Goal: Task Accomplishment & Management: Use online tool/utility

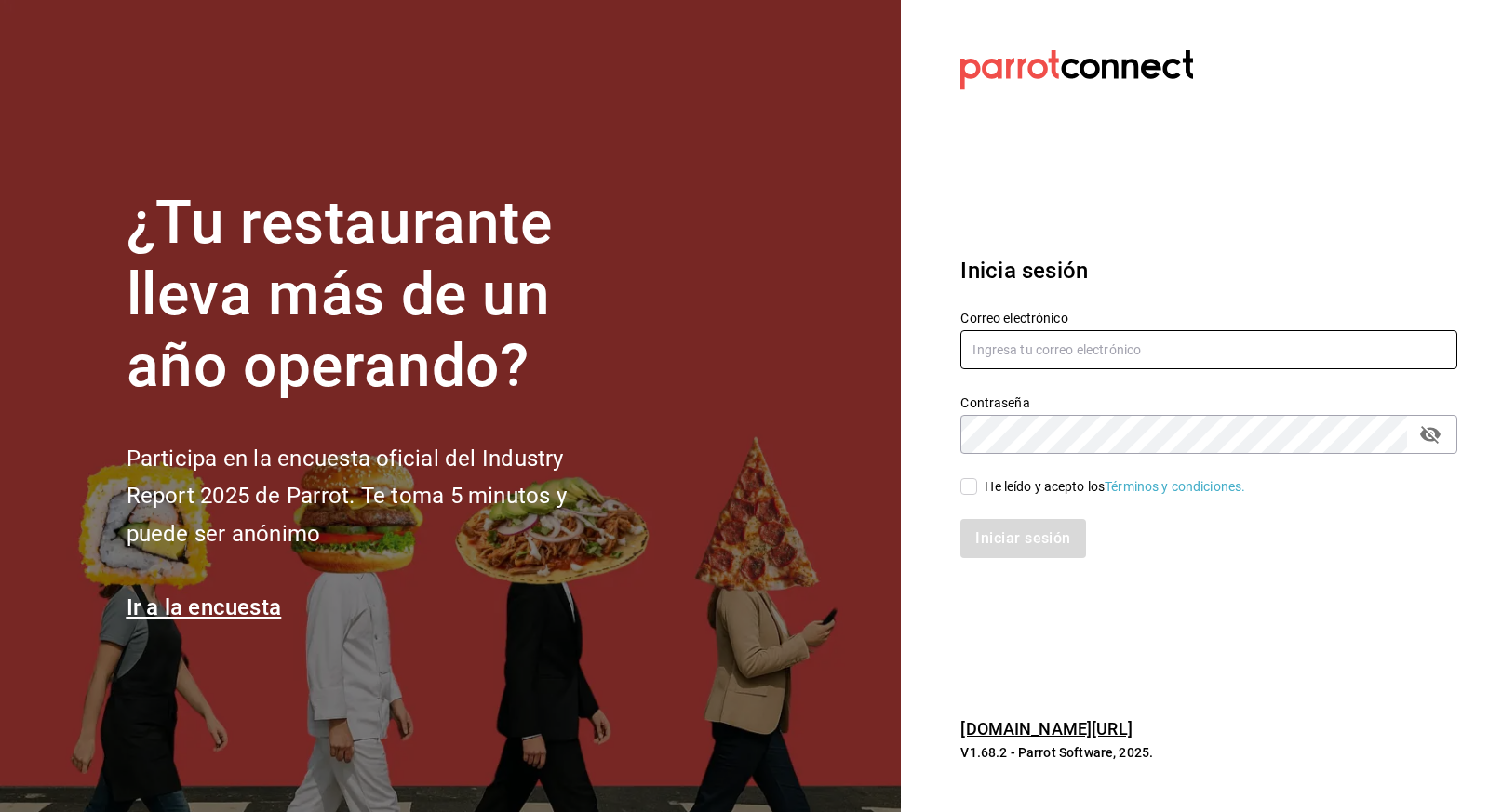
type input "laura@tanquegroup.com"
click at [970, 486] on input "He leído y acepto los Términos y condiciones." at bounding box center [968, 486] width 17 height 17
checkbox input "true"
click at [1018, 538] on button "Iniciar sesión" at bounding box center [1023, 539] width 127 height 39
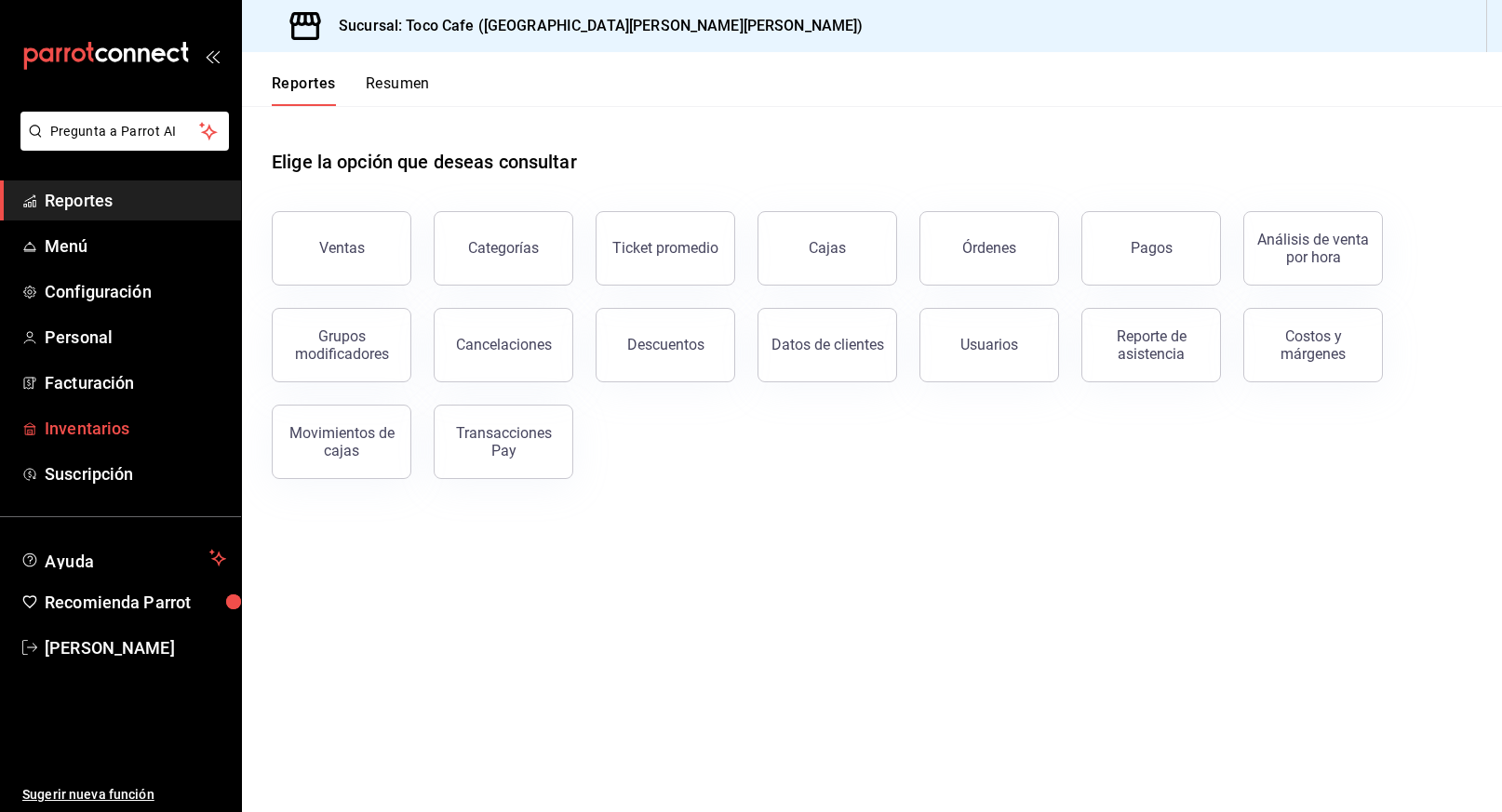
click at [121, 428] on span "Inventarios" at bounding box center [135, 428] width 182 height 26
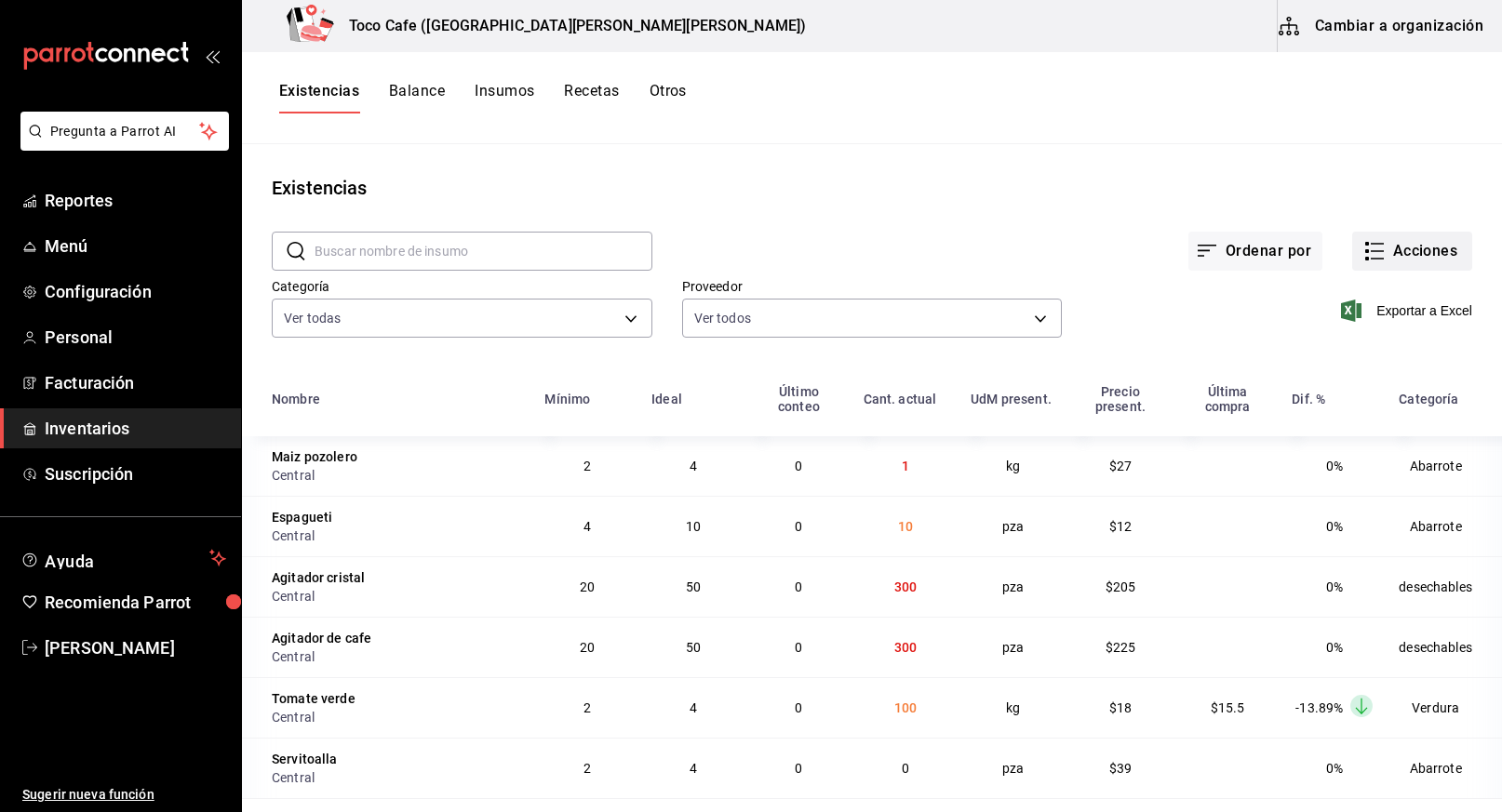
click at [1376, 258] on button "Acciones" at bounding box center [1412, 251] width 120 height 39
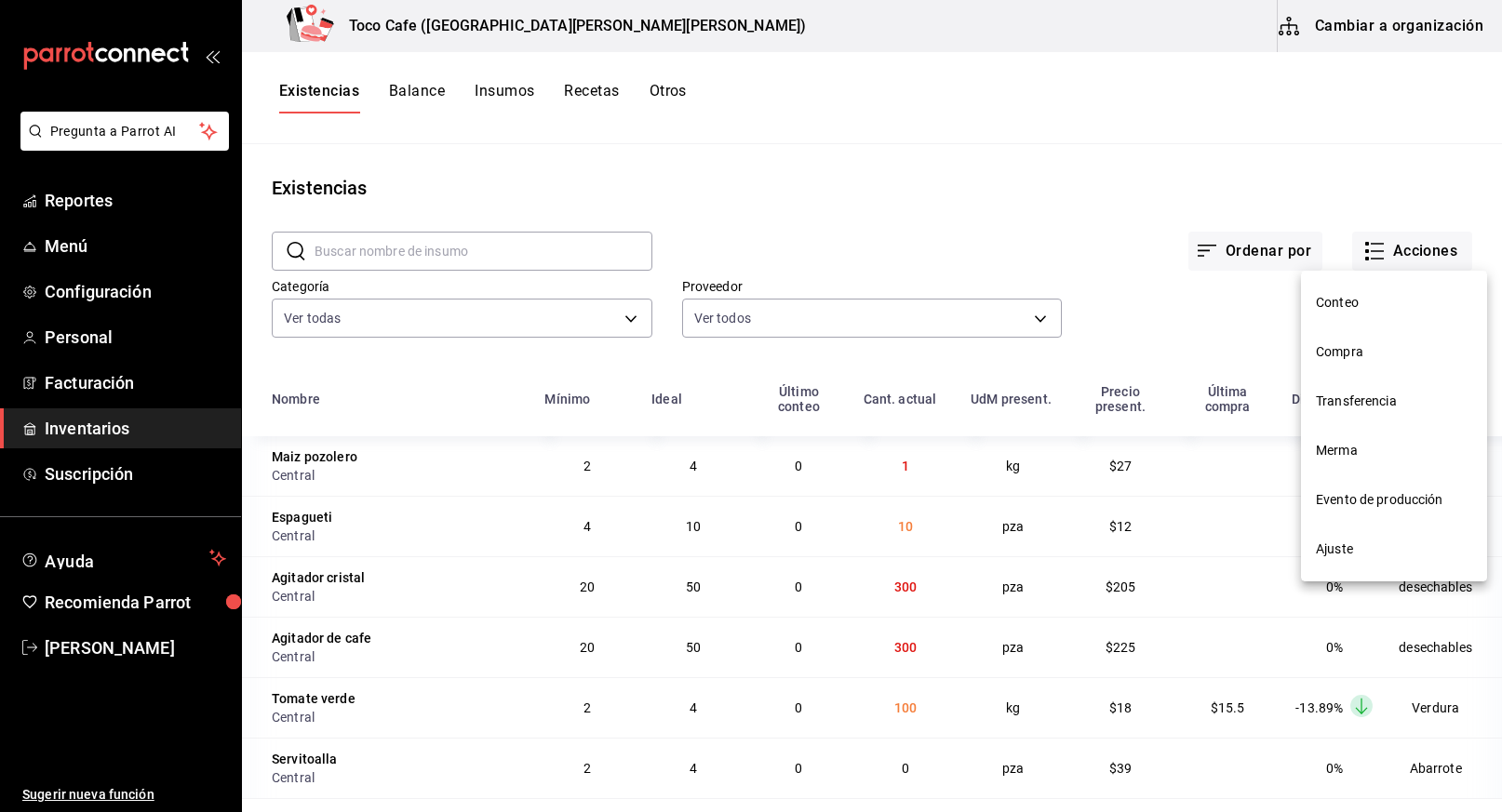
click at [1339, 351] on span "Compra" at bounding box center [1393, 352] width 156 height 20
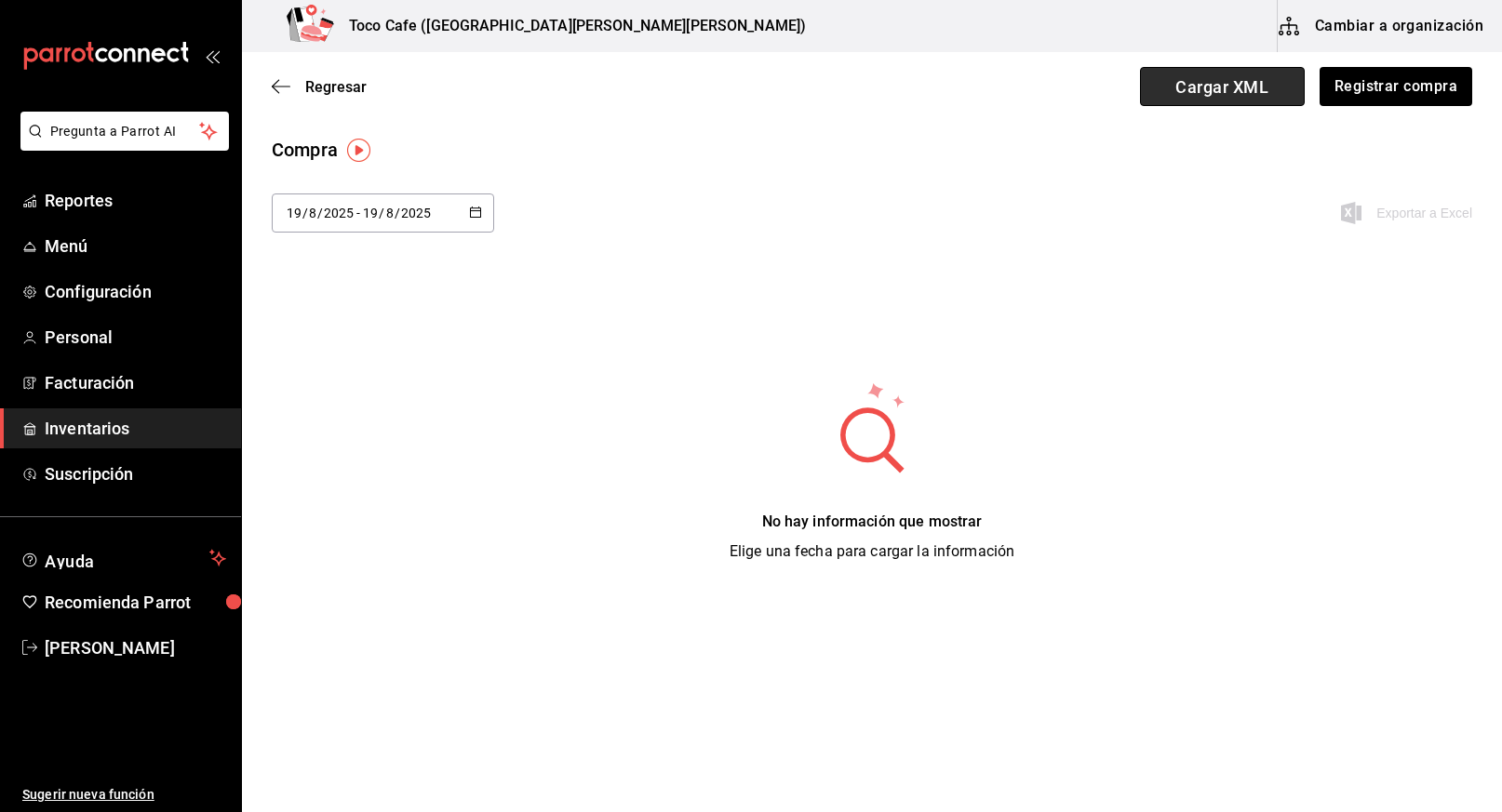
click at [1241, 87] on span "Cargar XML" at bounding box center [1222, 86] width 165 height 39
click at [0, 0] on input "Cargar XML" at bounding box center [0, 0] width 0 height 0
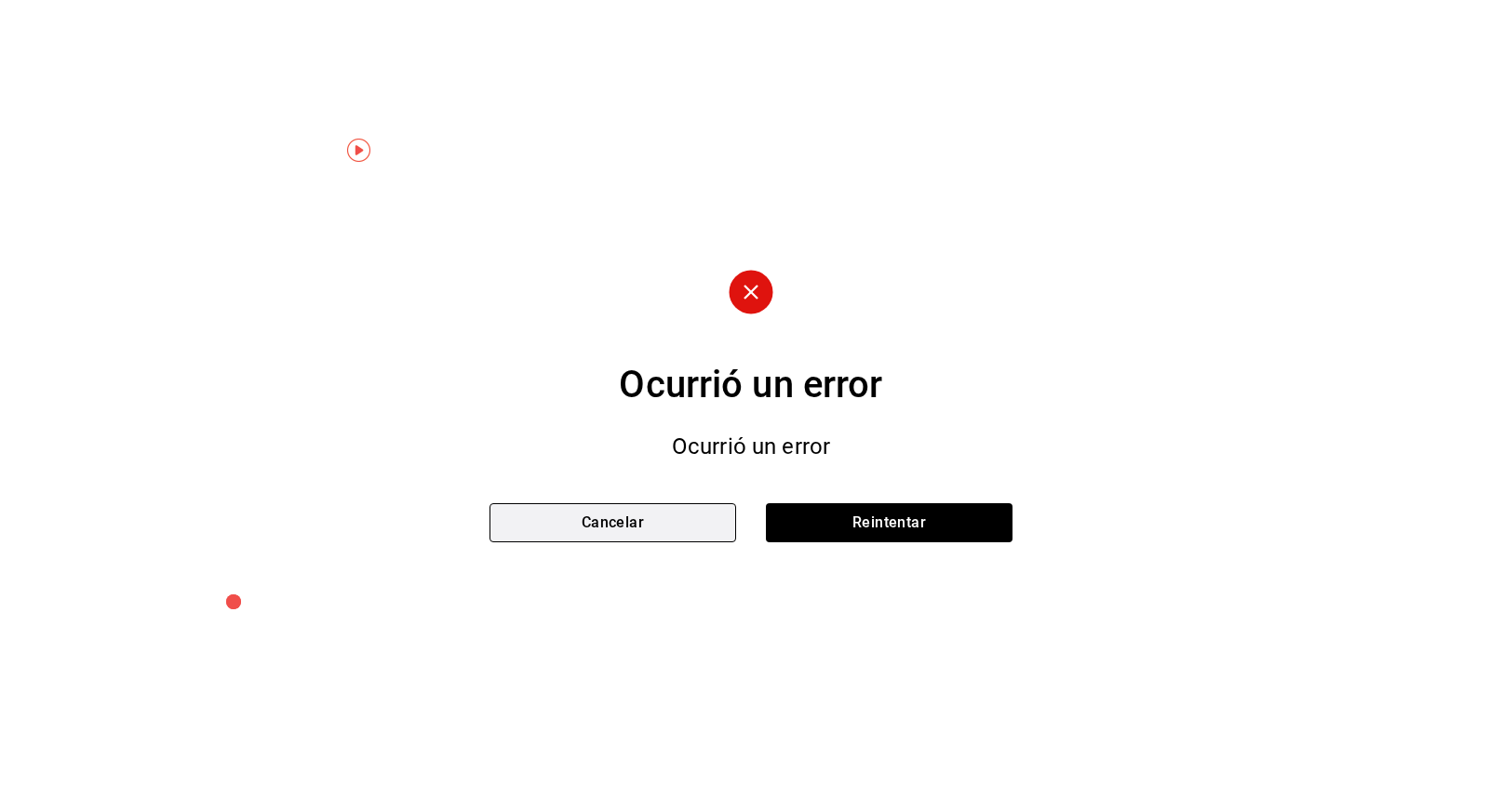
click at [620, 519] on button "Cancelar" at bounding box center [612, 522] width 247 height 39
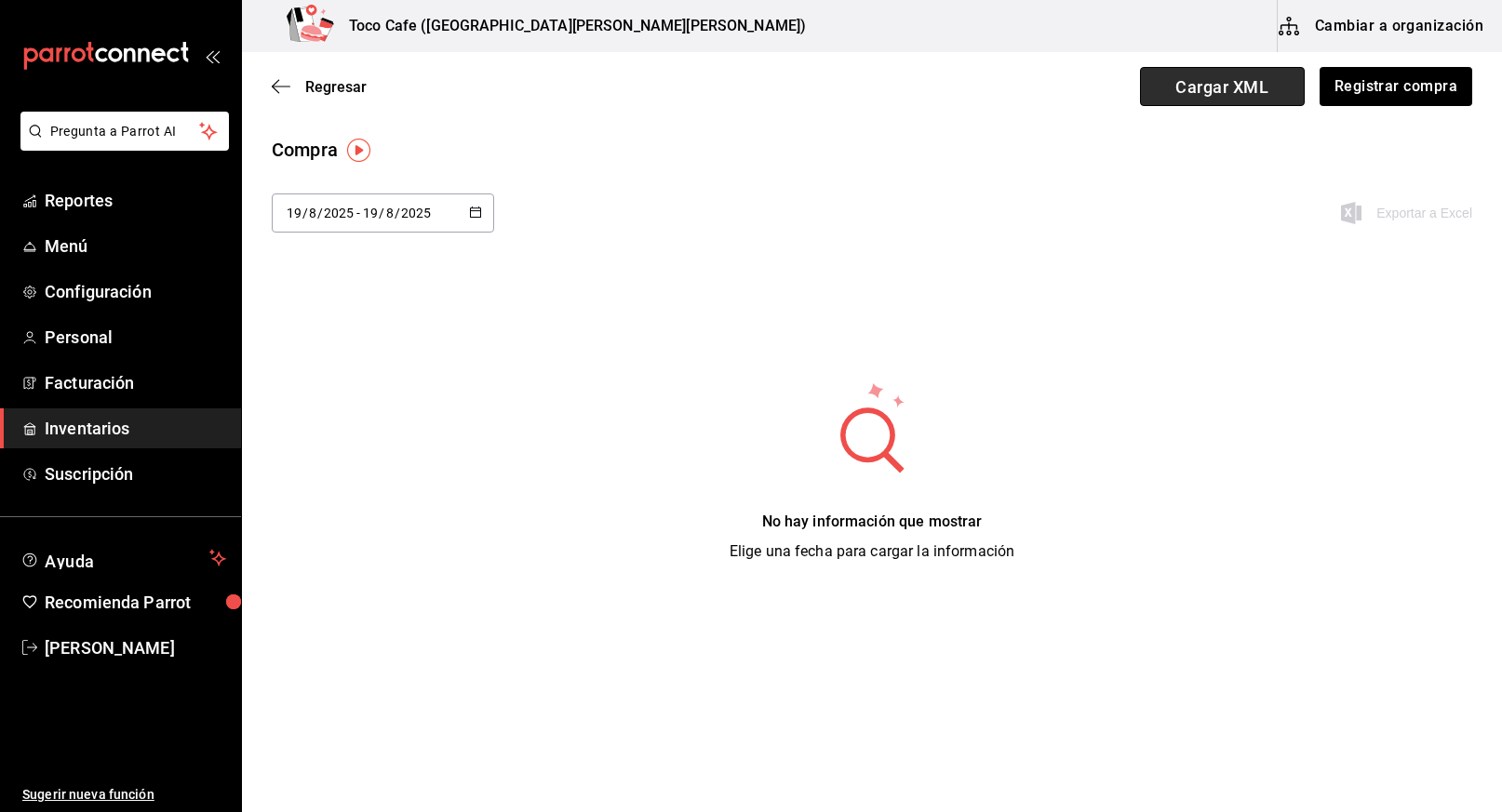
click at [1205, 90] on span "Cargar XML" at bounding box center [1222, 86] width 165 height 39
click at [0, 0] on input "Cargar XML" at bounding box center [0, 0] width 0 height 0
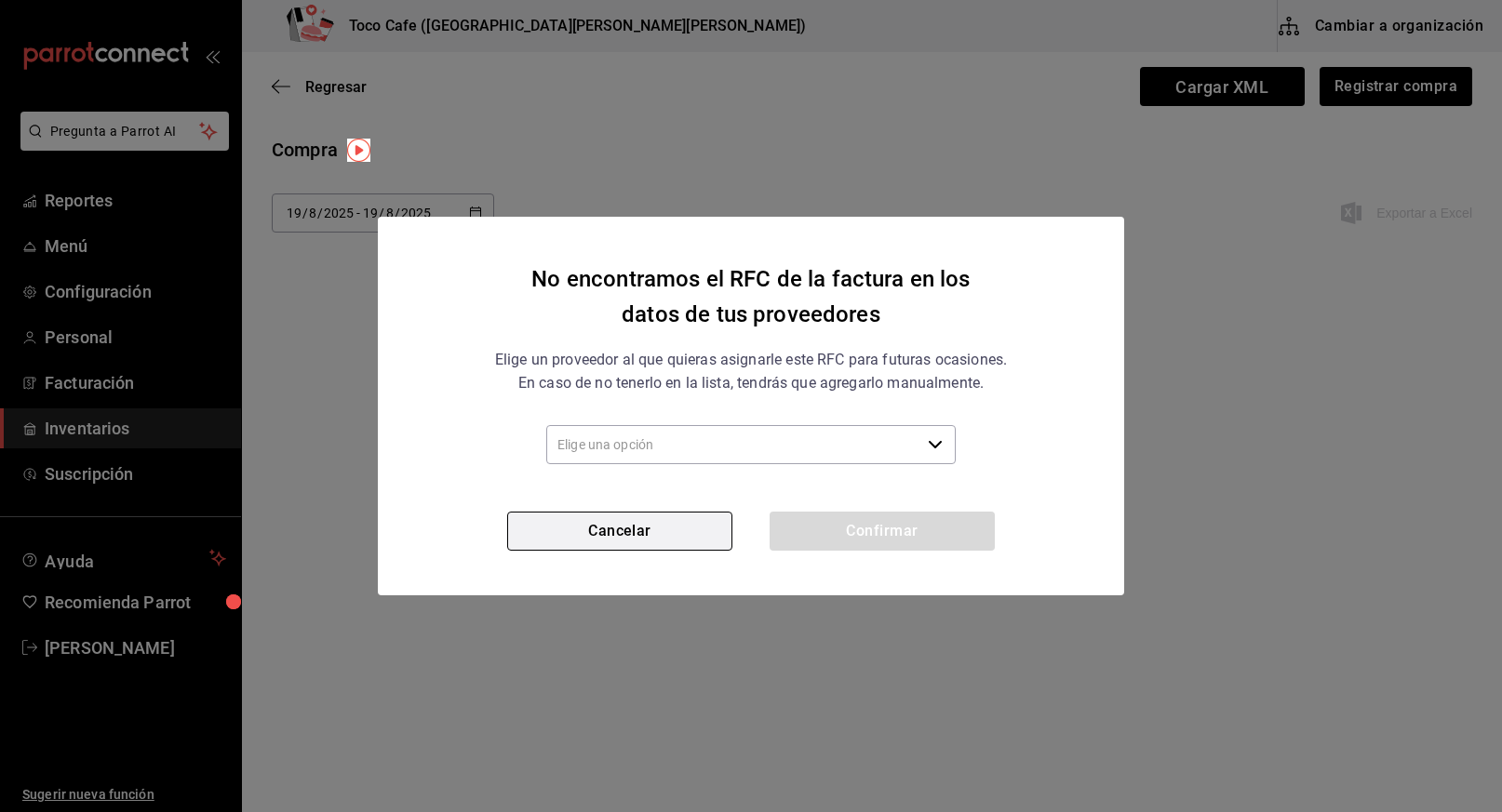
click at [626, 530] on button "Cancelar" at bounding box center [619, 531] width 225 height 39
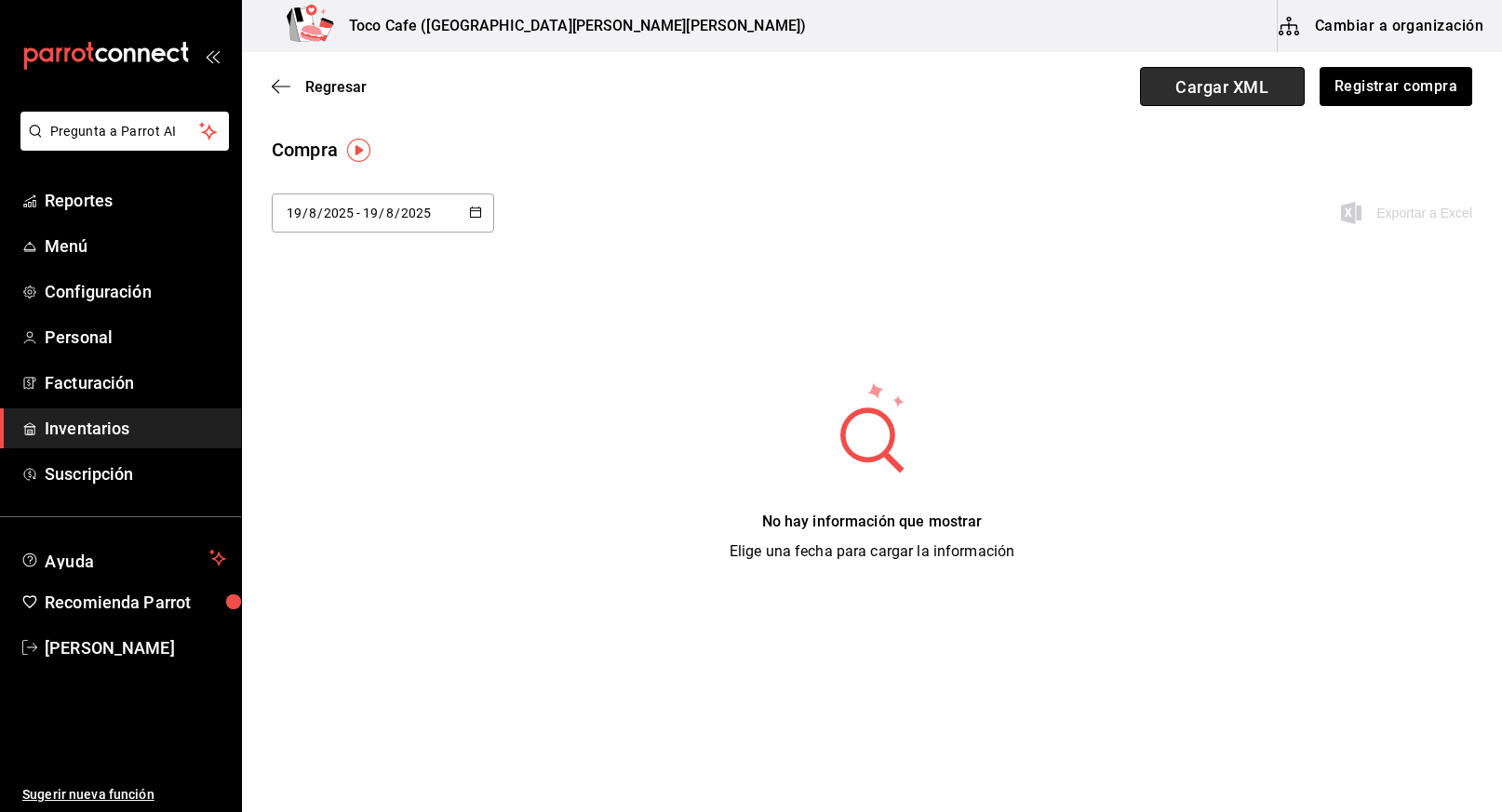
click at [1209, 88] on span "Cargar XML" at bounding box center [1222, 86] width 165 height 39
click at [0, 0] on input "Cargar XML" at bounding box center [0, 0] width 0 height 0
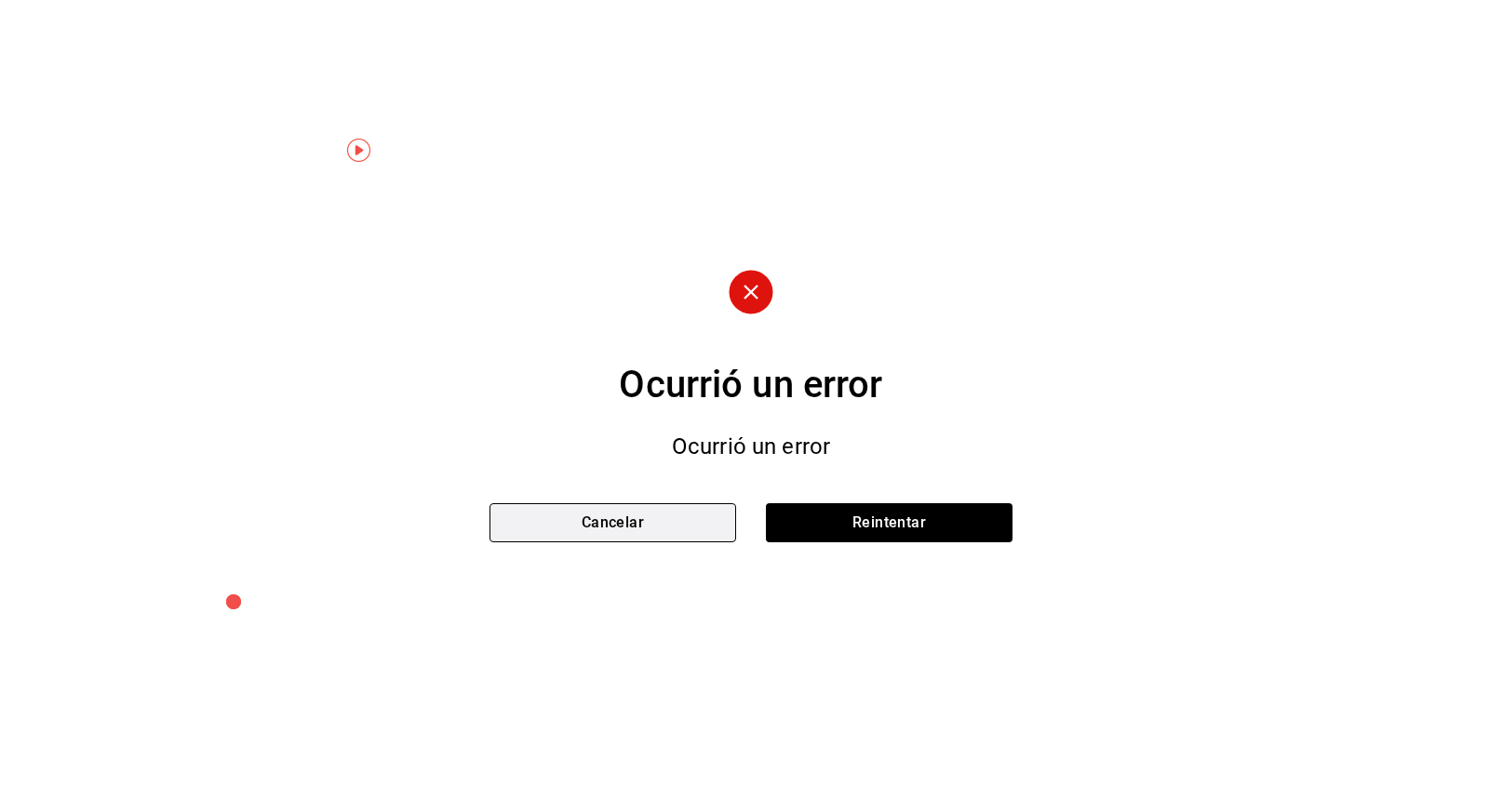
click at [635, 528] on button "Cancelar" at bounding box center [612, 522] width 247 height 39
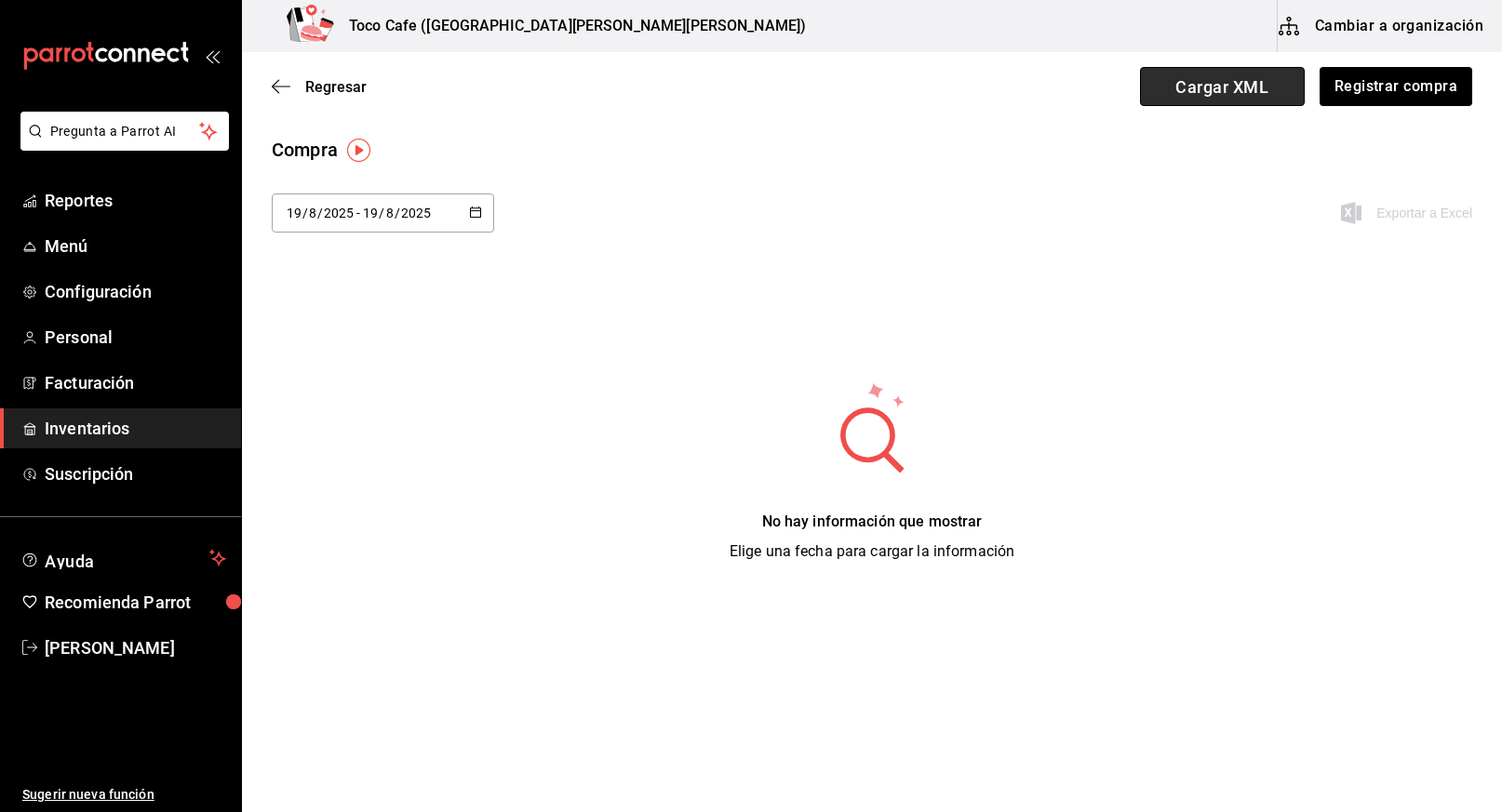
click at [1217, 89] on span "Cargar XML" at bounding box center [1222, 86] width 165 height 39
click at [0, 0] on input "Cargar XML" at bounding box center [0, 0] width 0 height 0
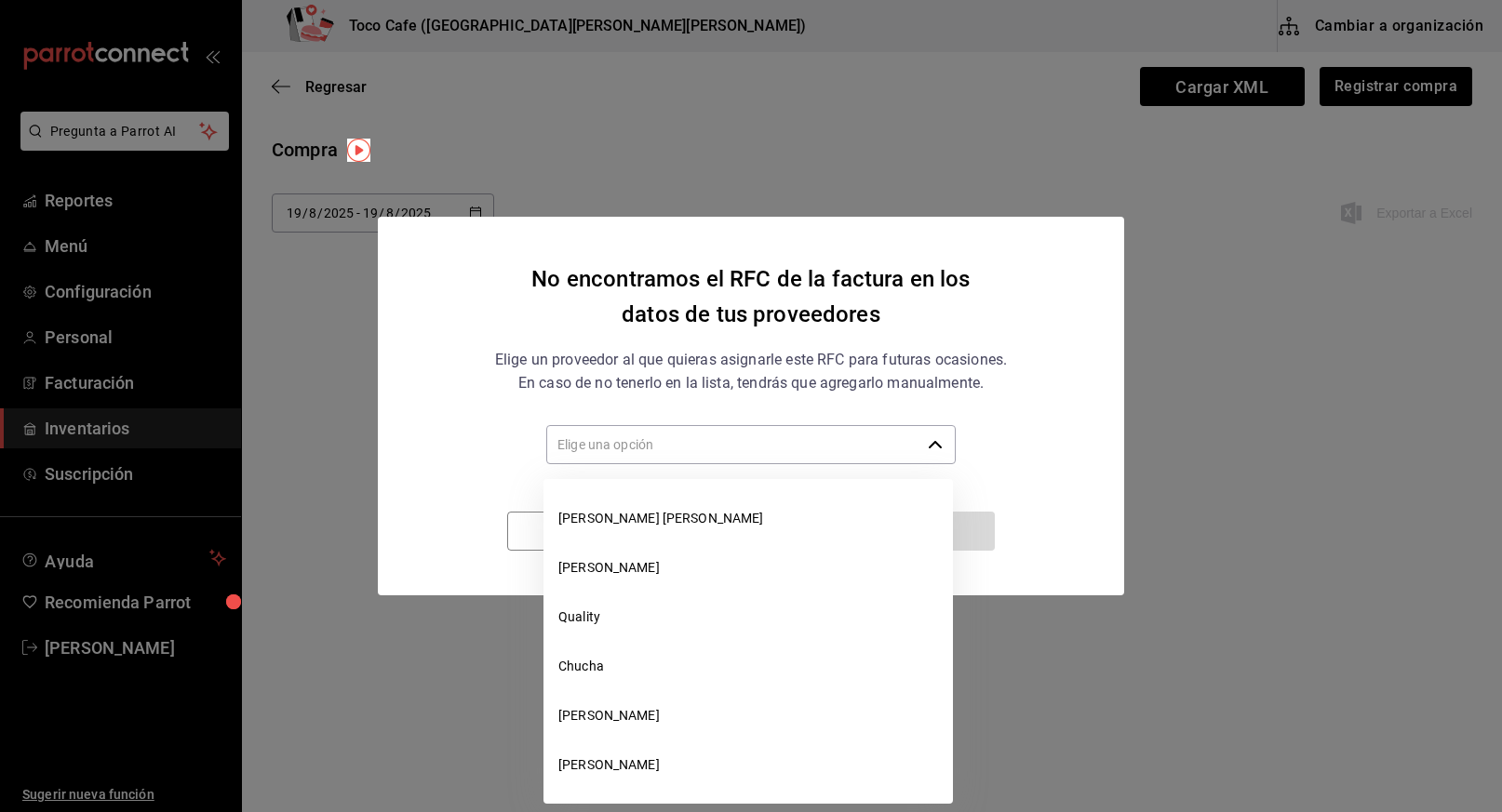
click at [933, 443] on icon "button" at bounding box center [934, 444] width 15 height 15
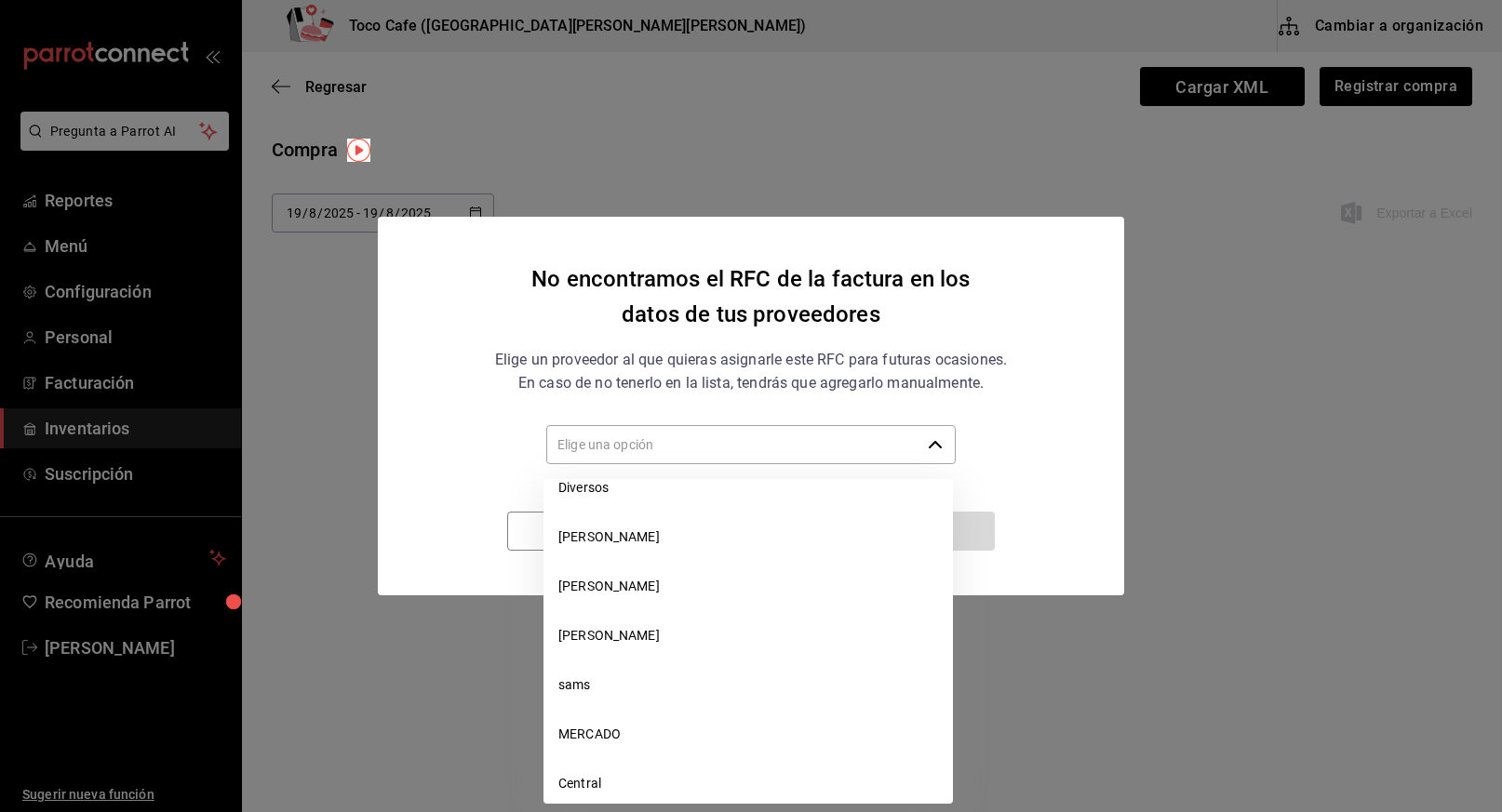
scroll to position [1135, 0]
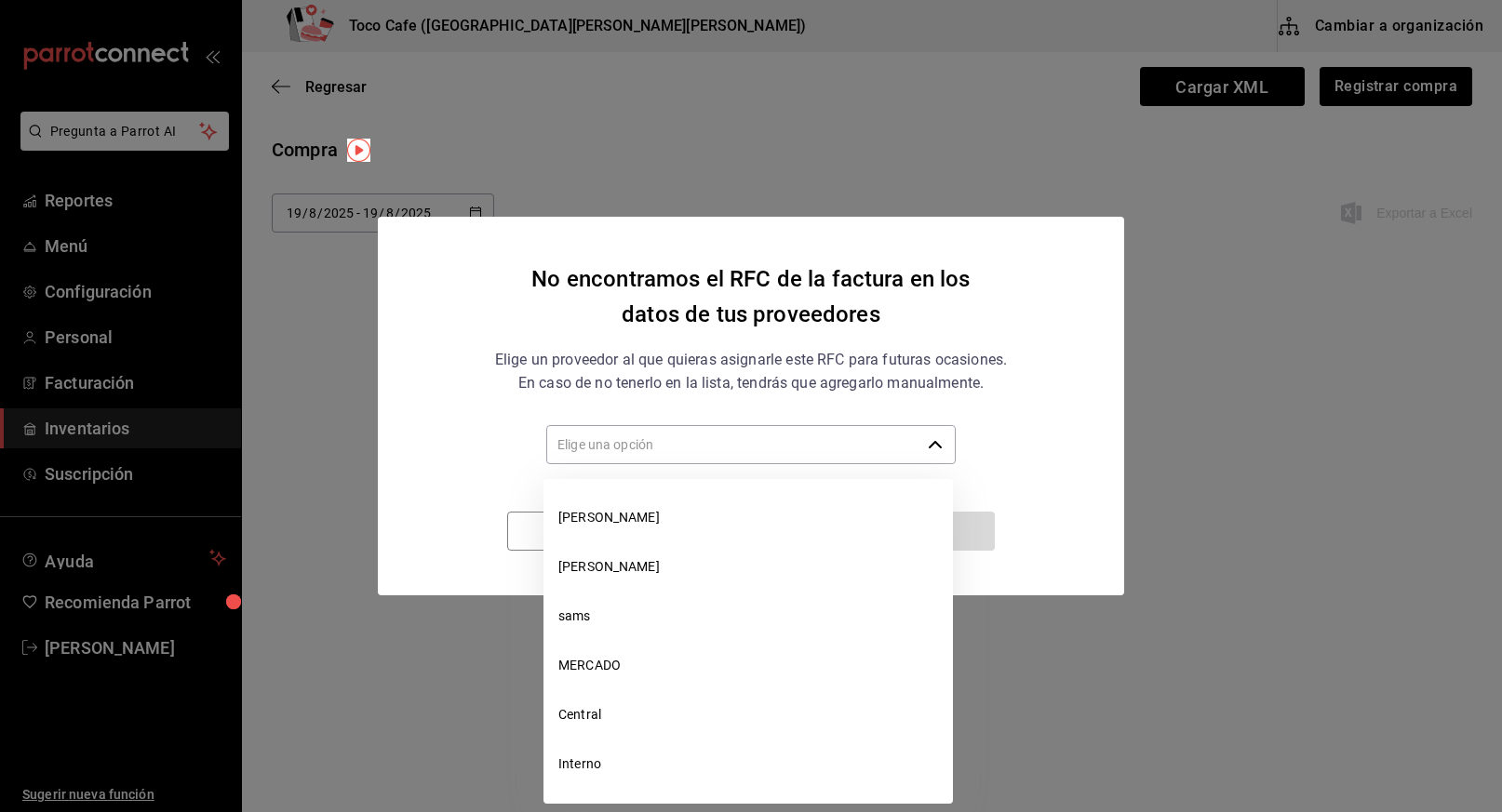
click at [985, 352] on div "Elige un proveedor al que quieras asignarle este RFC para futuras ocasiones. En…" at bounding box center [751, 371] width 558 height 47
click at [535, 356] on div "Elige un proveedor al que quieras asignarle este RFC para futuras ocasiones. En…" at bounding box center [751, 371] width 558 height 47
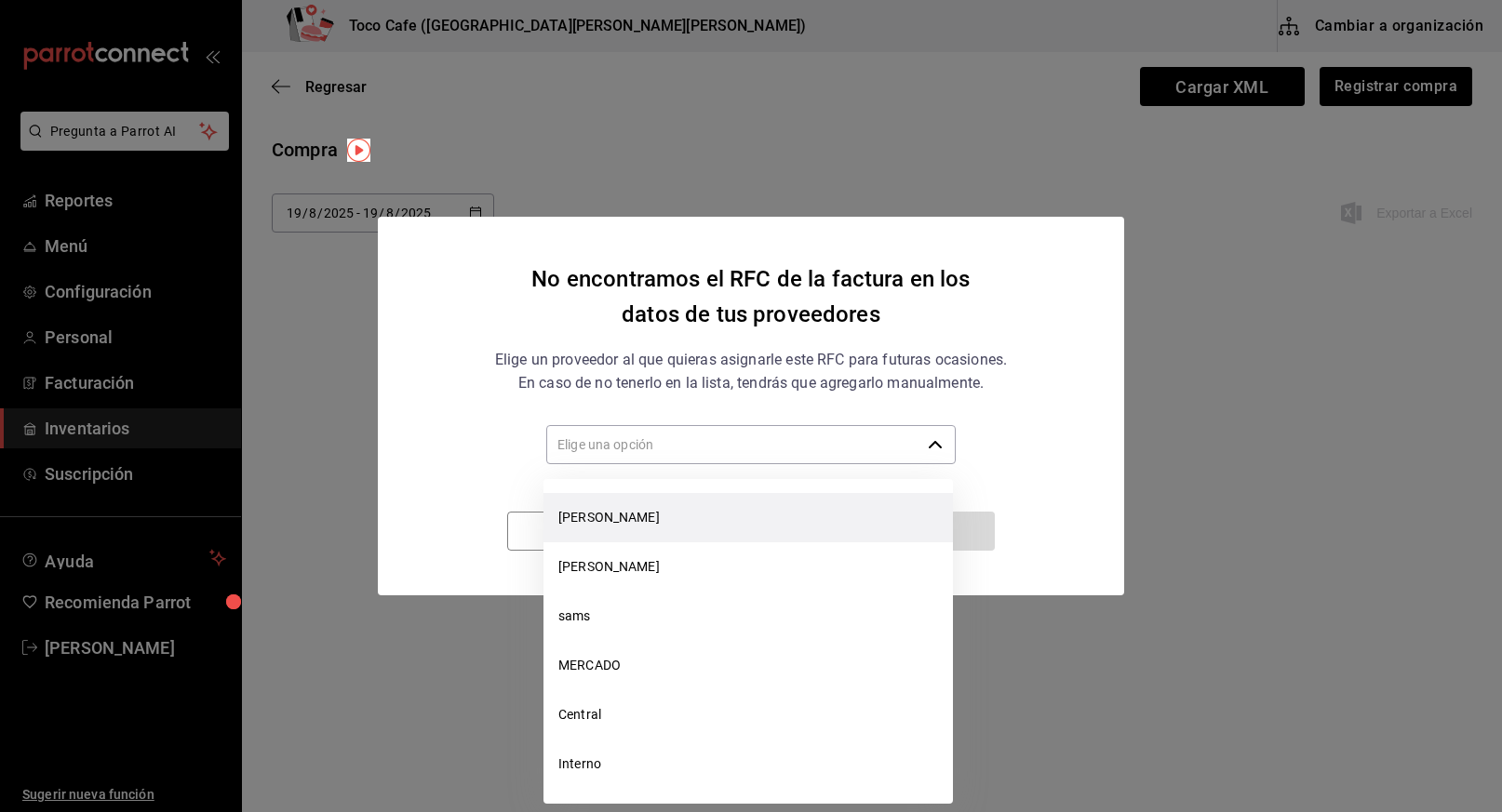
click at [607, 513] on li "[PERSON_NAME]" at bounding box center [748, 517] width 410 height 49
type input "[PERSON_NAME]"
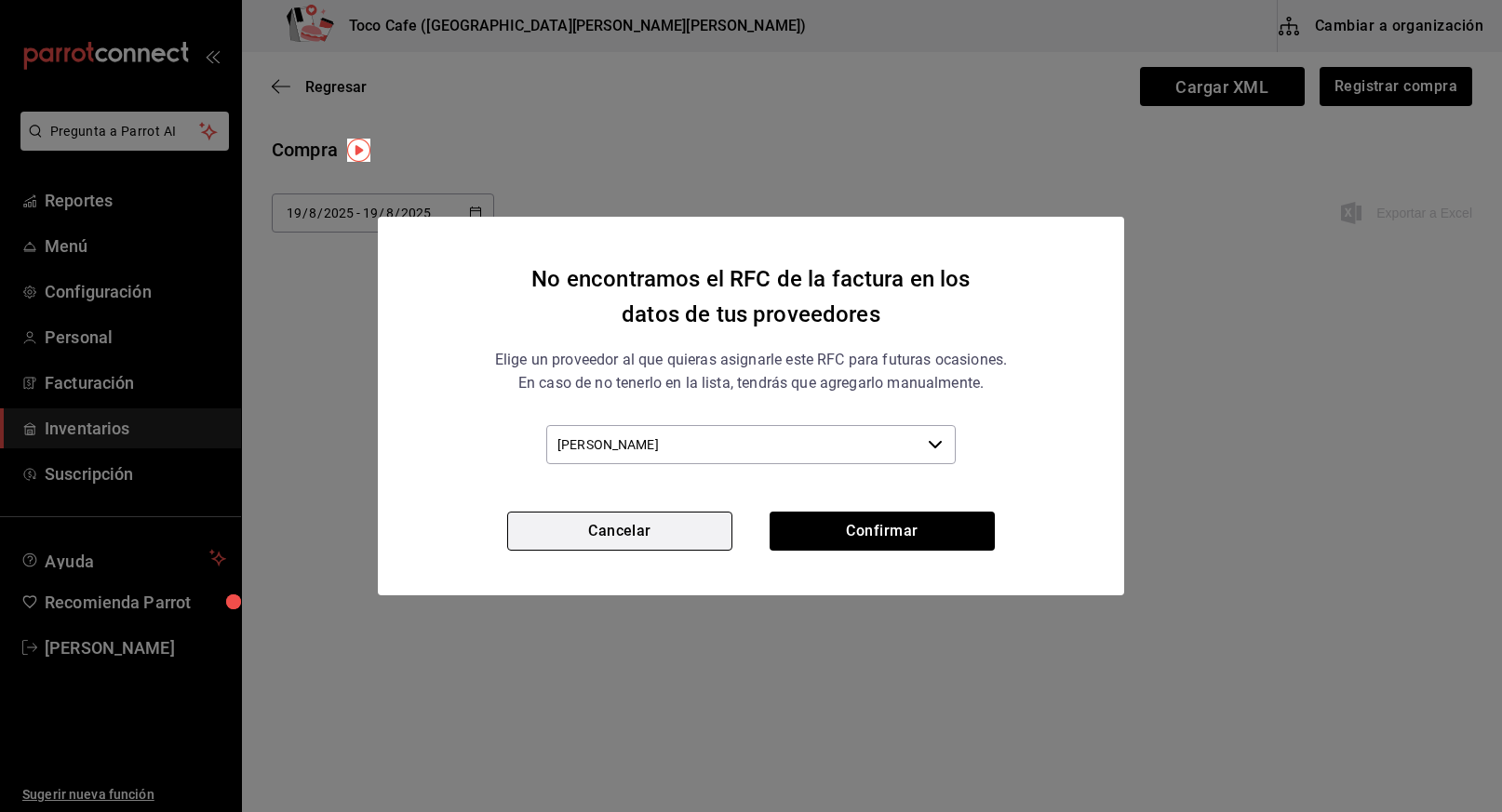
click at [678, 519] on button "Cancelar" at bounding box center [619, 531] width 225 height 39
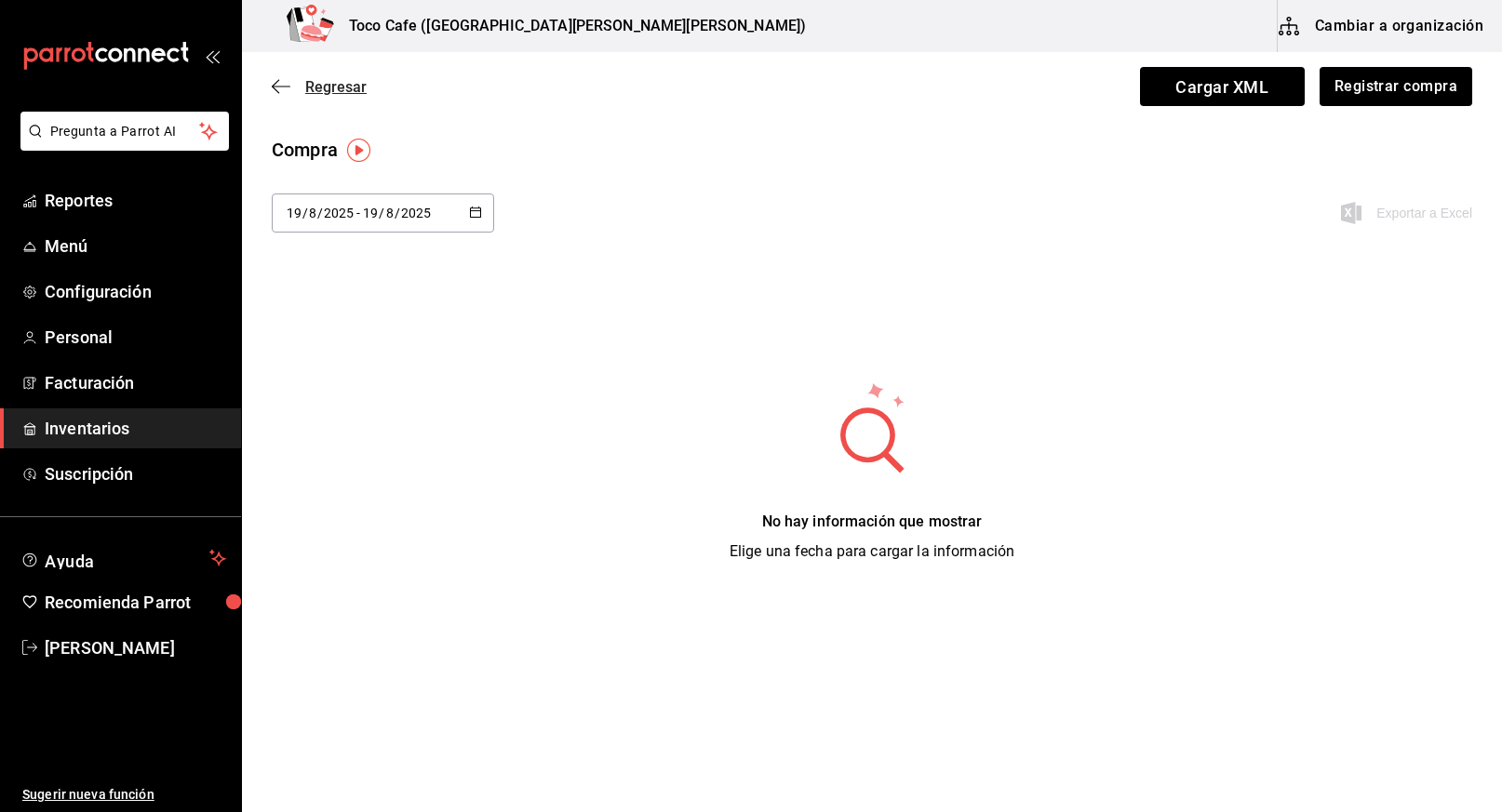
click at [319, 87] on span "Regresar" at bounding box center [336, 87] width 62 height 18
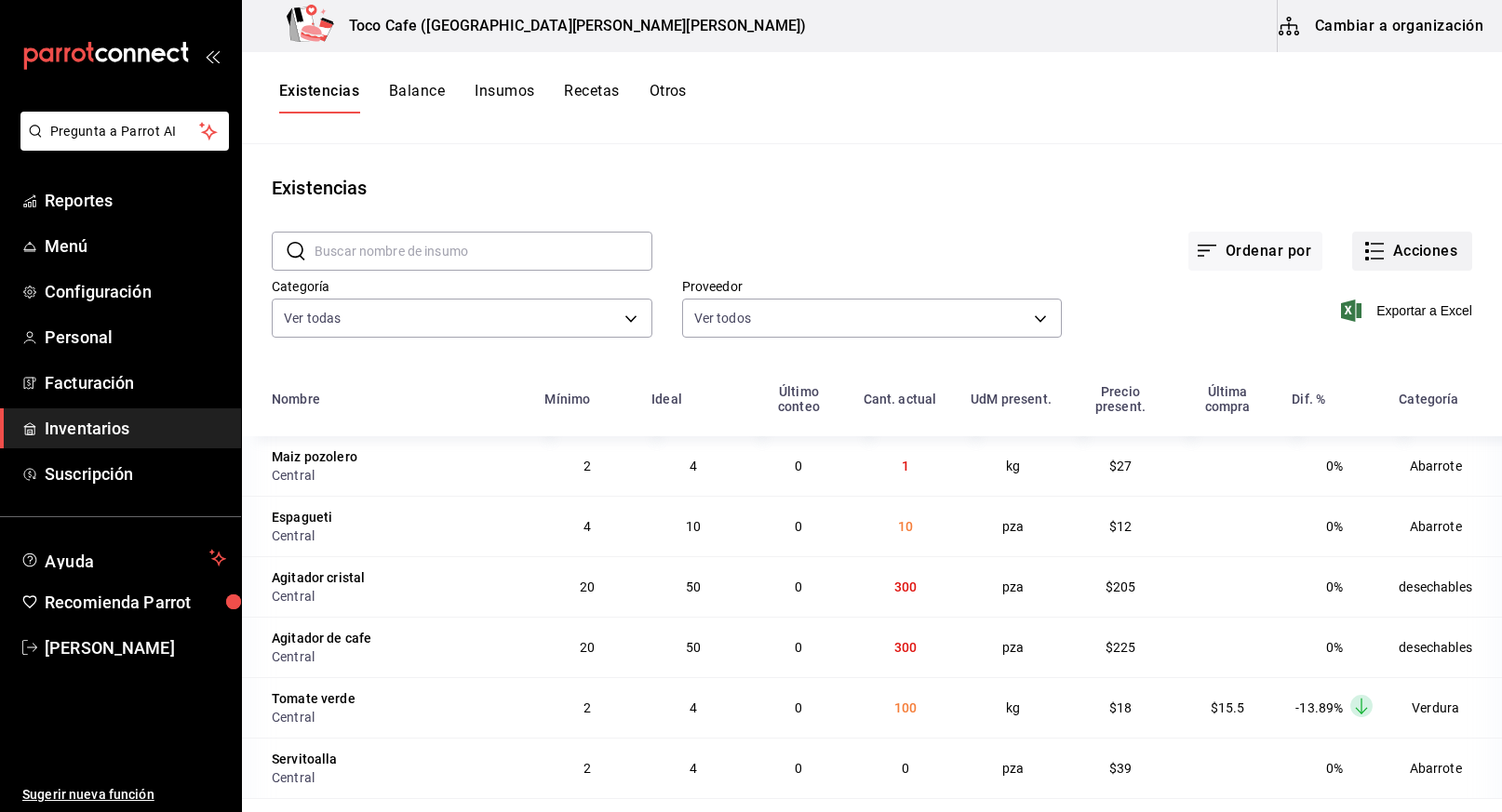
click at [1428, 254] on button "Acciones" at bounding box center [1412, 251] width 120 height 39
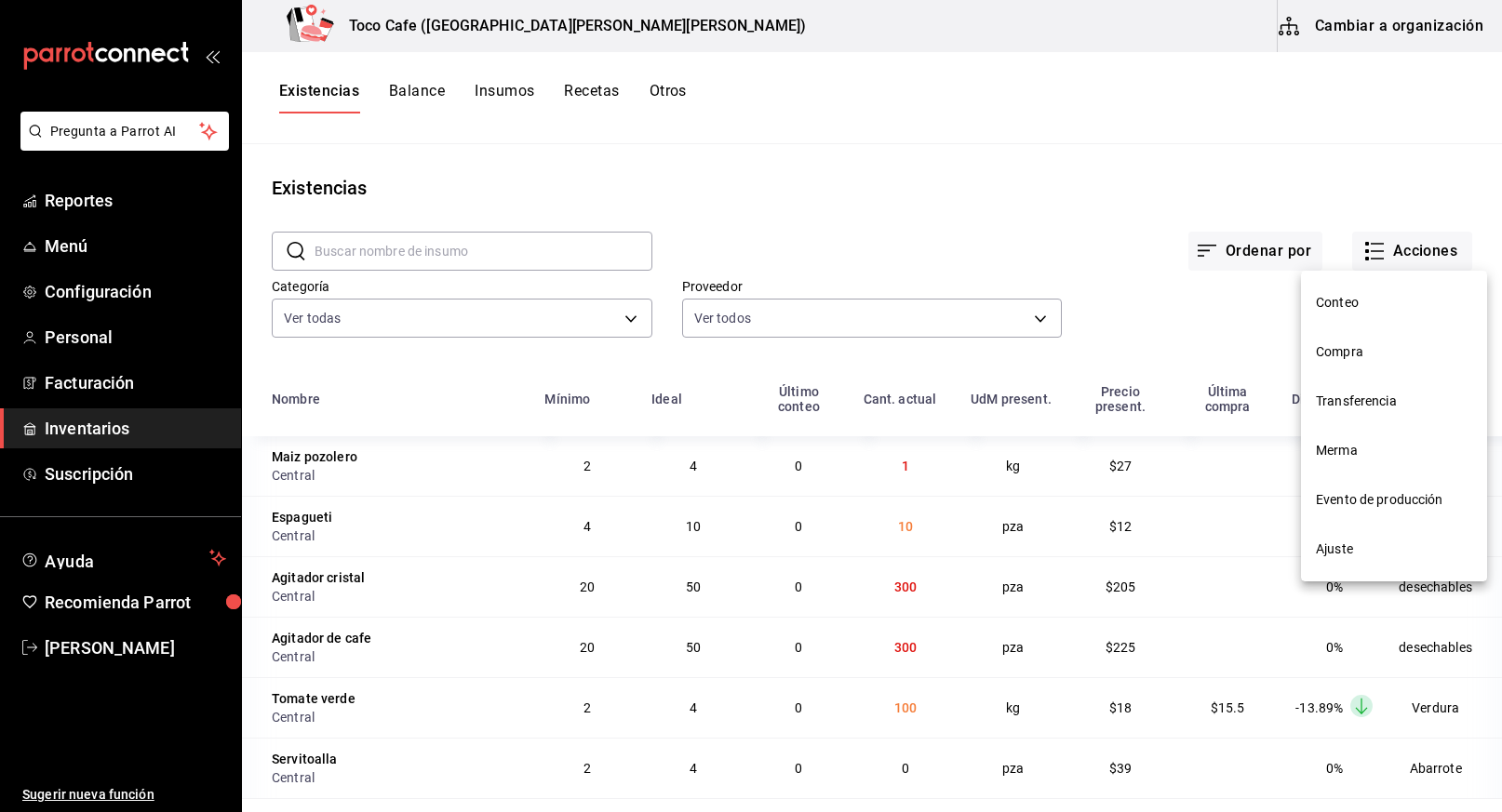
click at [1344, 185] on div at bounding box center [751, 406] width 1502 height 812
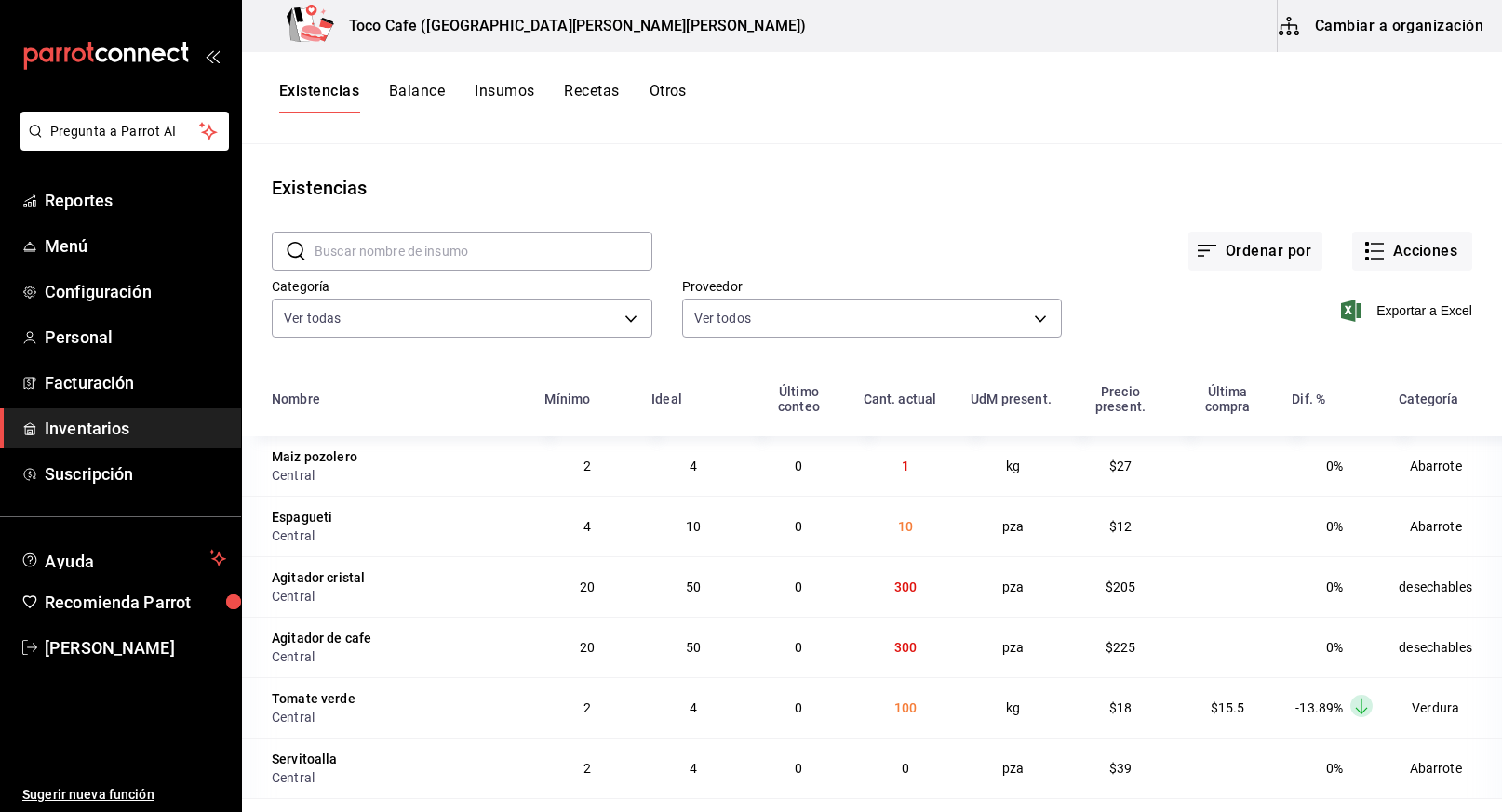
click at [1399, 22] on button "Cambiar a organización" at bounding box center [1381, 26] width 209 height 52
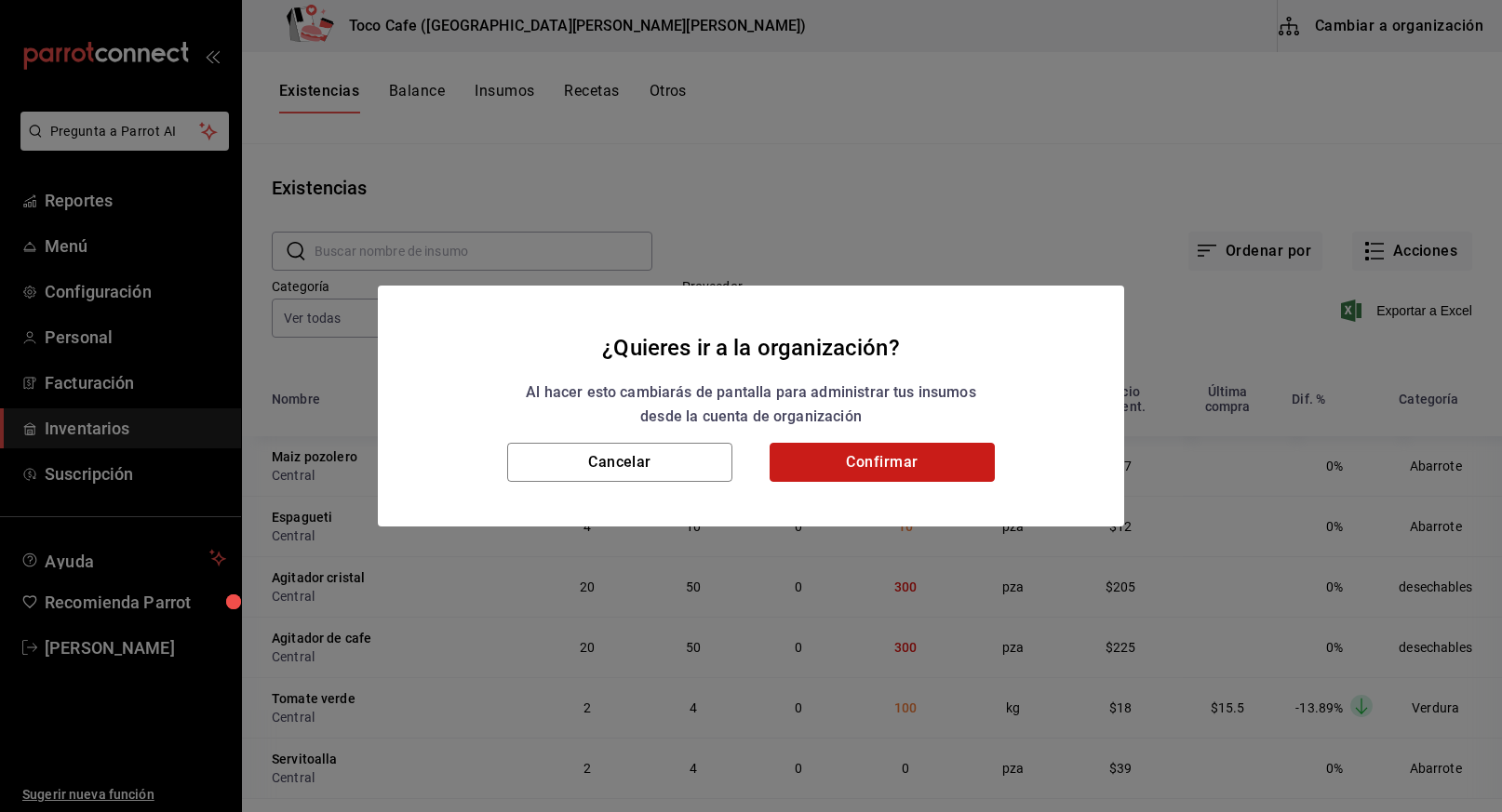
click at [867, 470] on button "Confirmar" at bounding box center [881, 462] width 225 height 39
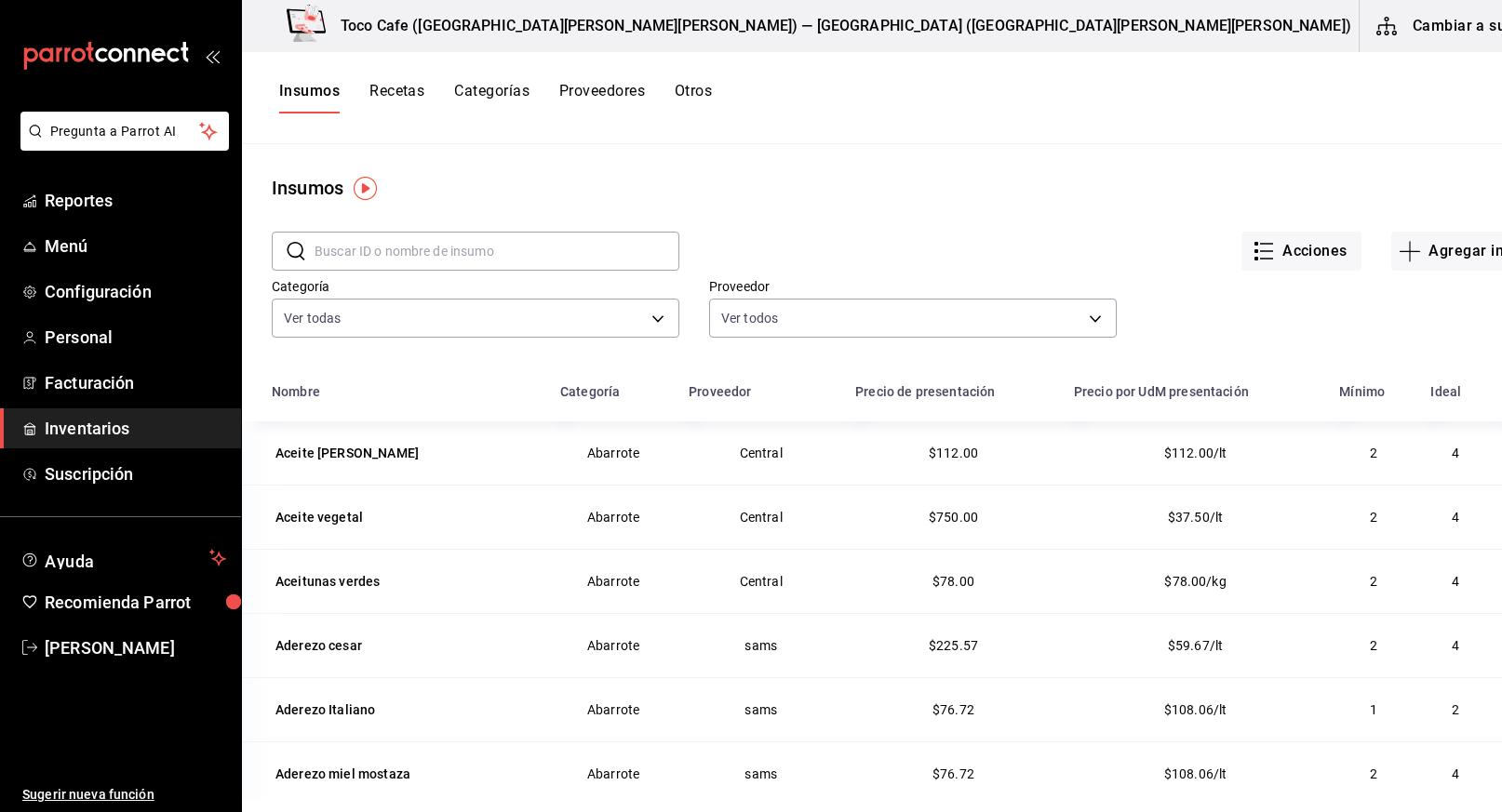
click at [607, 90] on button "Proveedores" at bounding box center [601, 97] width 85 height 31
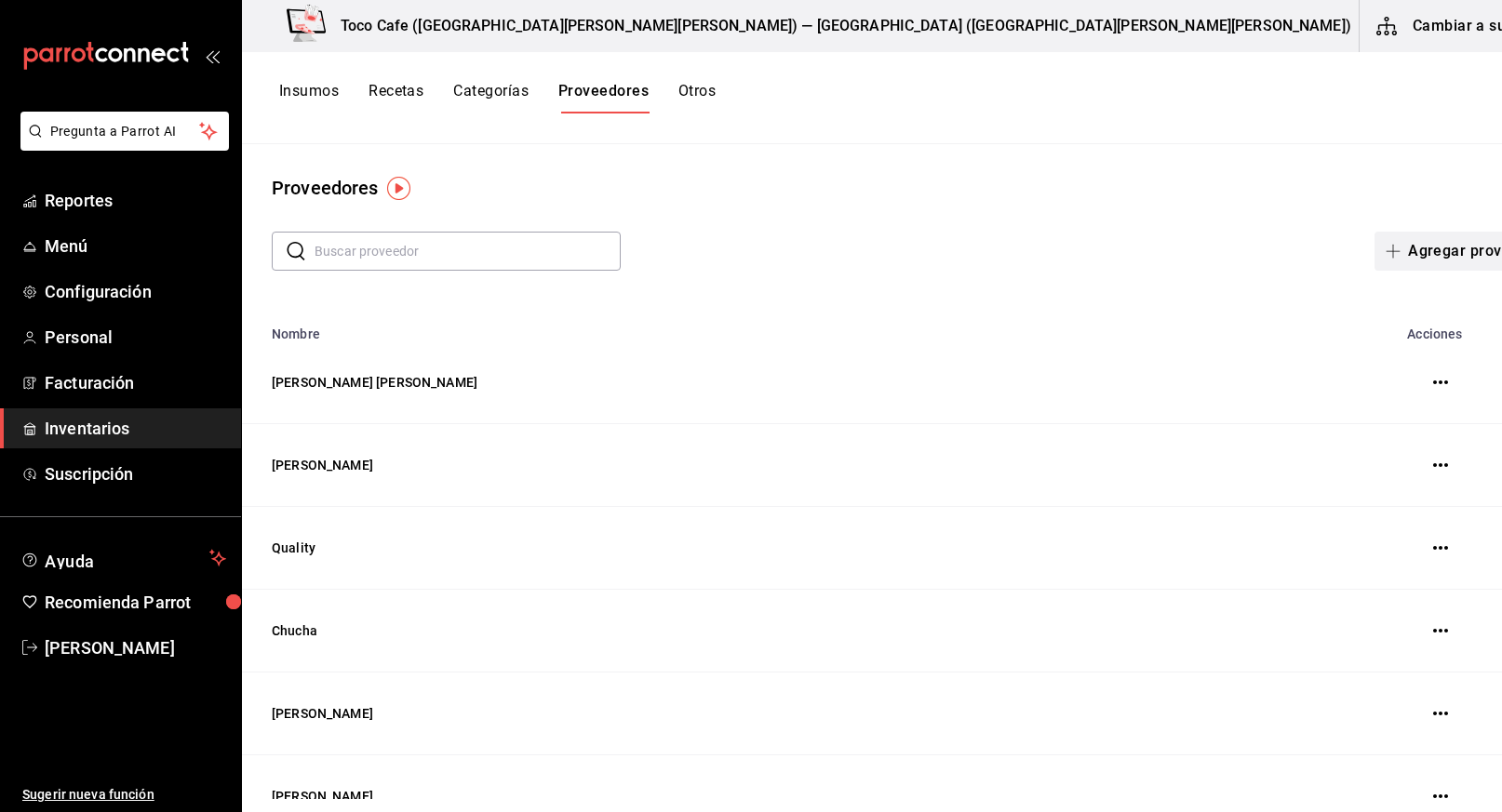
click at [1381, 244] on button "Agregar proveedor" at bounding box center [1464, 251] width 180 height 39
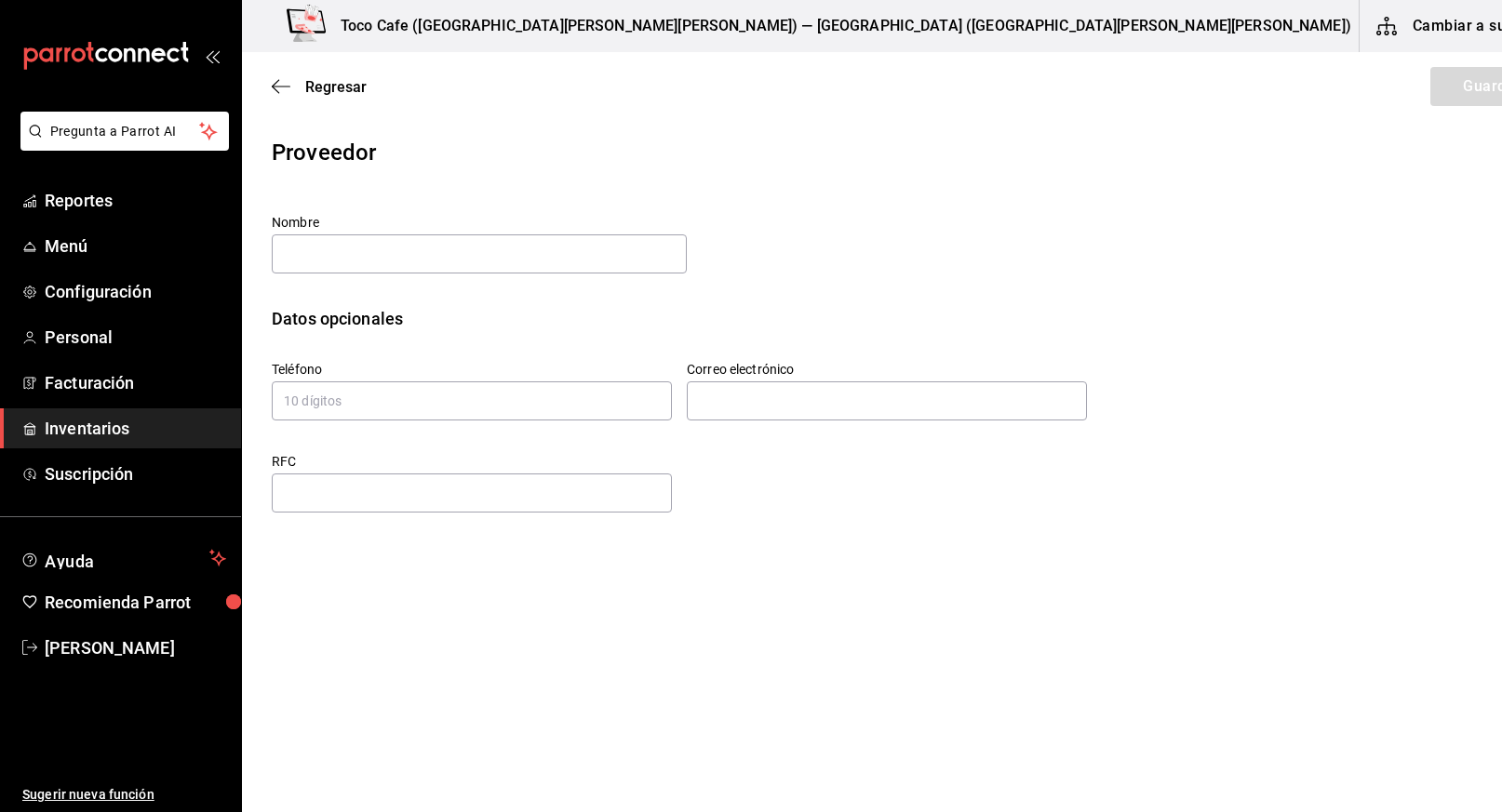
click at [1381, 244] on div "Nombre" at bounding box center [913, 244] width 1282 height 62
click at [483, 260] on input "text" at bounding box center [479, 254] width 415 height 39
type input "g"
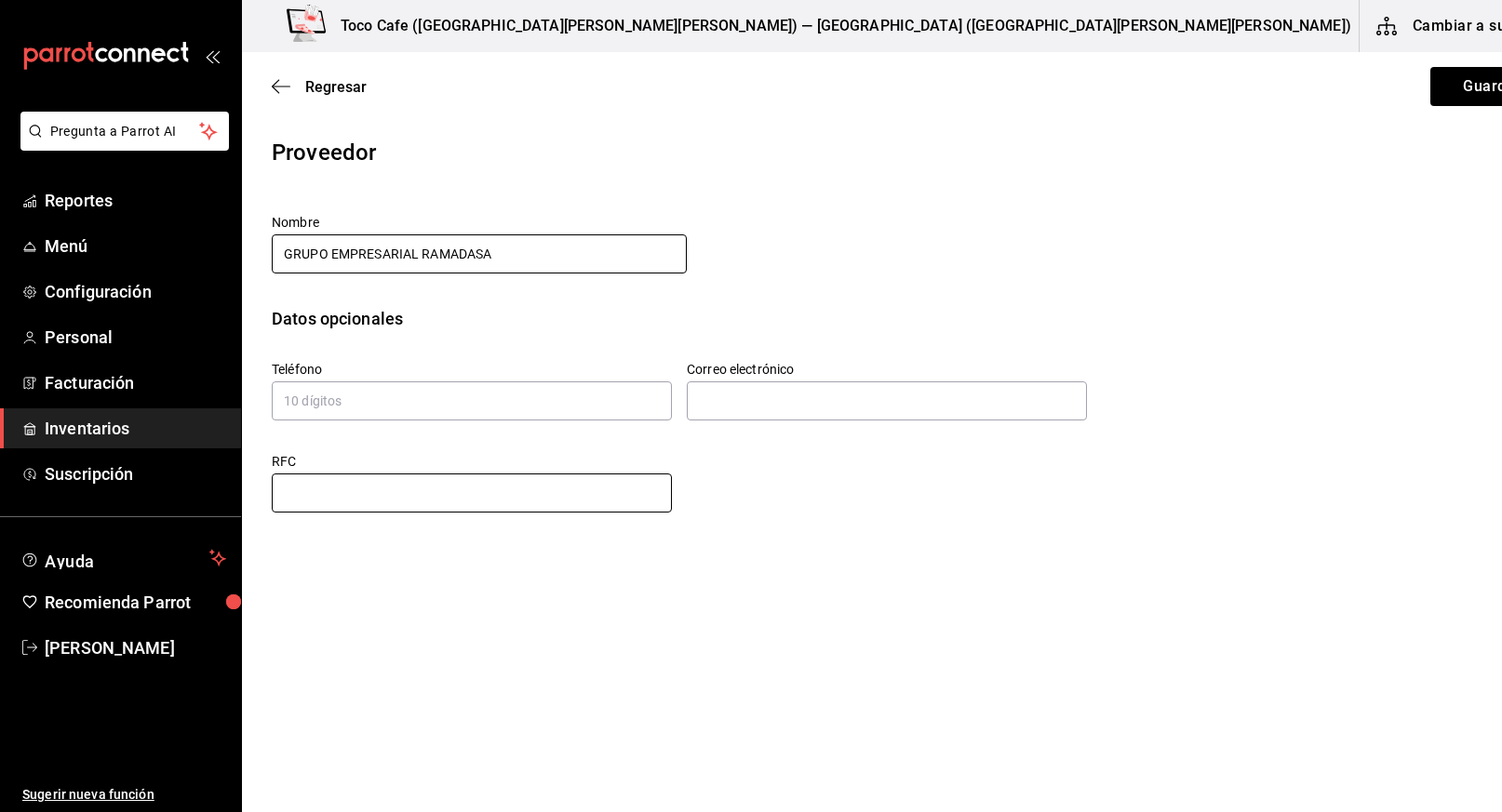
type input "GRUPO EMPRESARIAL RAMADASA"
click at [354, 500] on input "text" at bounding box center [472, 493] width 400 height 39
type input "CCA0803271WA"
click at [1430, 92] on button "Guardar" at bounding box center [1492, 86] width 124 height 39
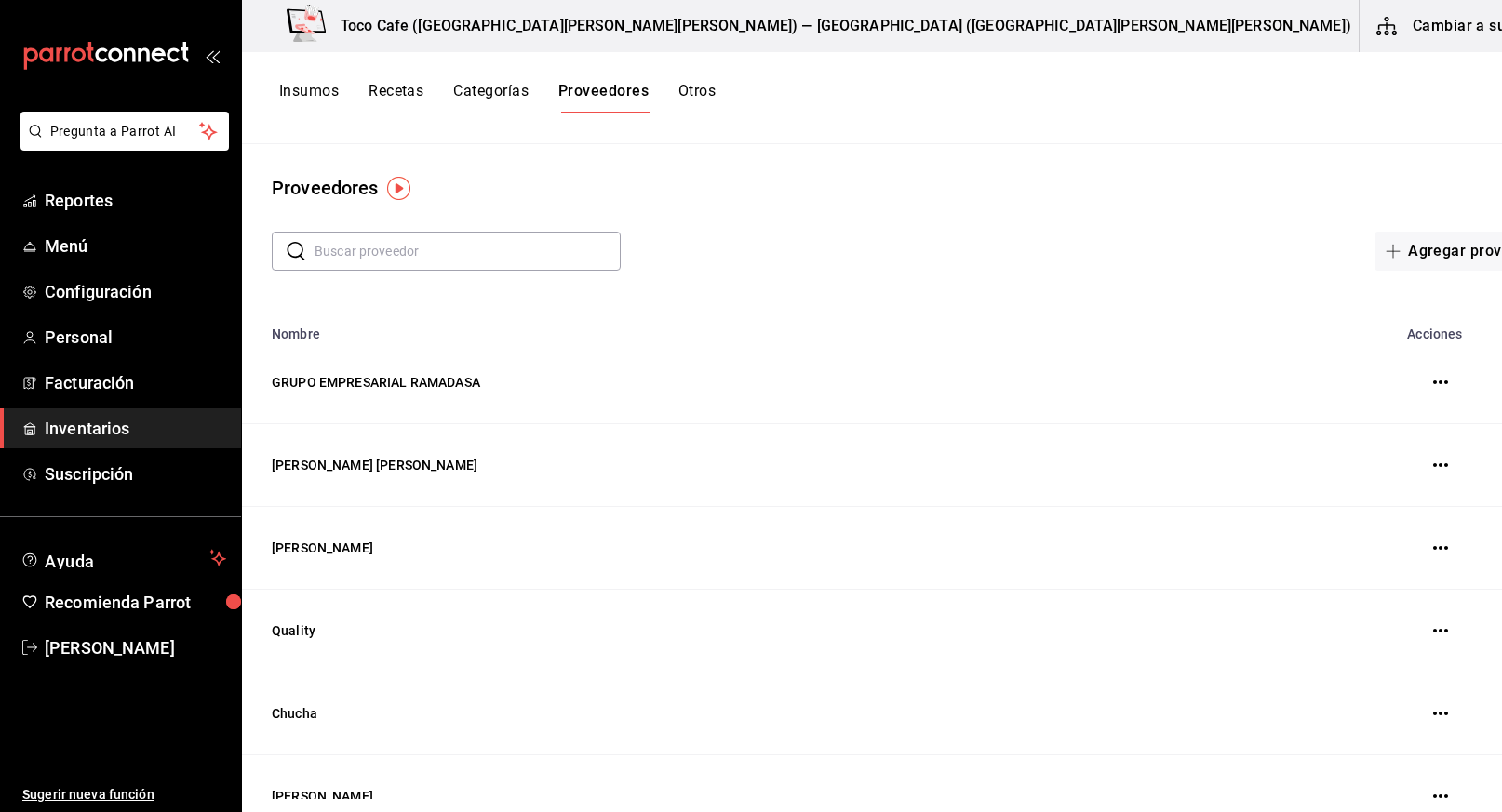
click at [1422, 27] on button "Cambiar a sucursal" at bounding box center [1464, 26] width 209 height 52
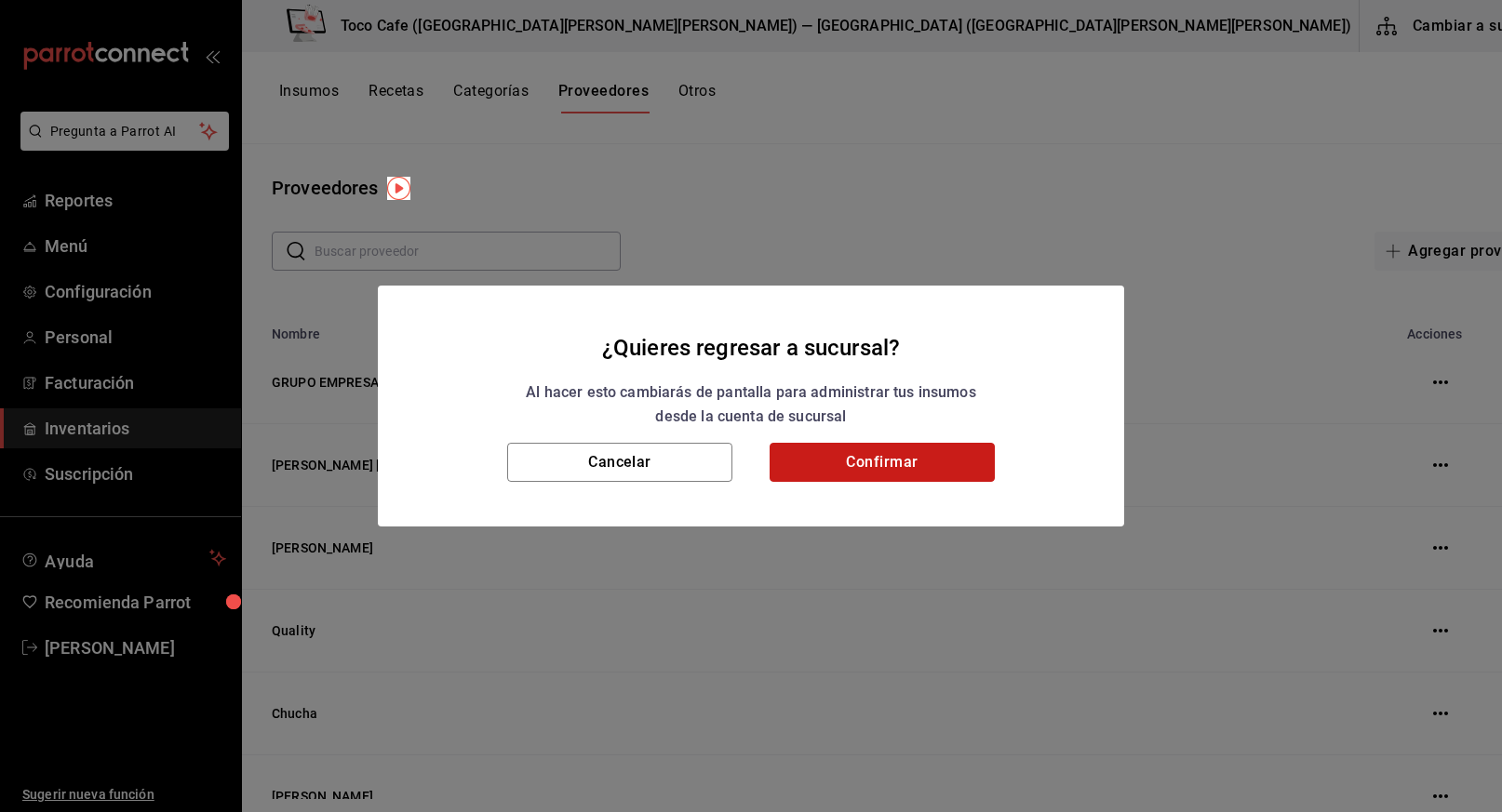
click at [857, 467] on button "Confirmar" at bounding box center [881, 462] width 225 height 39
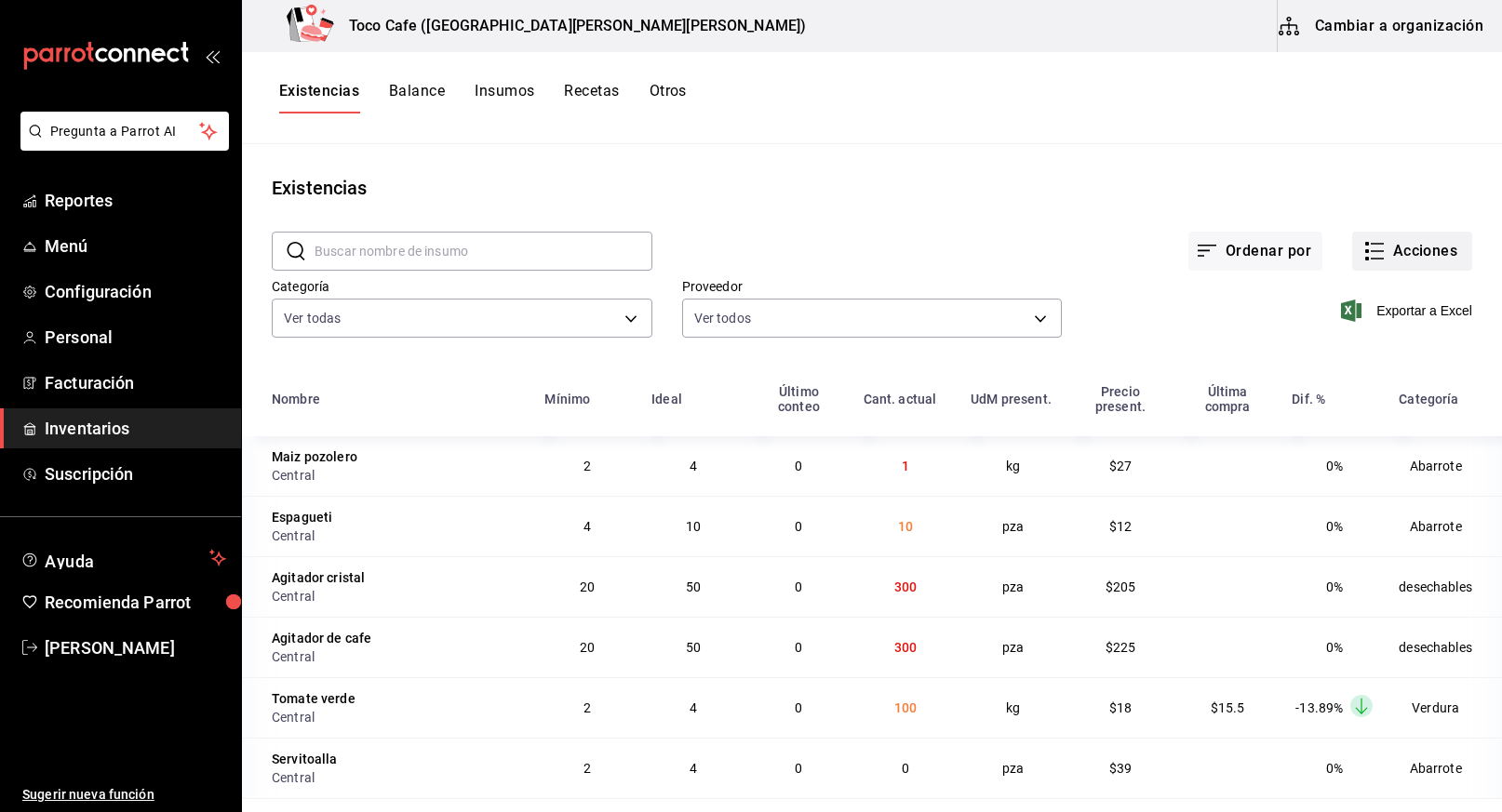
click at [1409, 253] on button "Acciones" at bounding box center [1412, 251] width 120 height 39
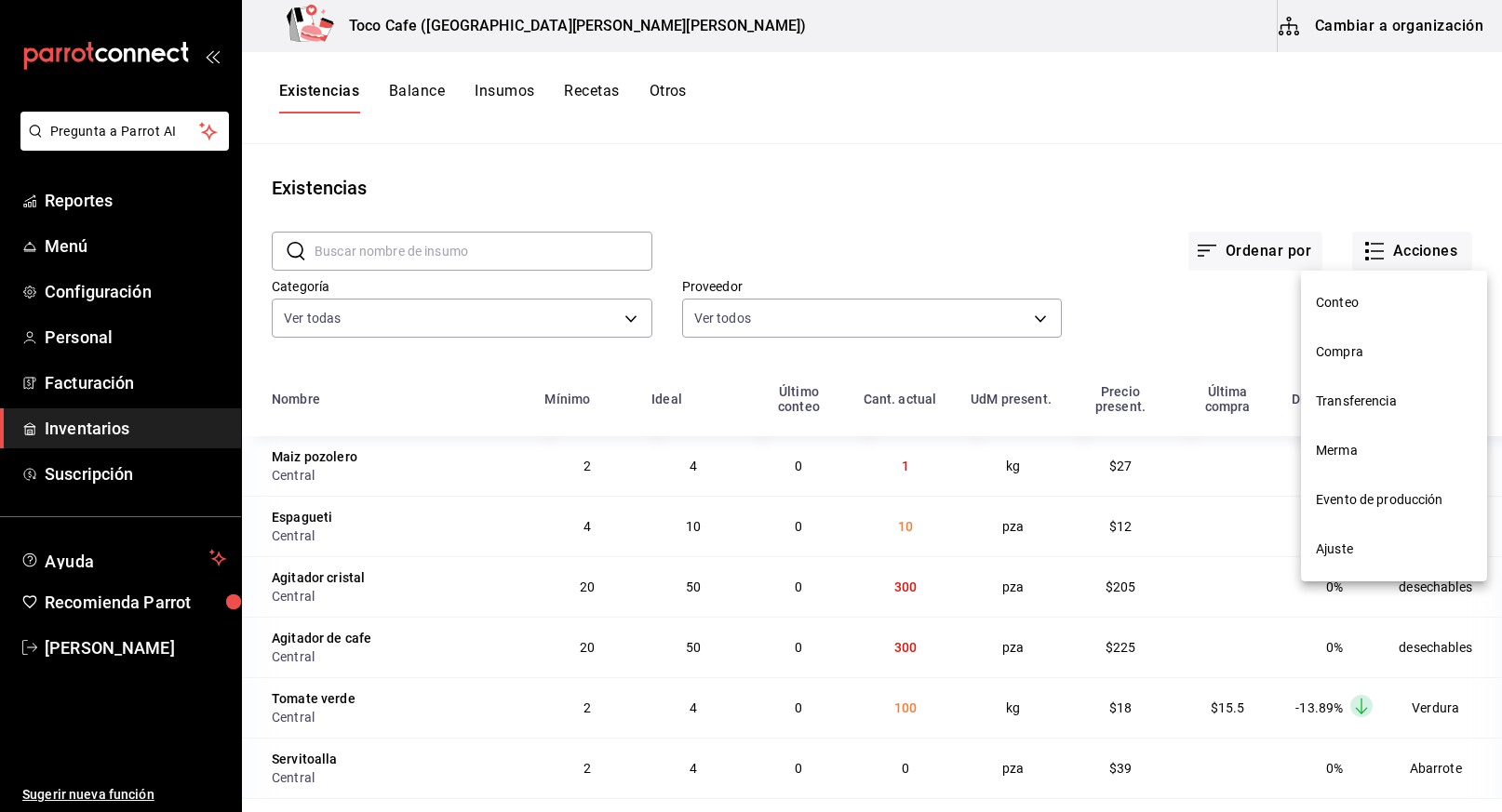
click at [1360, 355] on span "Compra" at bounding box center [1393, 352] width 156 height 20
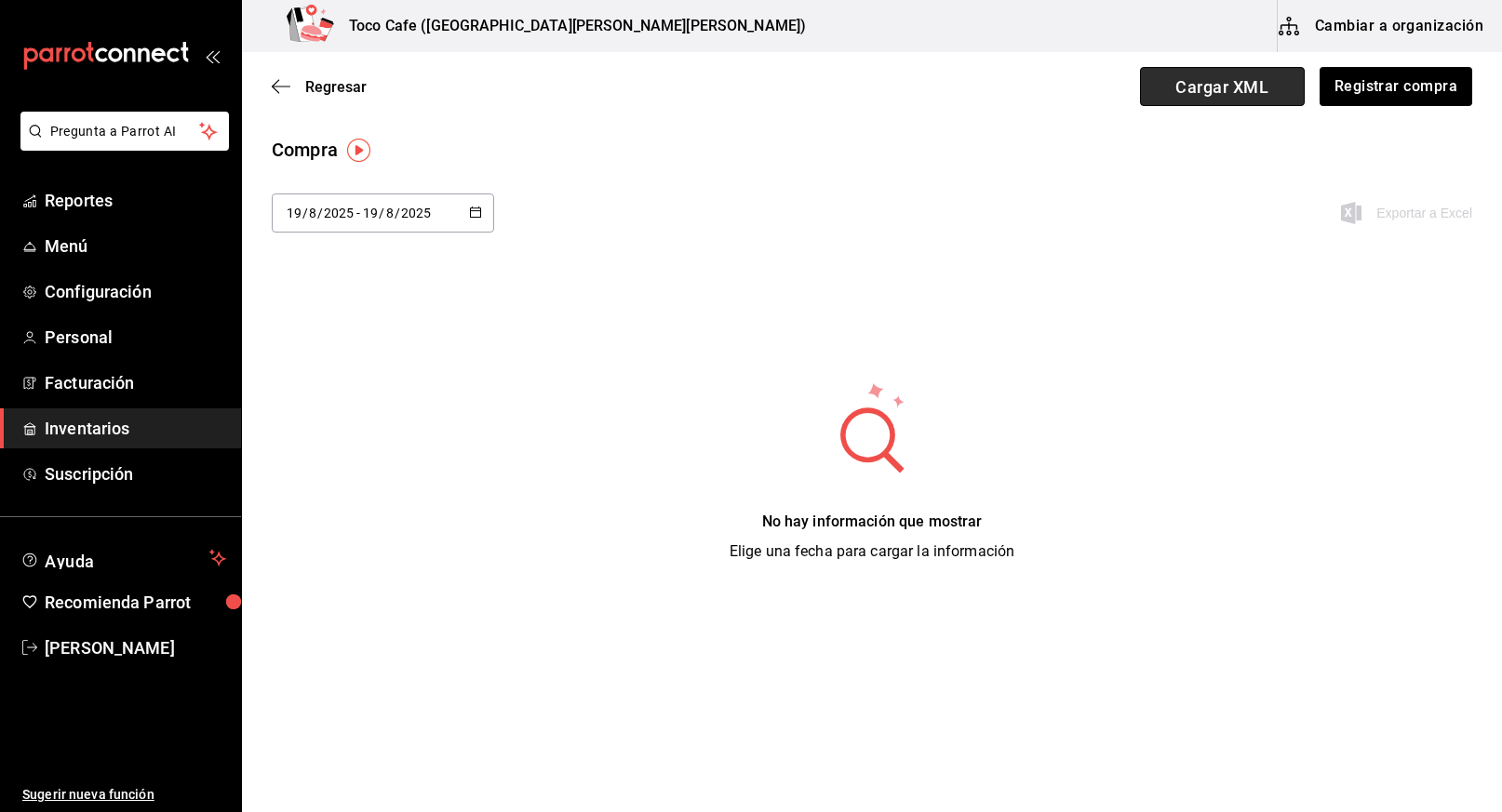
click at [1219, 91] on span "Cargar XML" at bounding box center [1222, 86] width 165 height 39
click at [0, 0] on input "Cargar XML" at bounding box center [0, 0] width 0 height 0
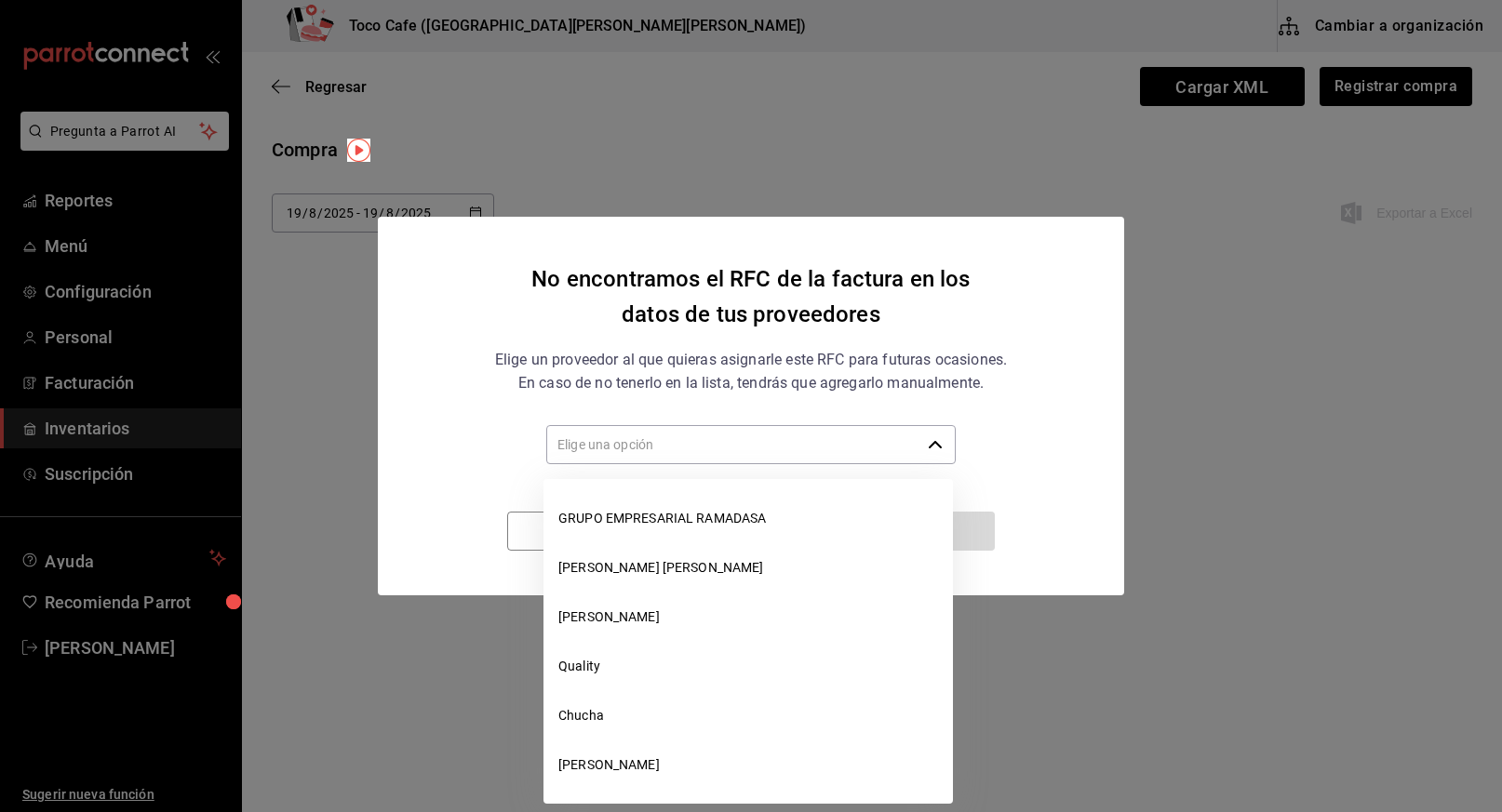
click at [933, 444] on icon "button" at bounding box center [934, 444] width 15 height 15
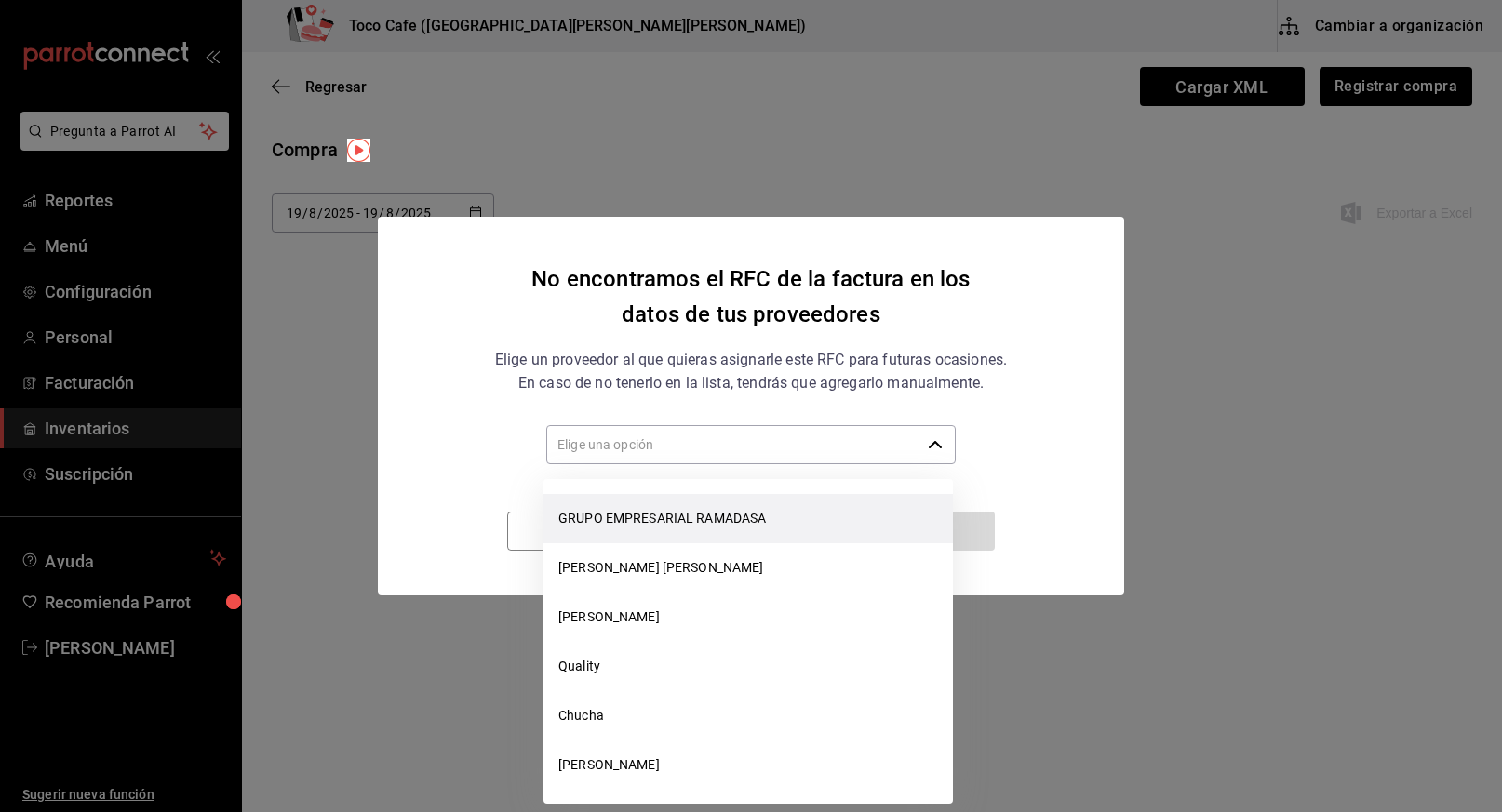
click at [798, 514] on li "GRUPO EMPRESARIAL RAMADASA" at bounding box center [748, 518] width 410 height 49
type input "GRUPO EMPRESARIAL RAMADASA"
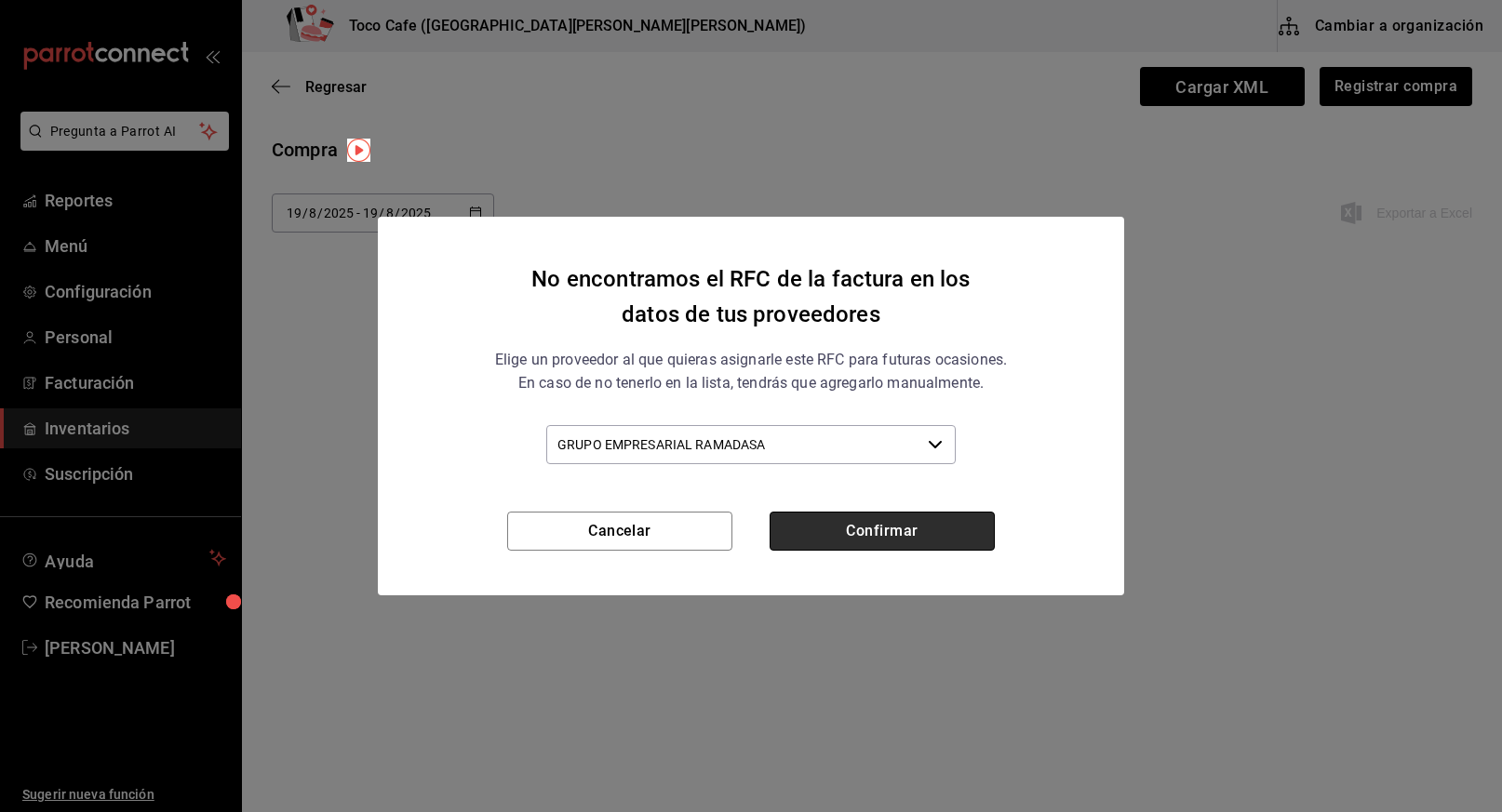
click at [906, 529] on button "Confirmar" at bounding box center [881, 531] width 225 height 39
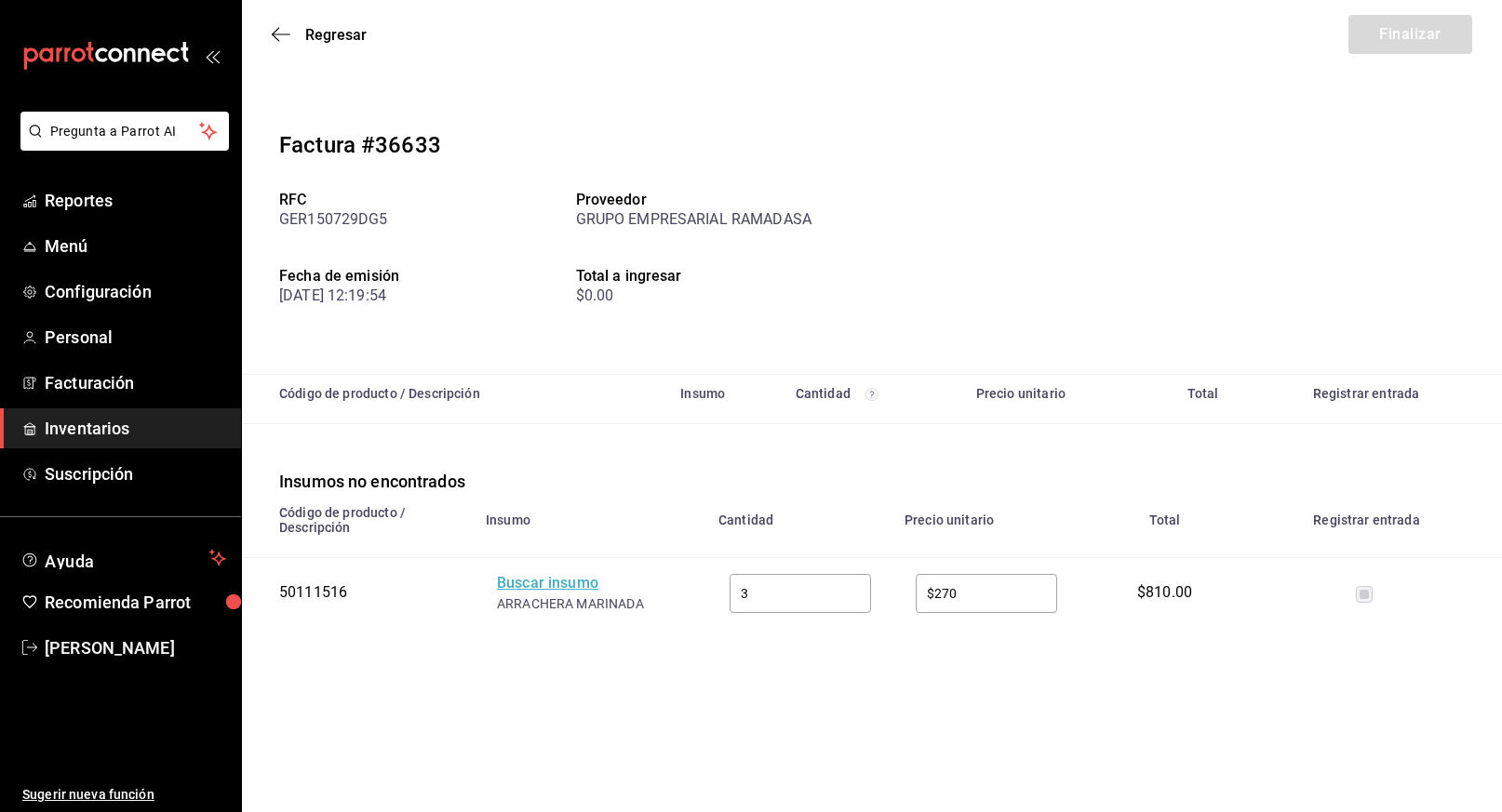
click at [552, 589] on div "Buscar insumo" at bounding box center [572, 583] width 149 height 22
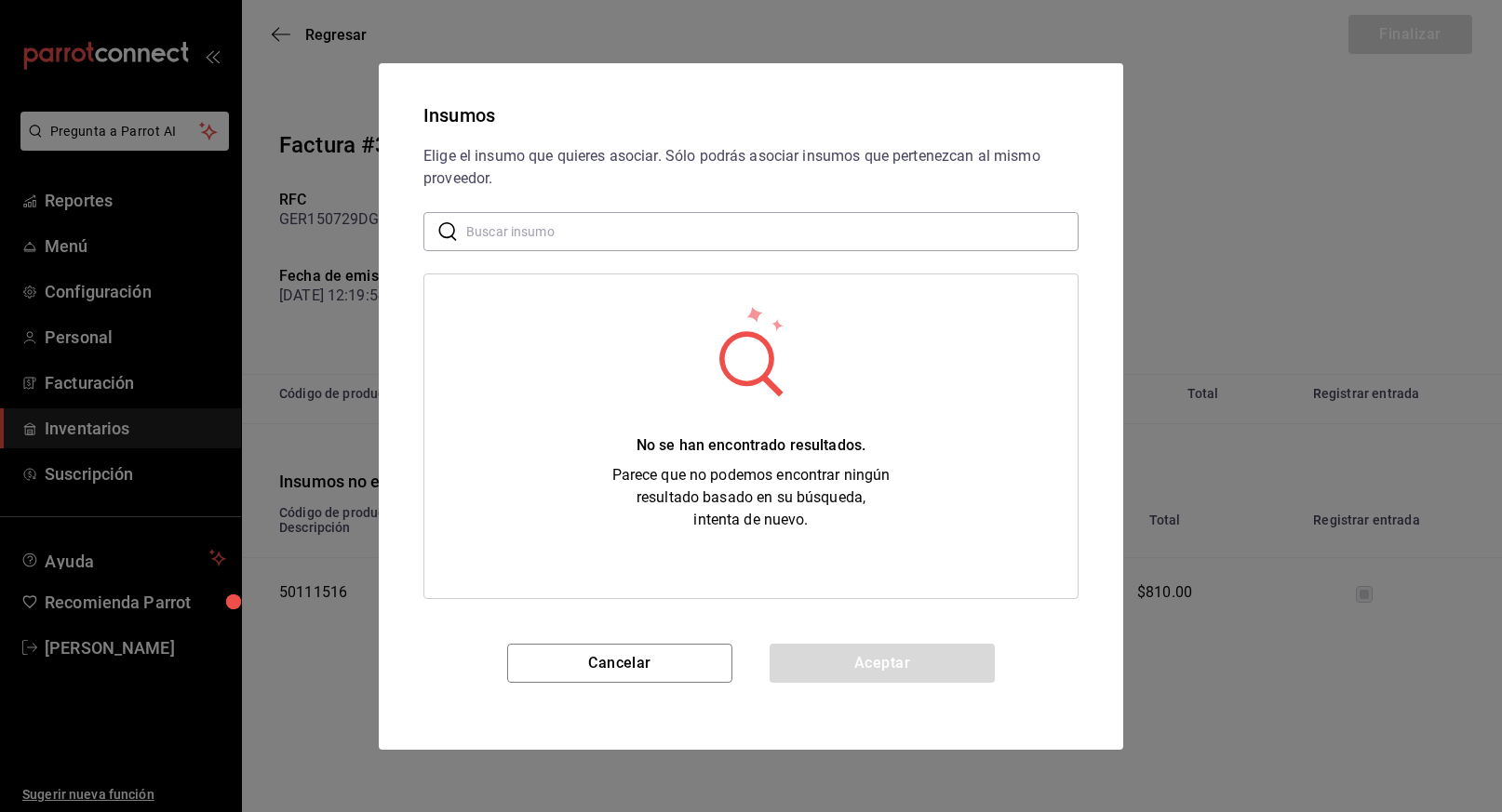
click at [633, 229] on input "text" at bounding box center [772, 231] width 612 height 37
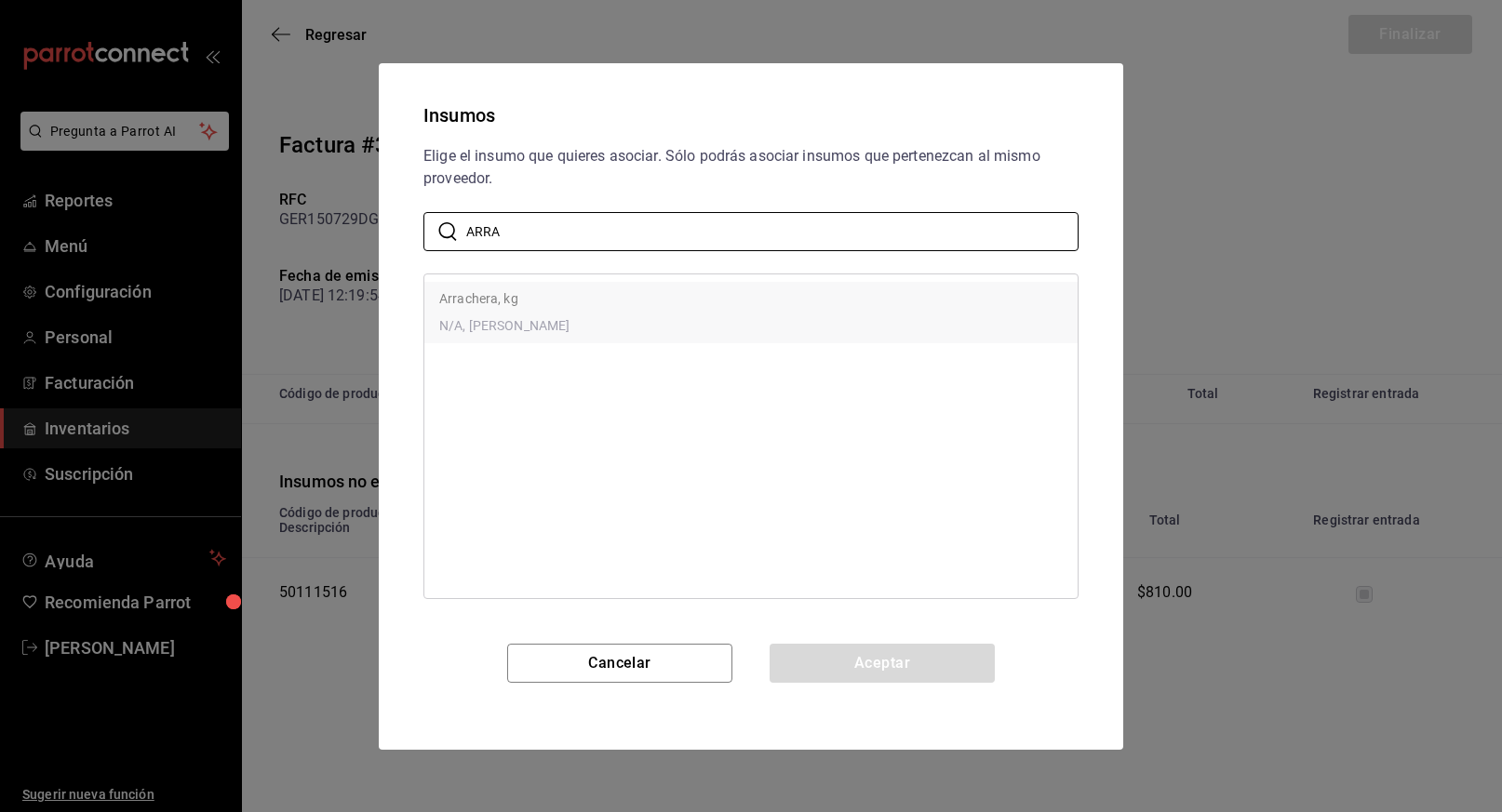
type input "ARRA"
click at [519, 296] on p "Arrachera, kg" at bounding box center [504, 299] width 131 height 20
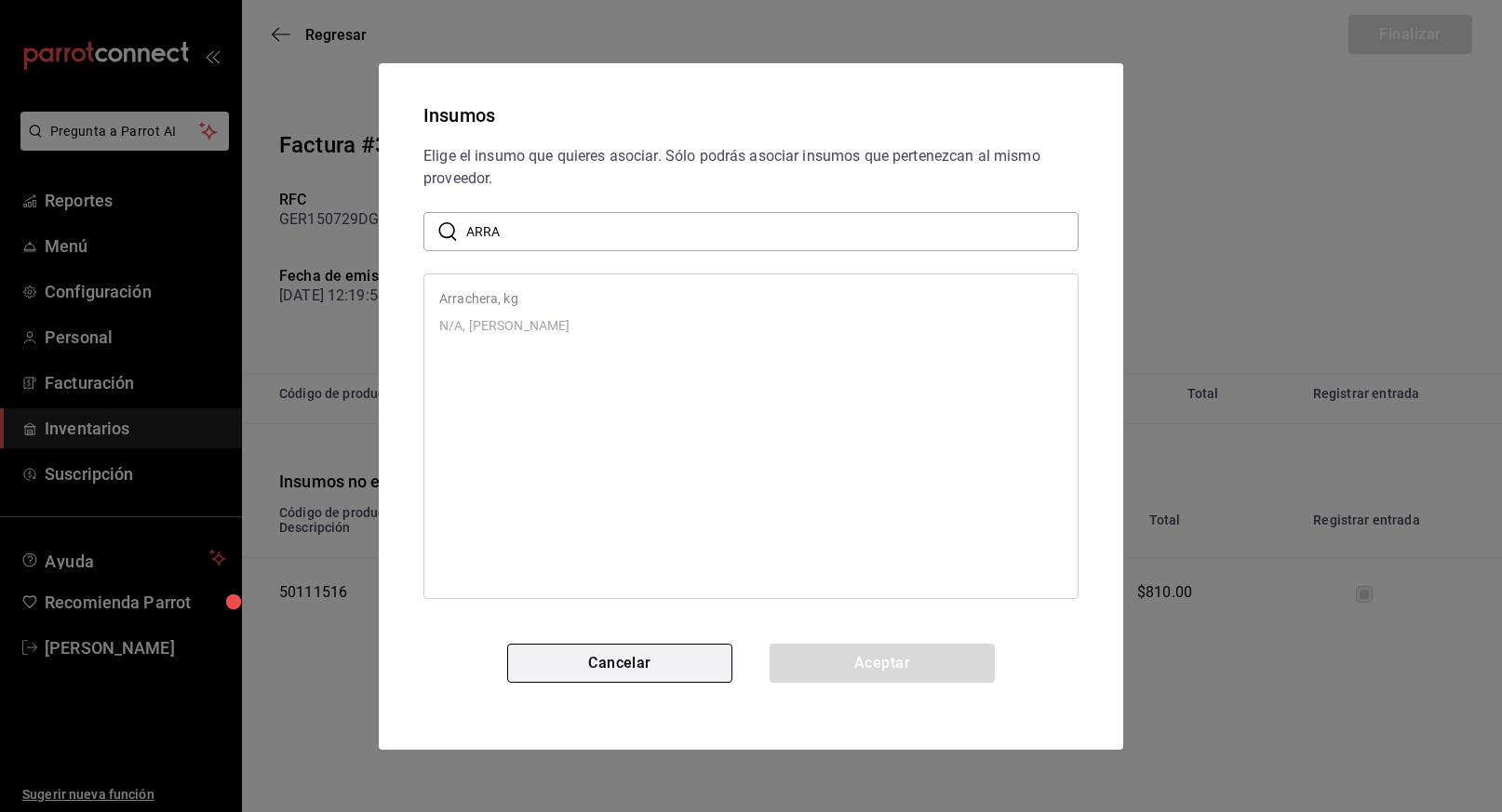
click at [597, 667] on button "Cancelar" at bounding box center [619, 663] width 225 height 39
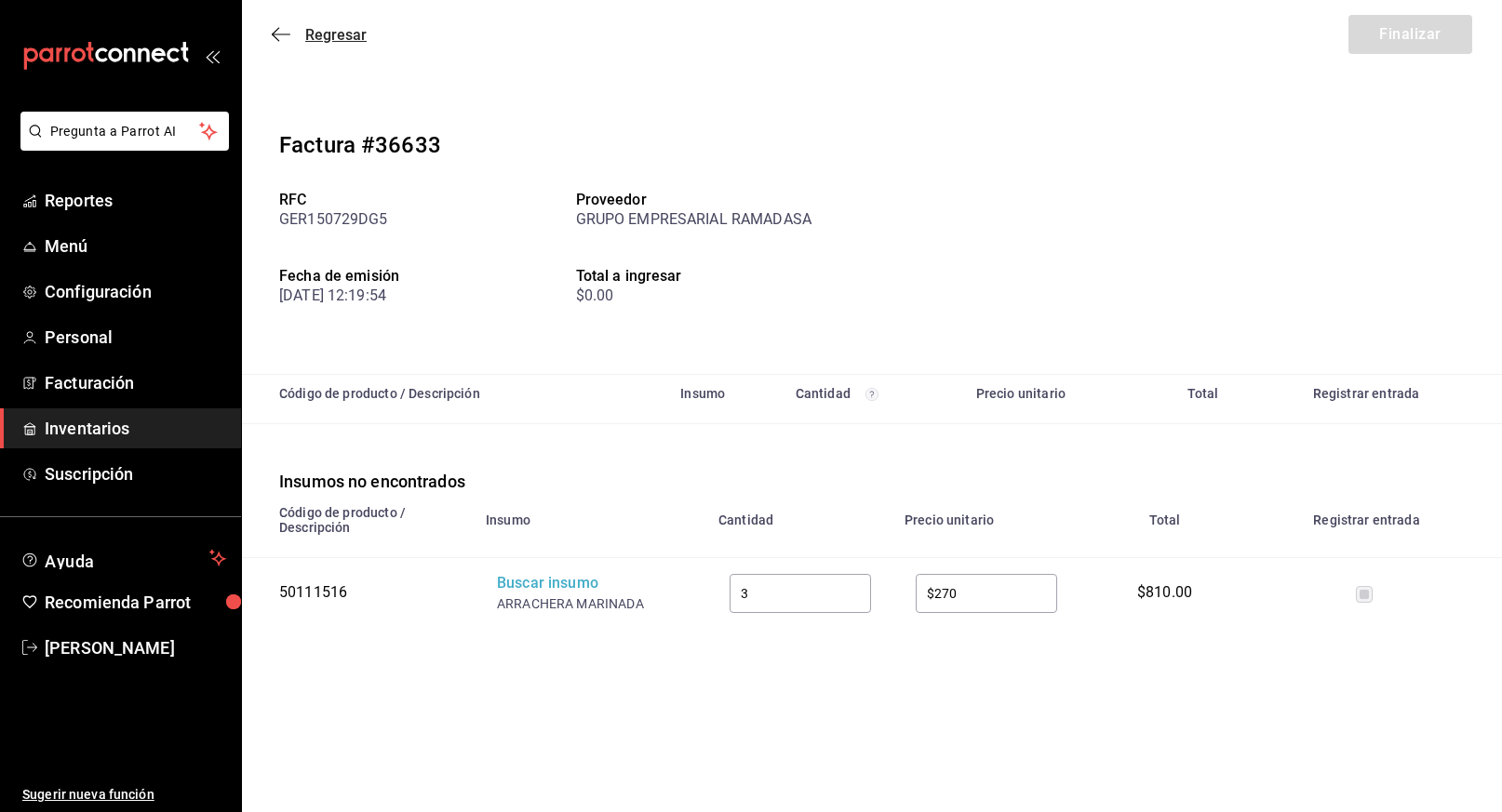
click at [286, 27] on icon "button" at bounding box center [281, 34] width 19 height 17
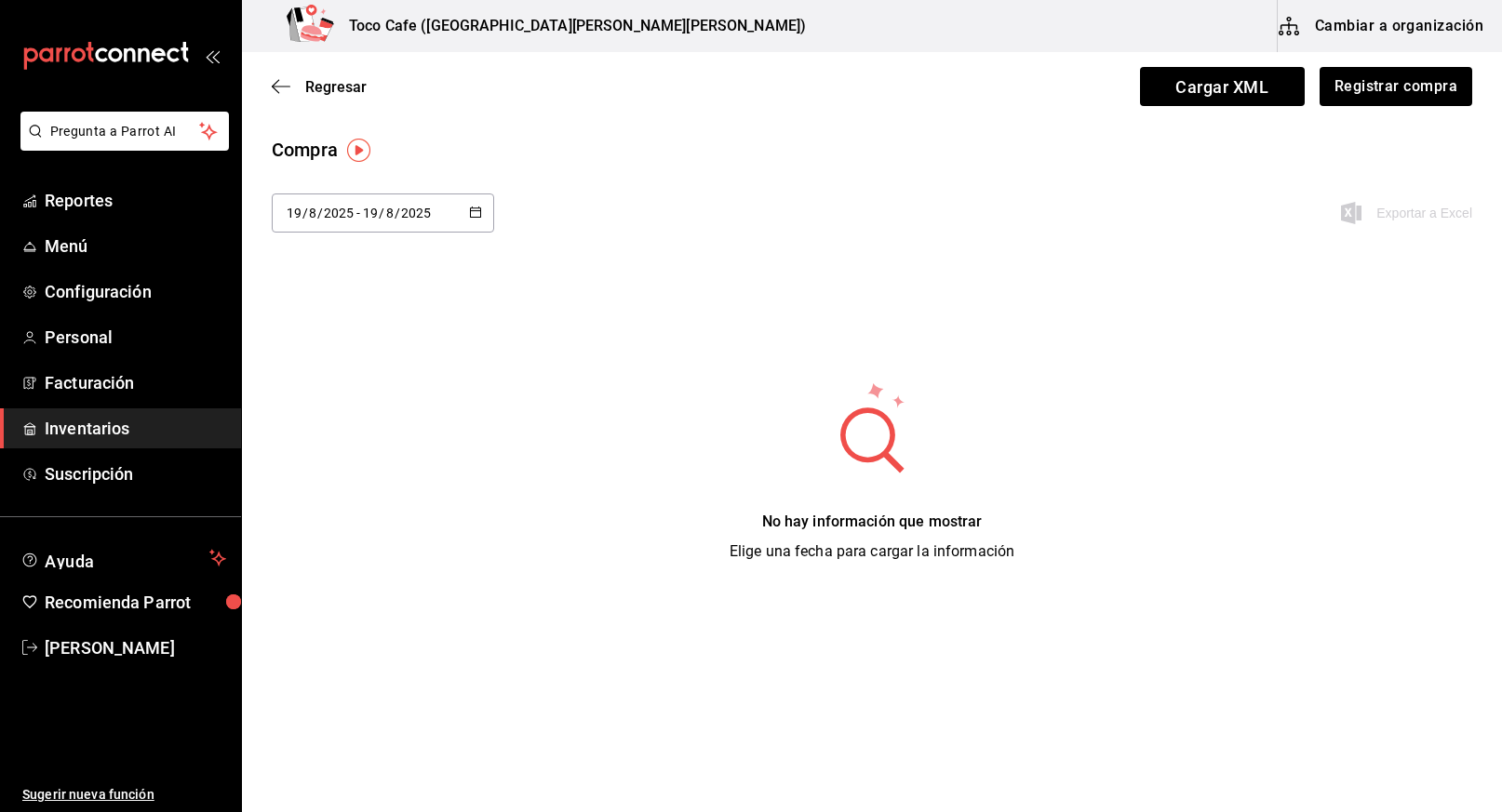
click at [1367, 26] on button "Cambiar a organización" at bounding box center [1381, 26] width 209 height 52
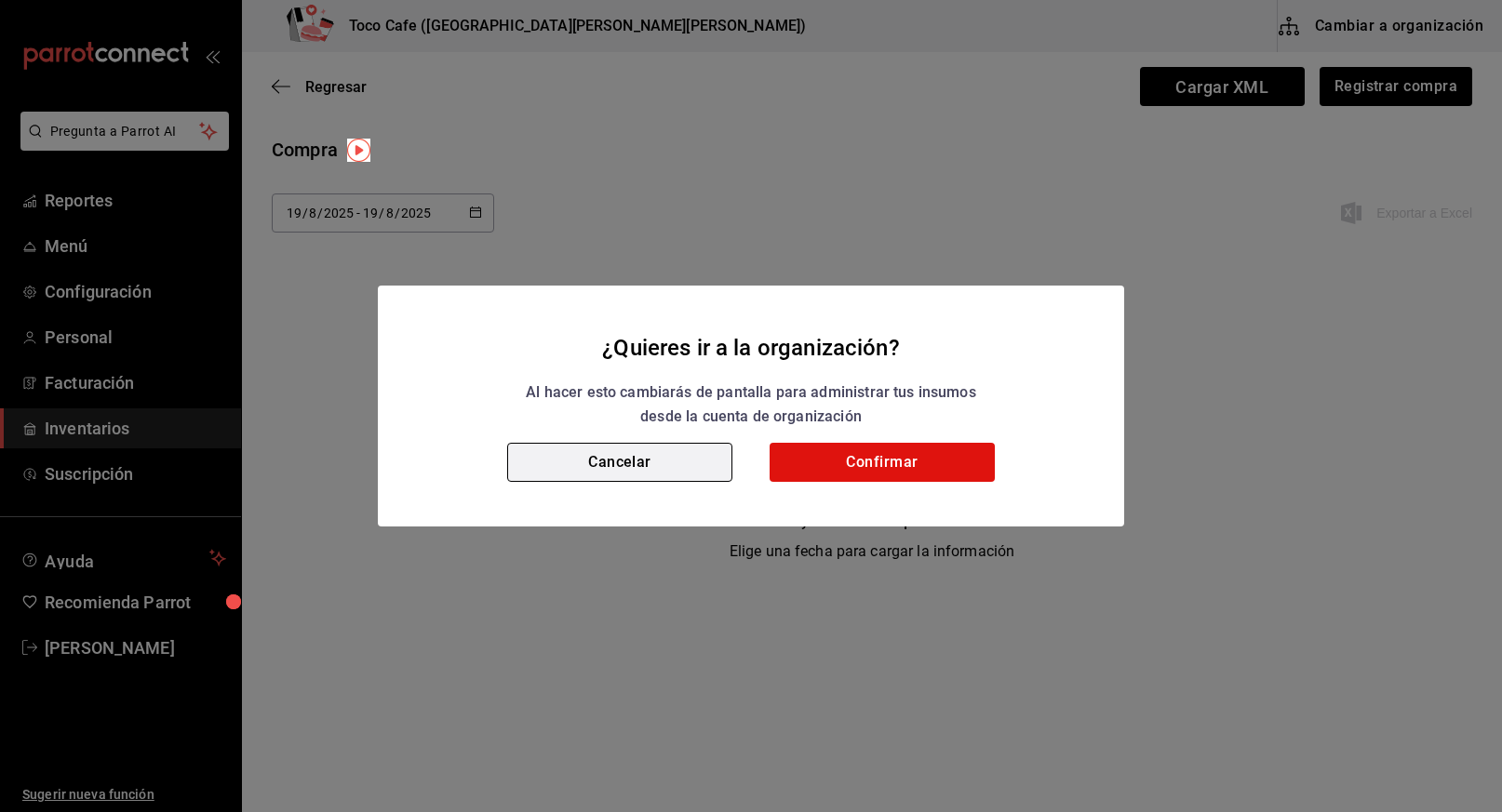
click at [641, 464] on button "Cancelar" at bounding box center [619, 462] width 225 height 39
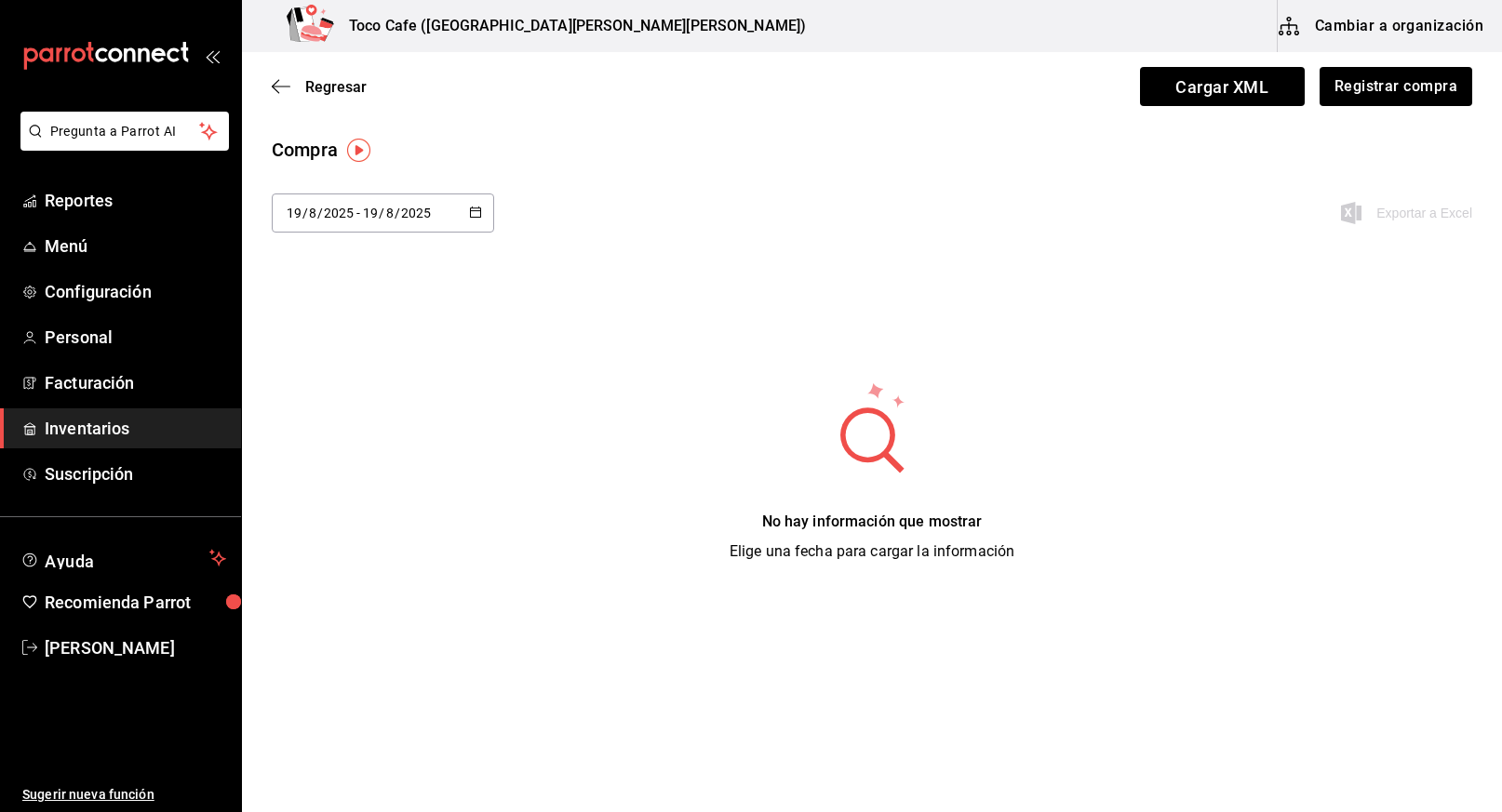
click at [1365, 22] on button "Cambiar a organización" at bounding box center [1381, 26] width 209 height 52
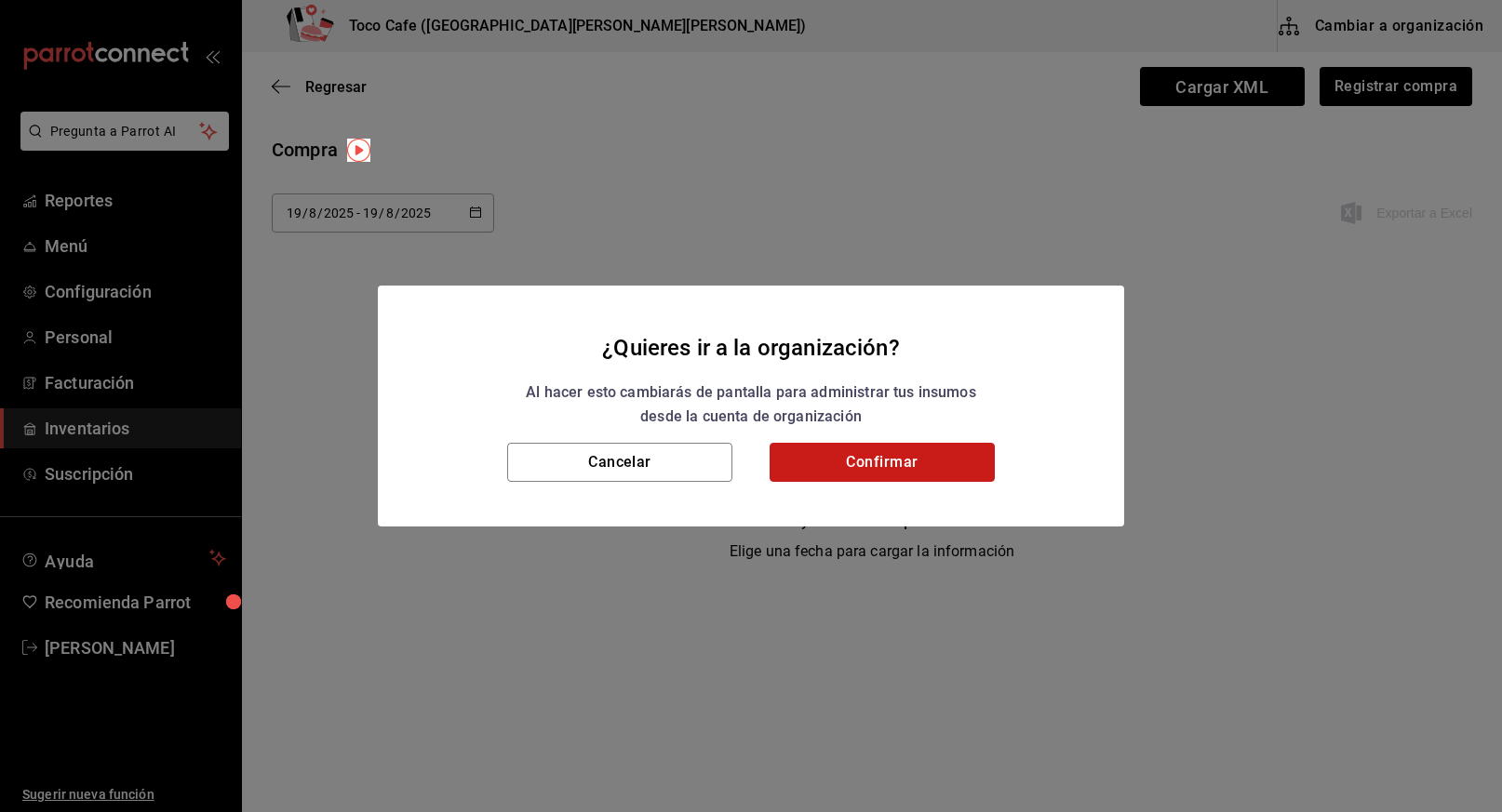
click at [877, 450] on button "Confirmar" at bounding box center [881, 462] width 225 height 39
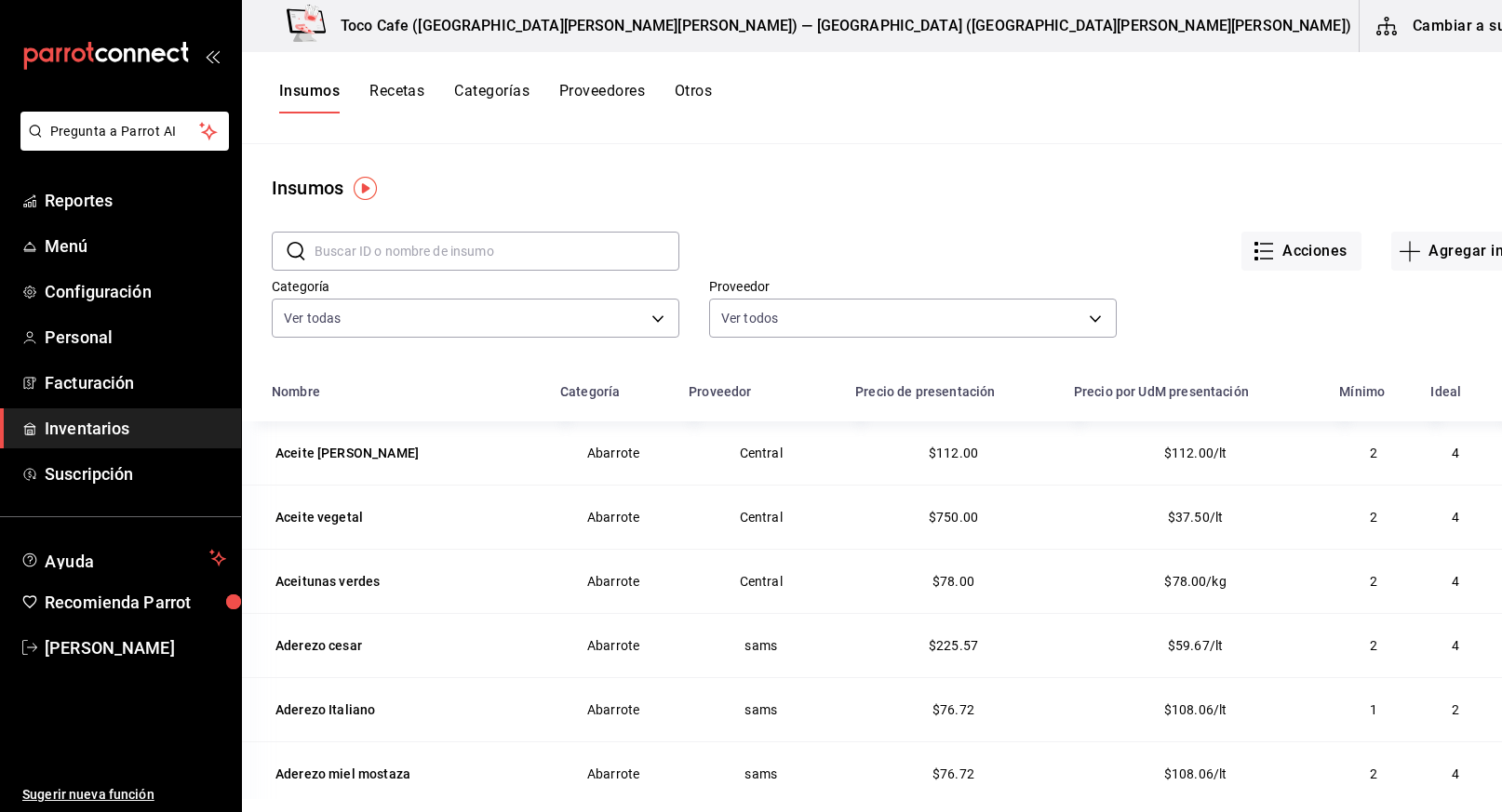
click at [475, 241] on input "text" at bounding box center [496, 251] width 364 height 37
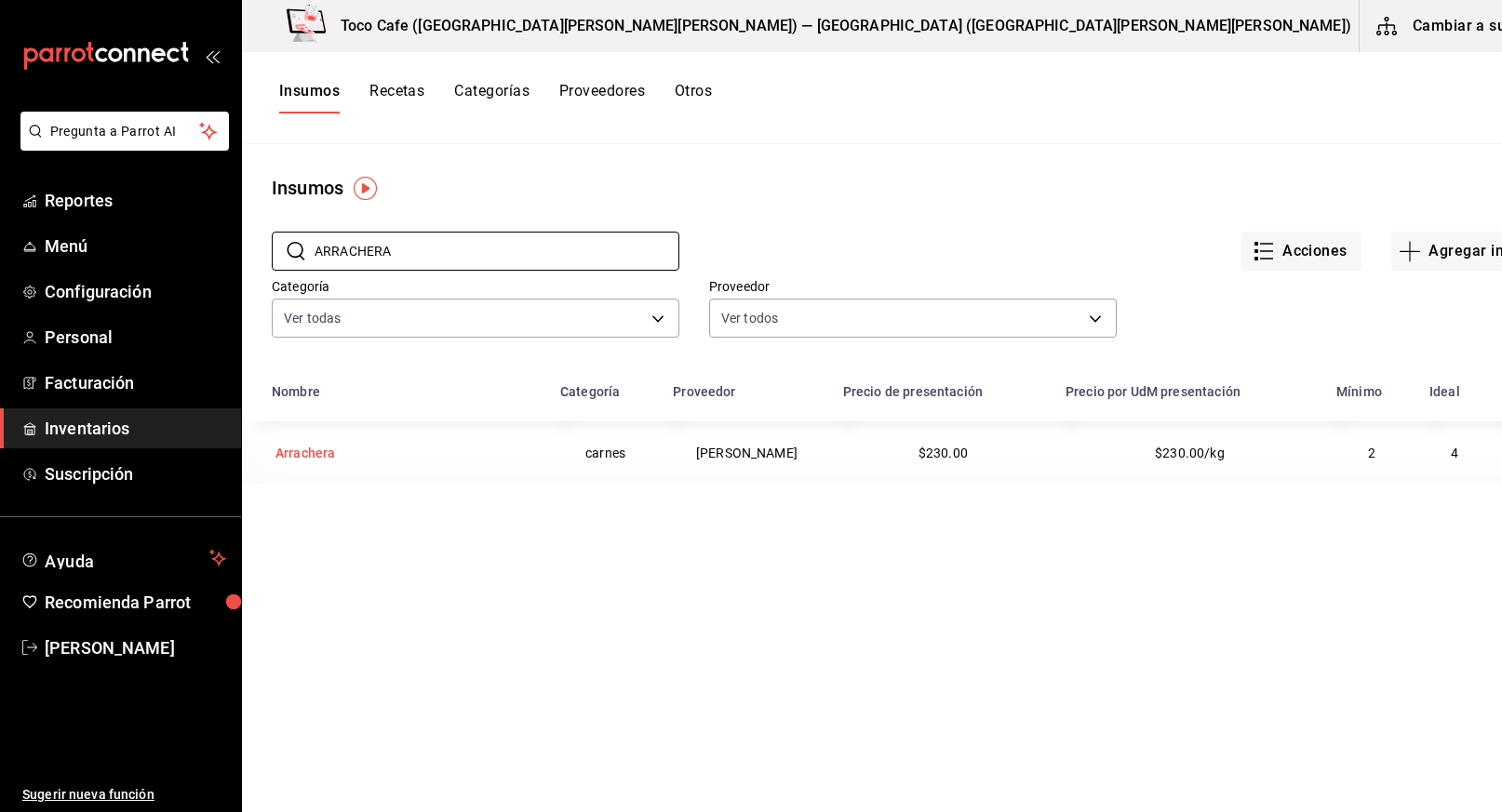
type input "ARRACHERA"
click at [305, 453] on div "Arrachera" at bounding box center [305, 453] width 60 height 19
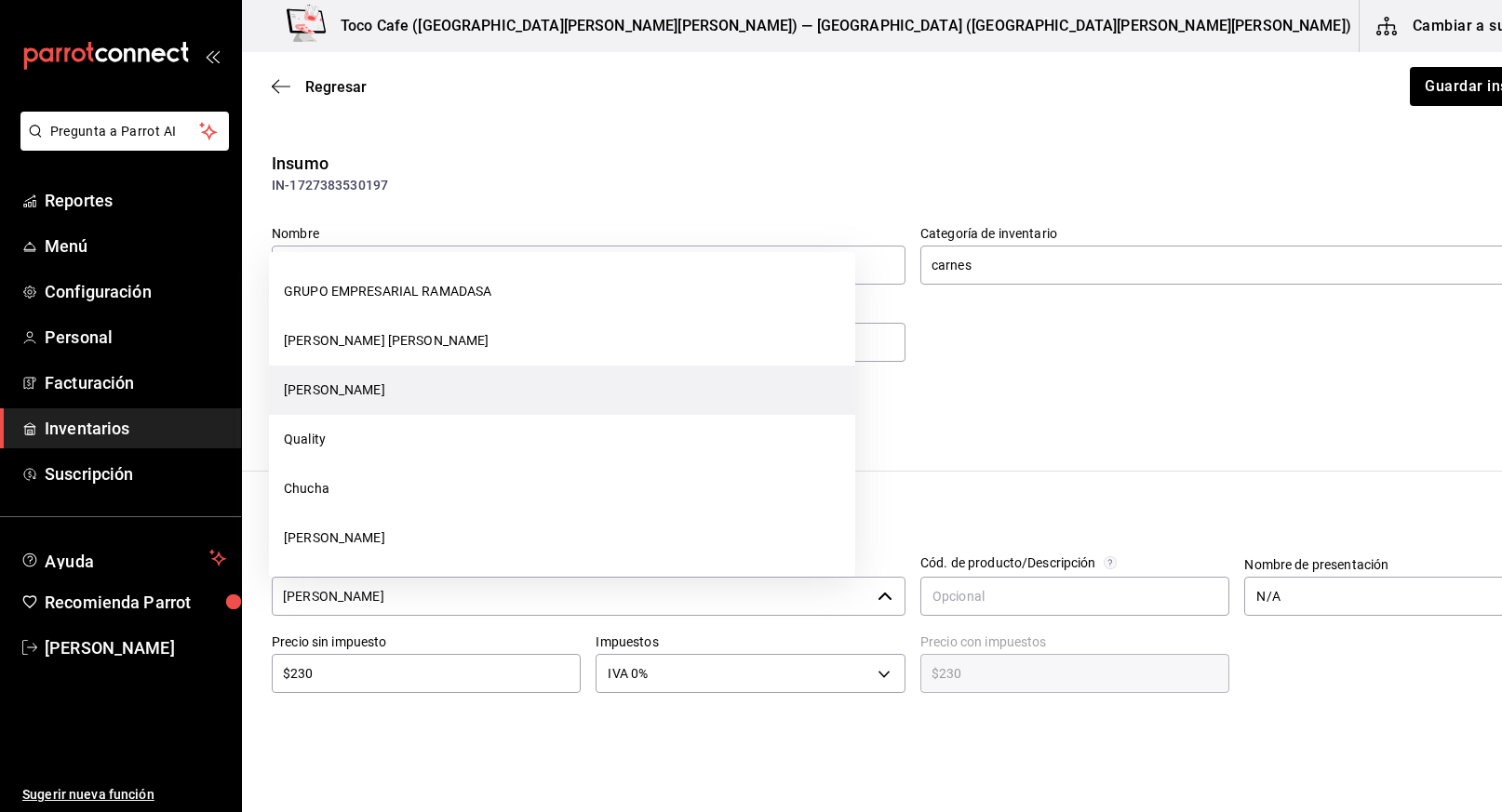
click at [877, 597] on icon "button" at bounding box center [884, 596] width 15 height 15
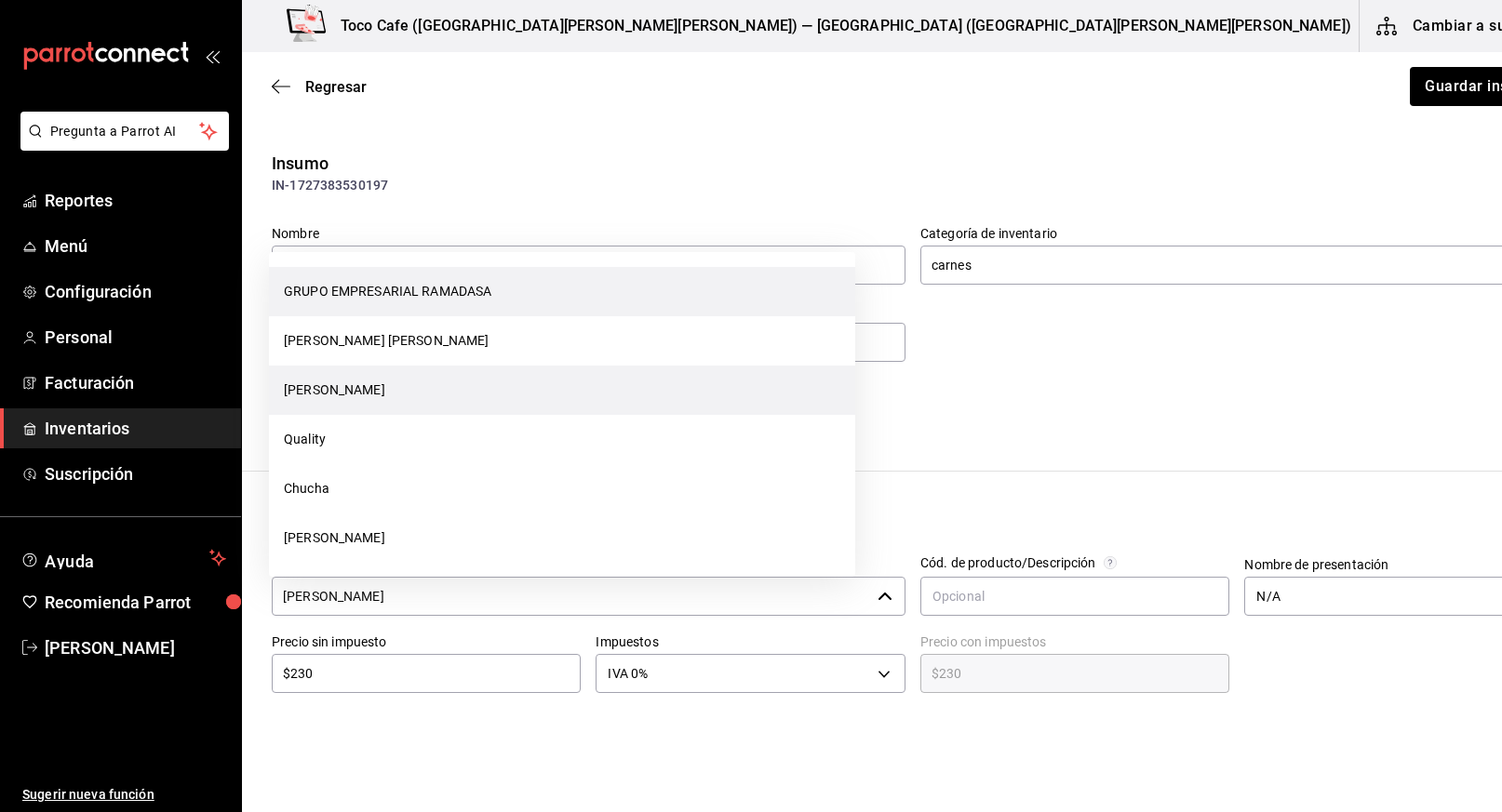
click at [726, 294] on li "GRUPO EMPRESARIAL RAMADASA" at bounding box center [562, 292] width 586 height 49
type input "GRUPO EMPRESARIAL RAMADASA"
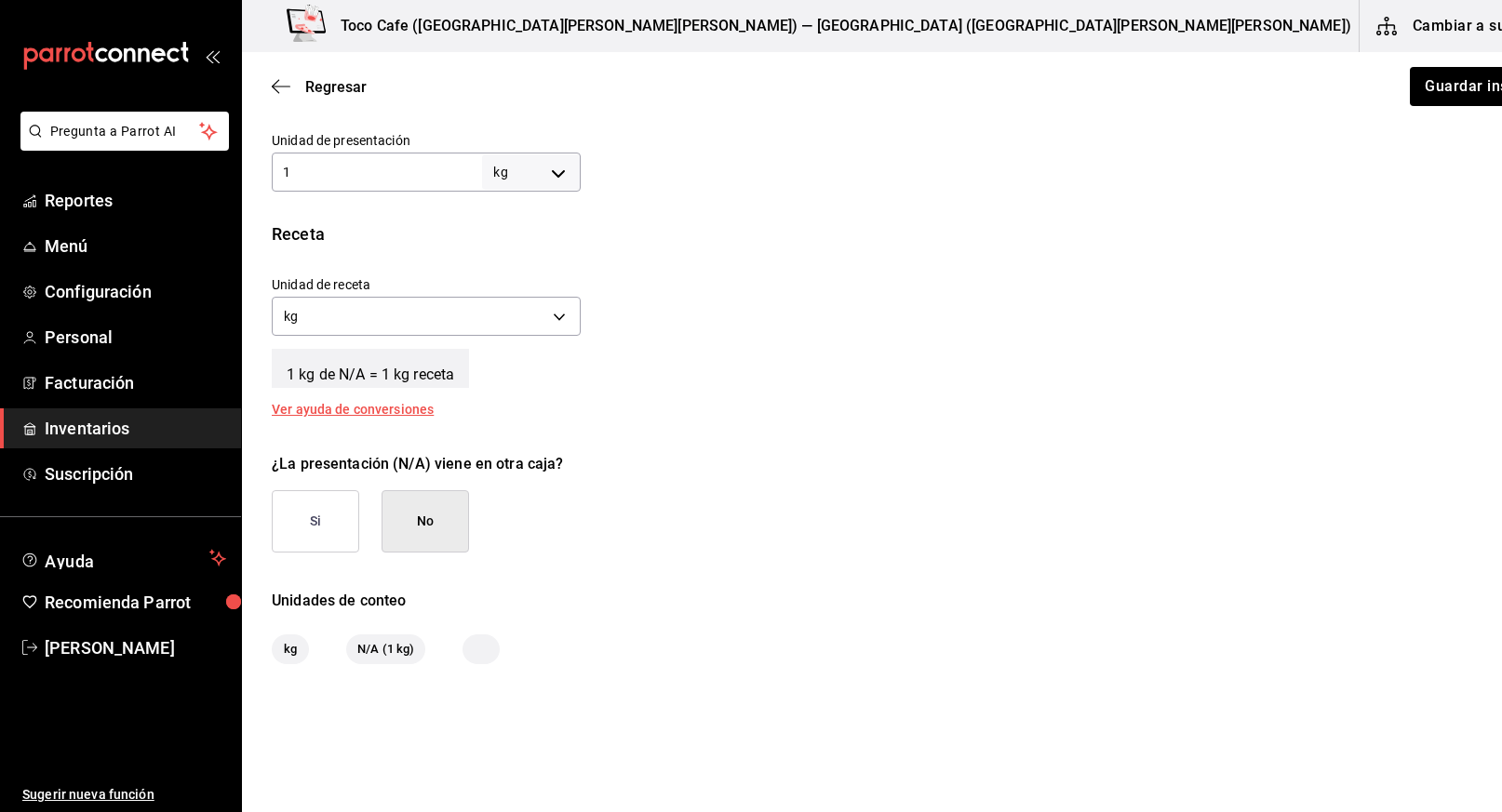
scroll to position [646, 0]
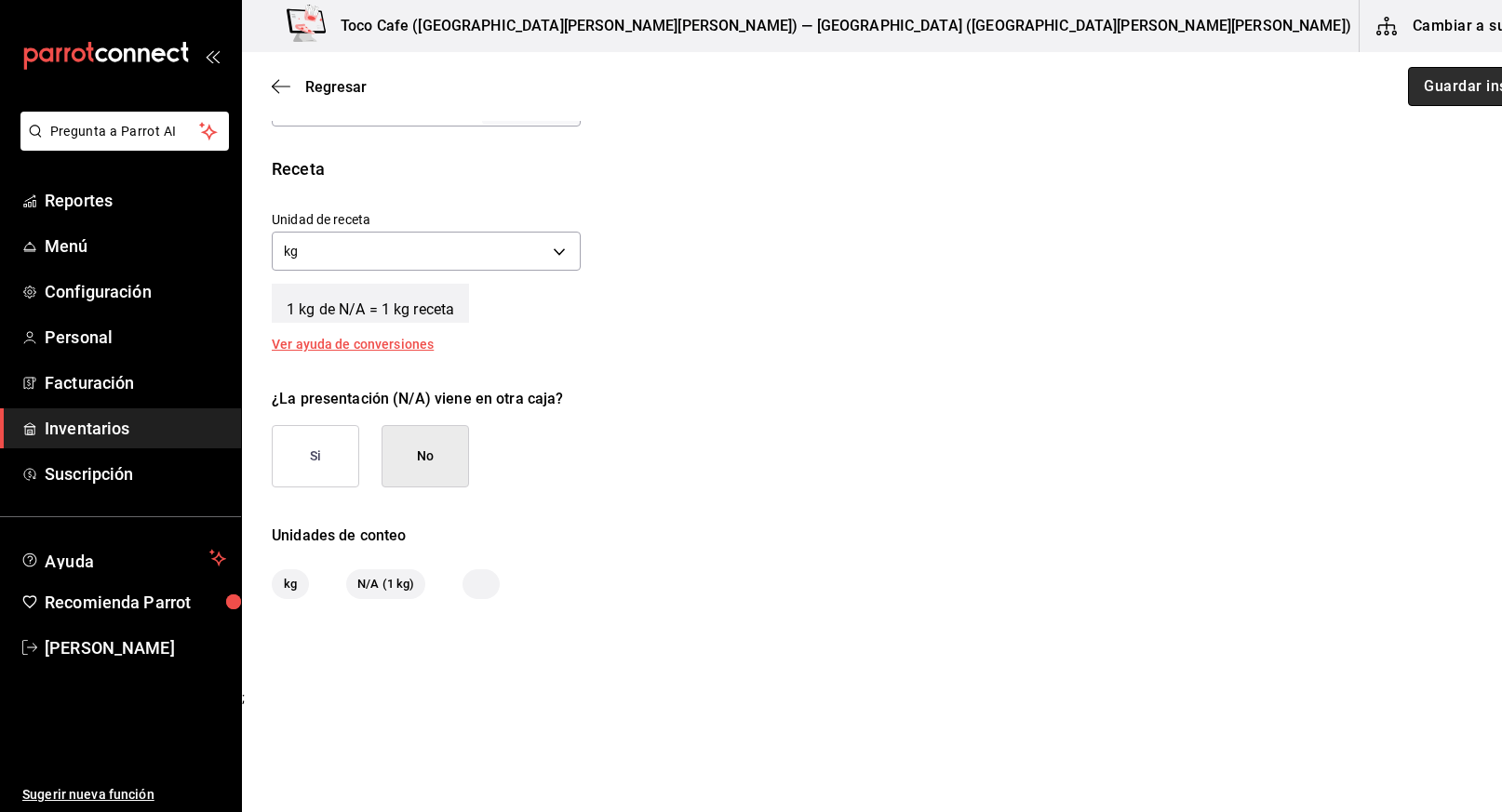
click at [1408, 96] on button "Guardar insumo" at bounding box center [1480, 86] width 145 height 39
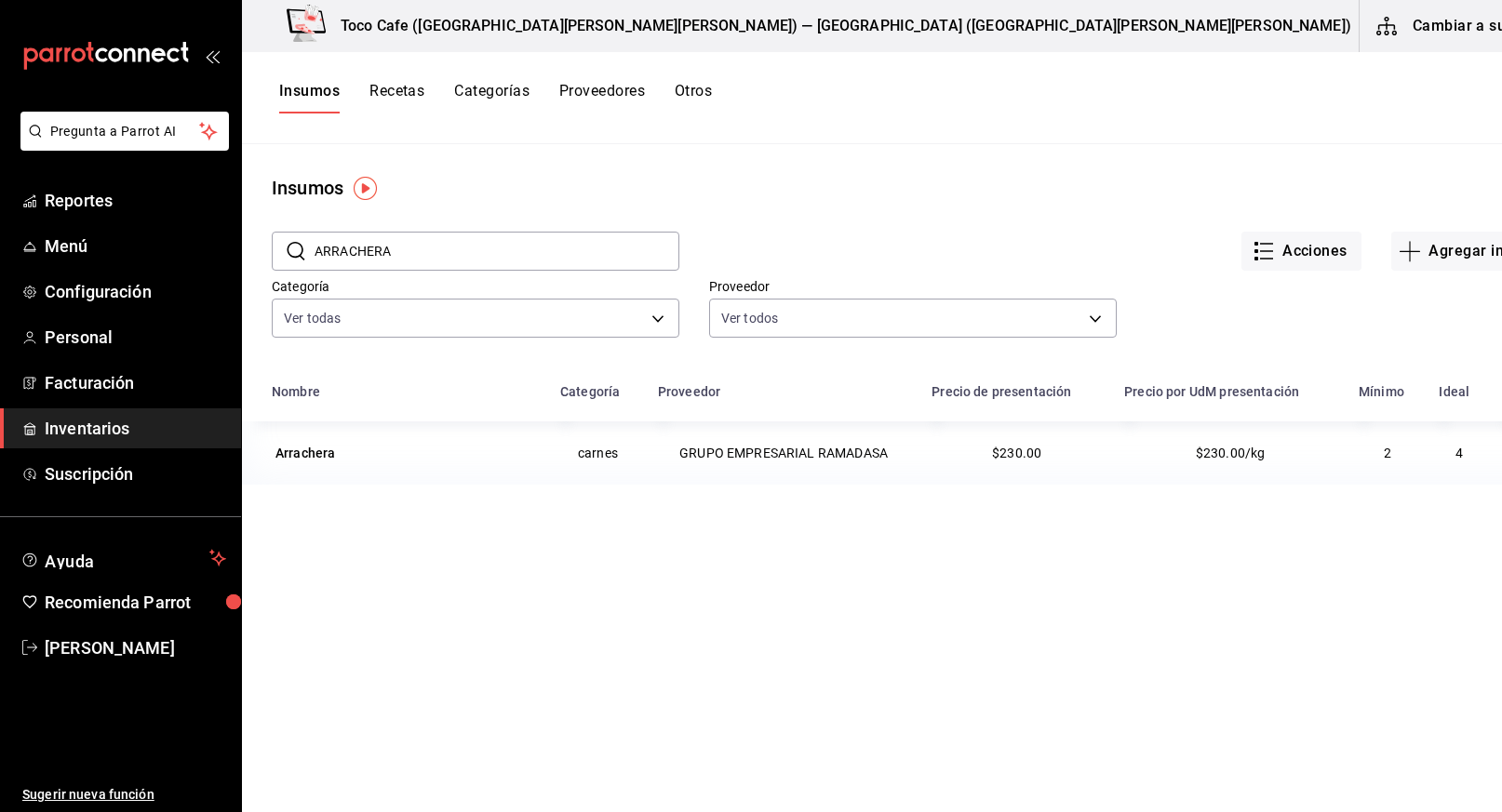
click at [1377, 27] on button "Cambiar a sucursal" at bounding box center [1464, 26] width 209 height 52
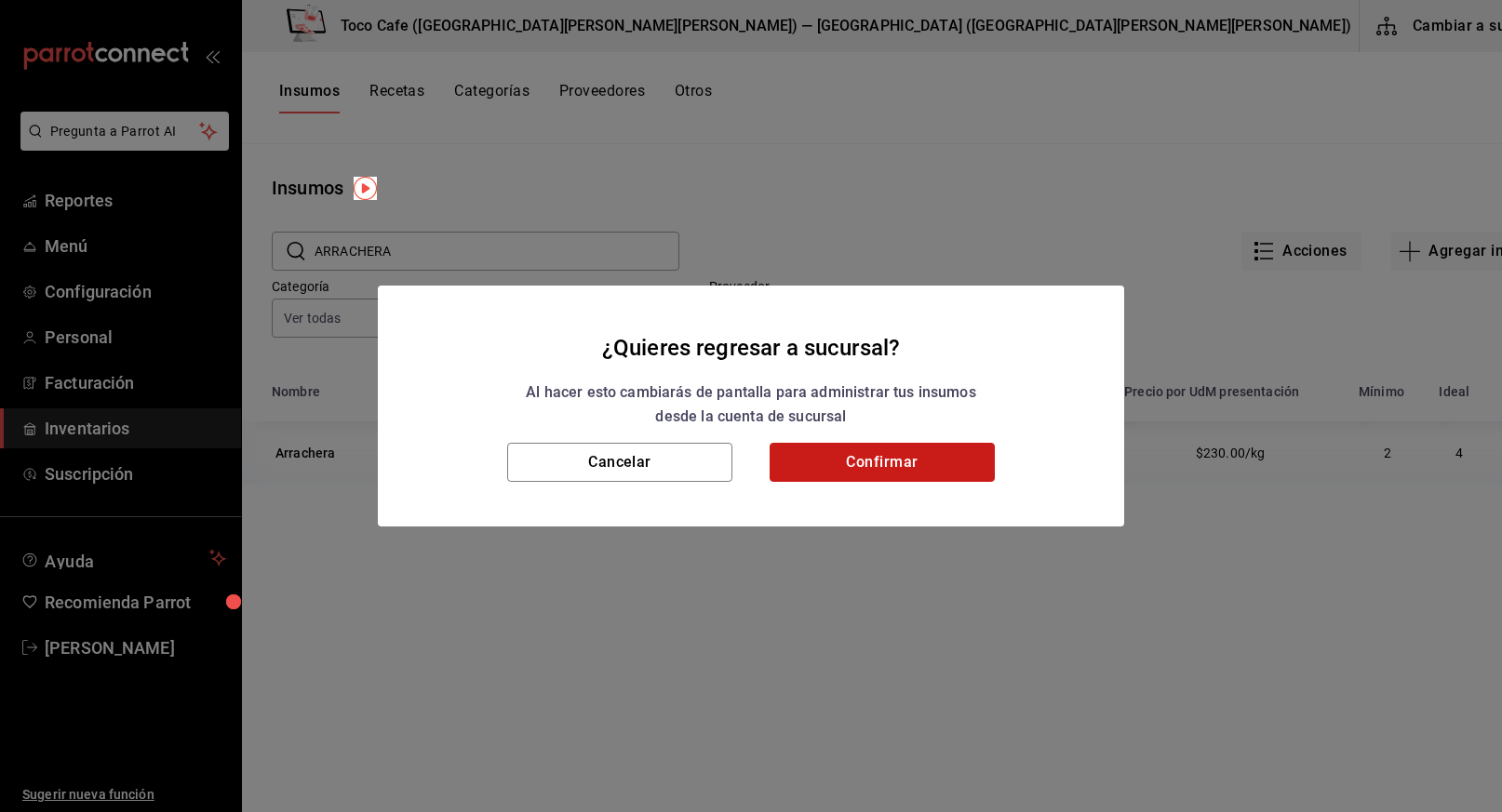
click at [891, 462] on button "Confirmar" at bounding box center [881, 462] width 225 height 39
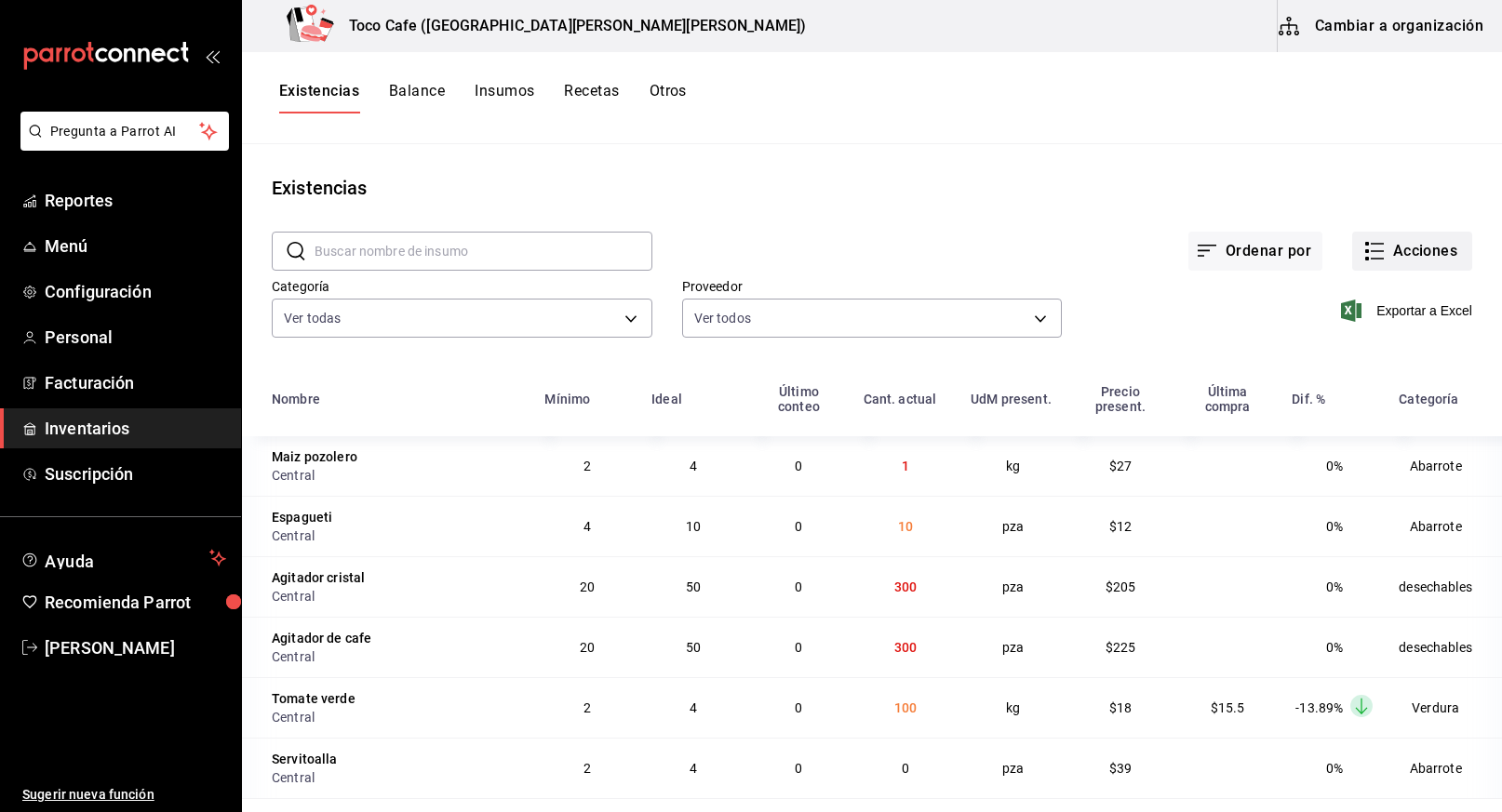
click at [1411, 252] on button "Acciones" at bounding box center [1412, 251] width 120 height 39
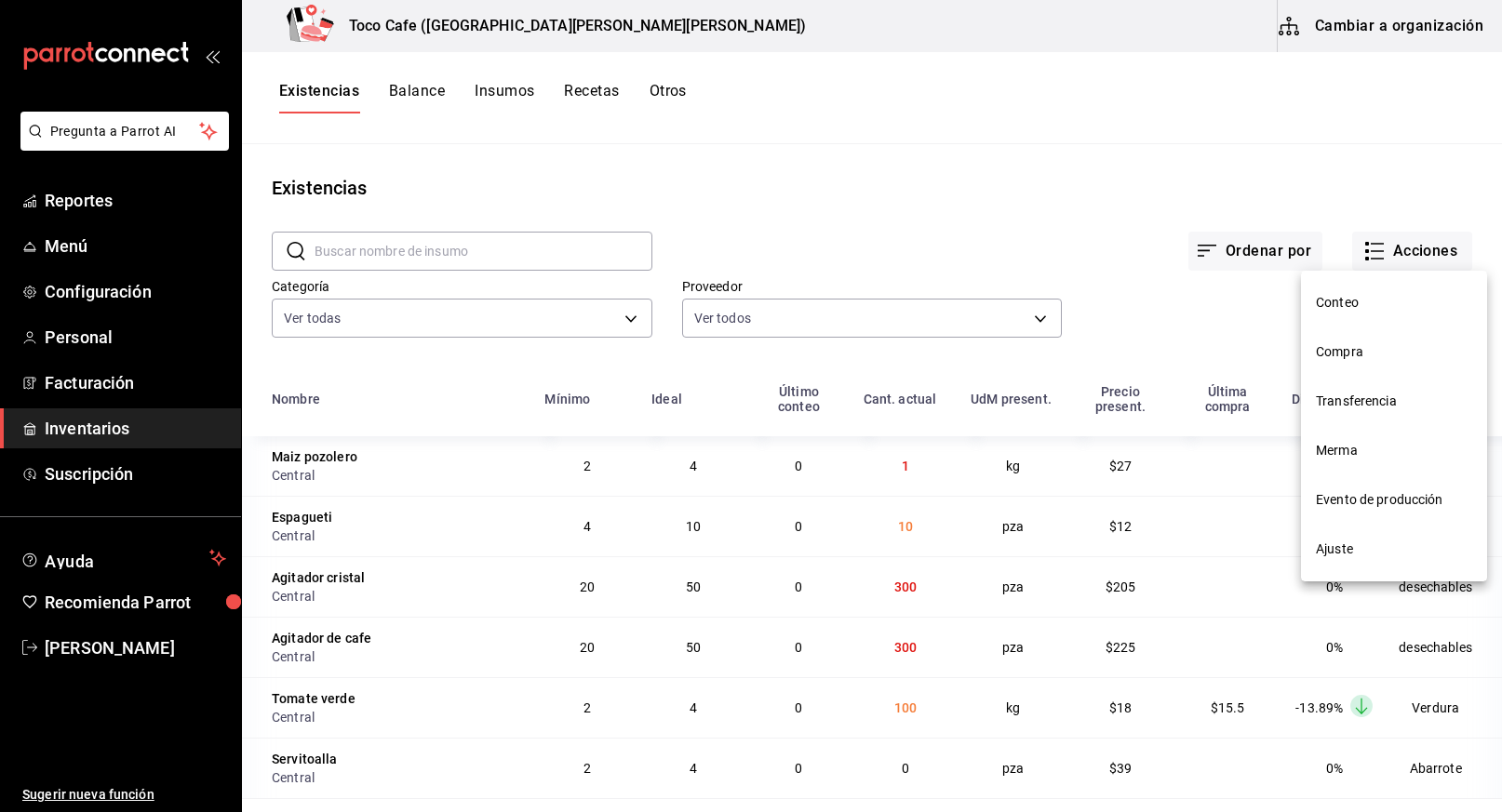
click at [1361, 351] on span "Compra" at bounding box center [1393, 352] width 156 height 20
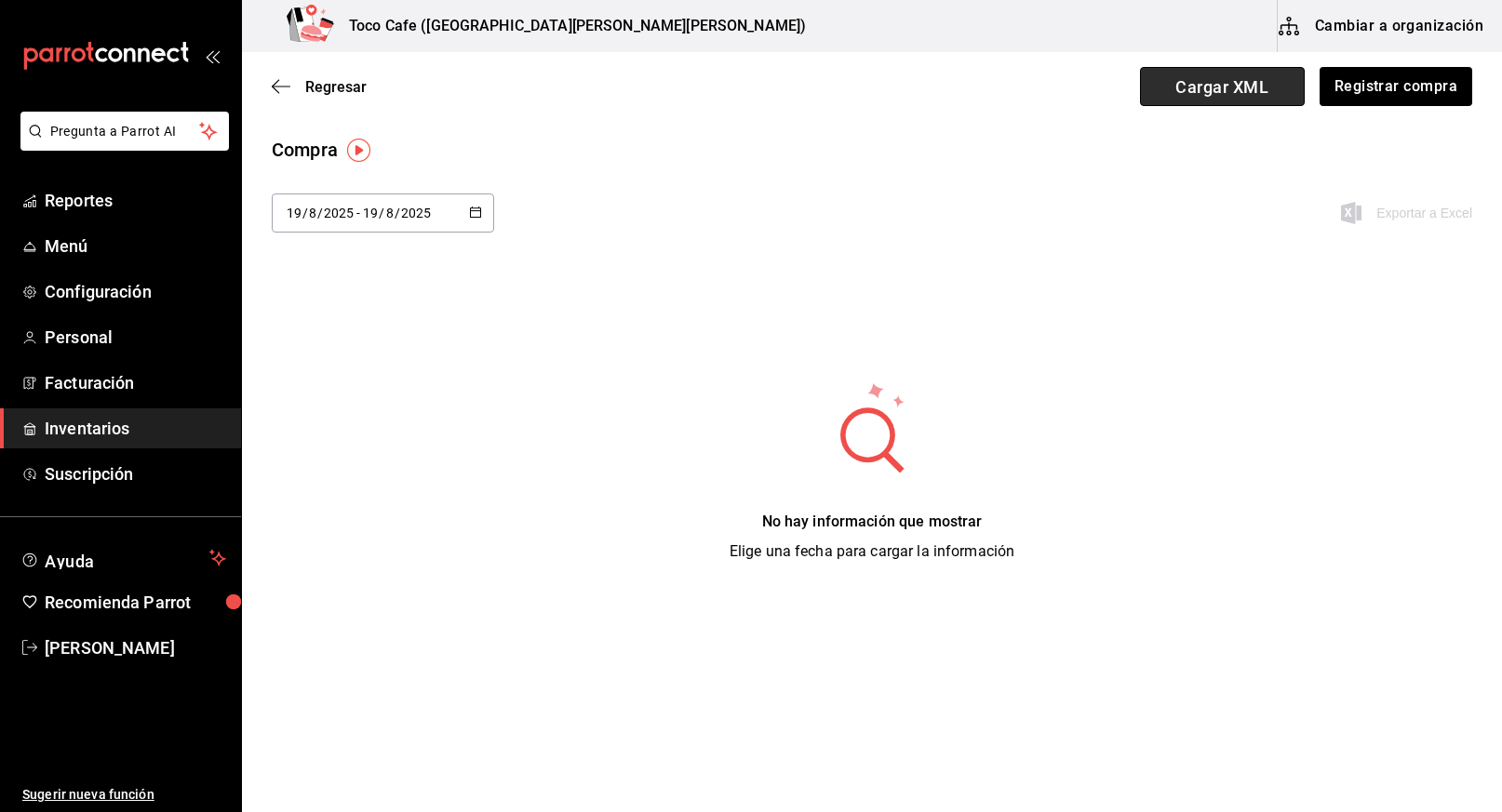
click at [1209, 81] on span "Cargar XML" at bounding box center [1222, 86] width 165 height 39
click at [0, 0] on input "Cargar XML" at bounding box center [0, 0] width 0 height 0
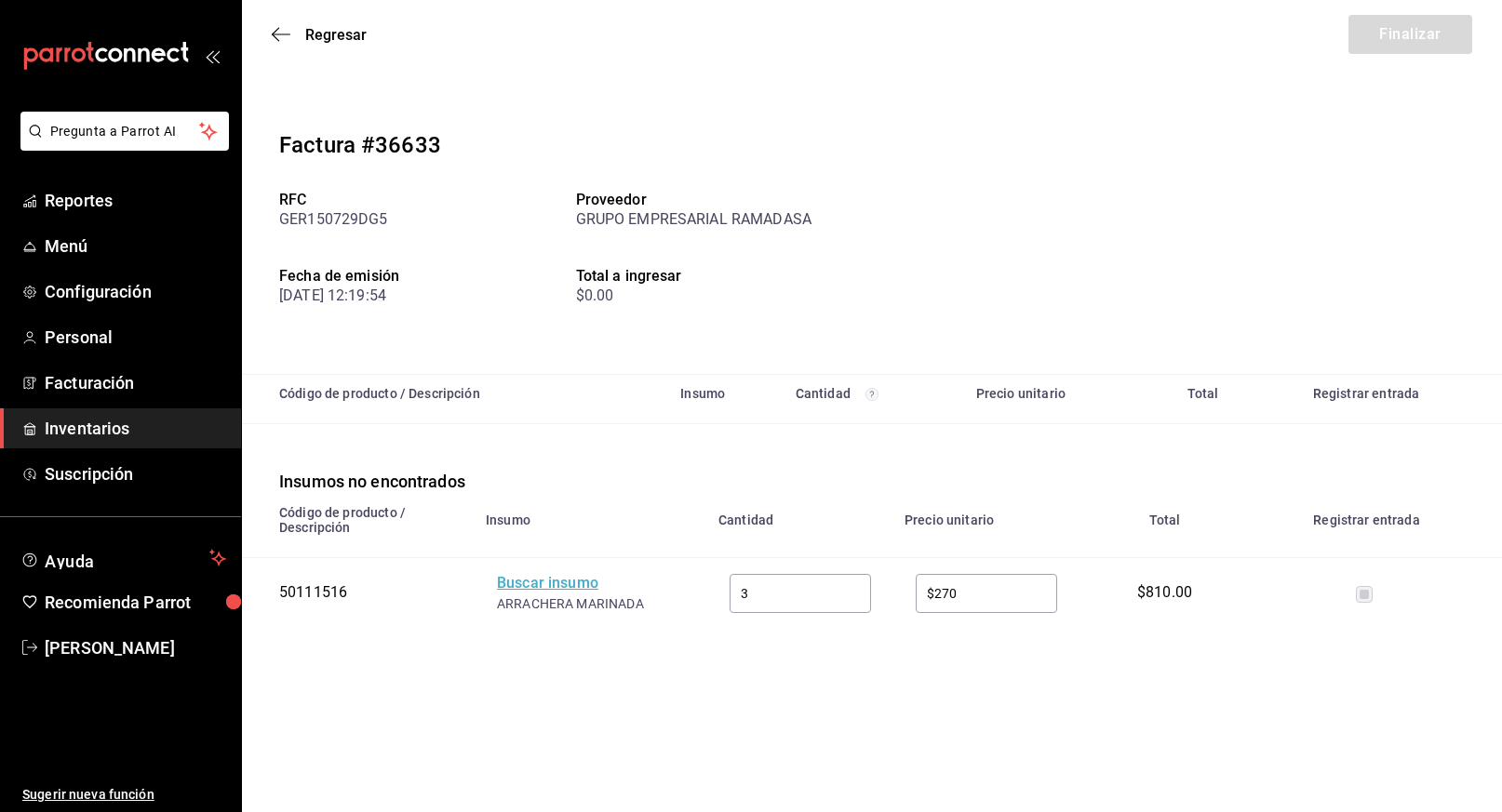
click at [561, 588] on div "Buscar insumo" at bounding box center [572, 583] width 149 height 22
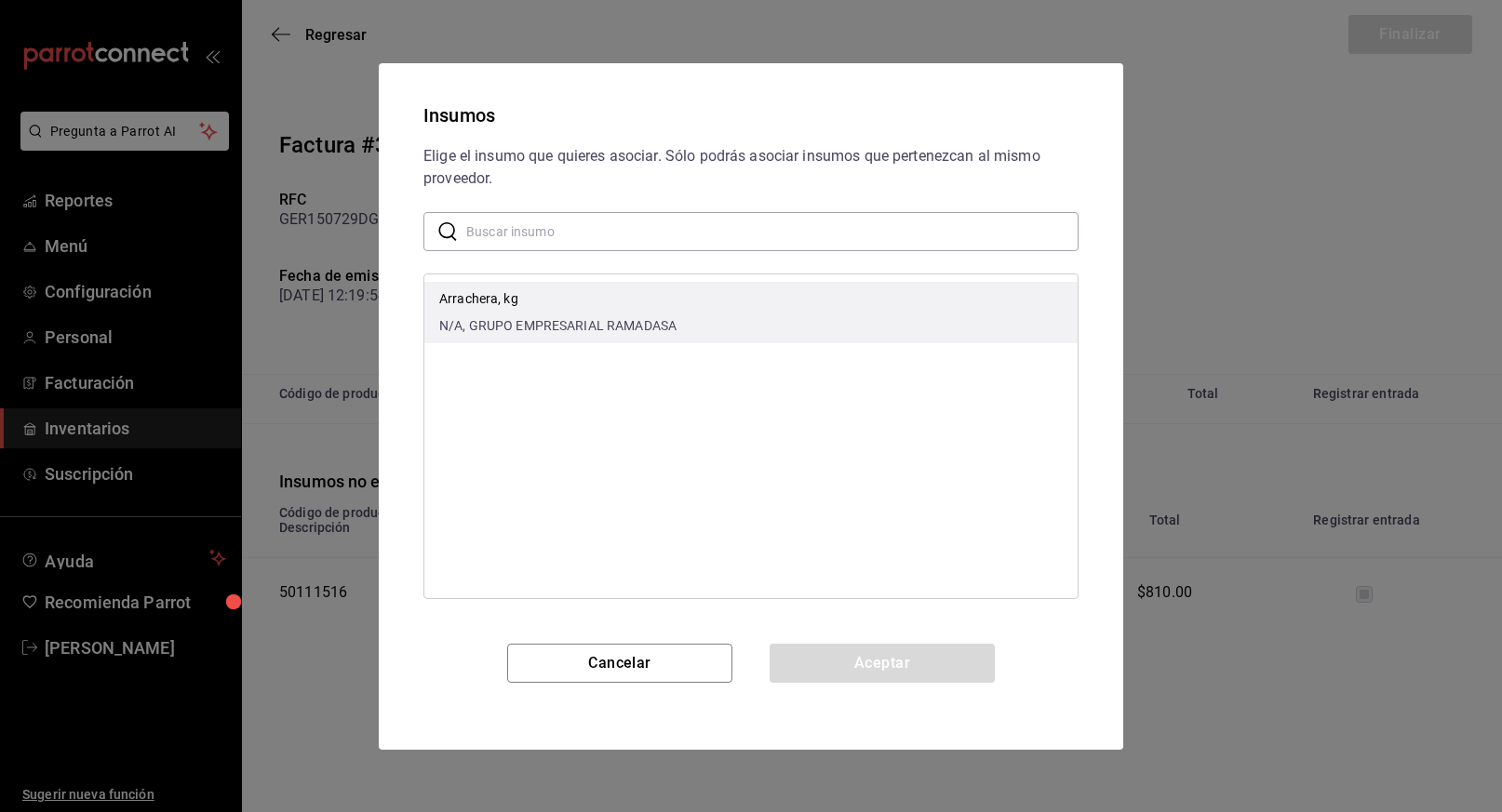
click at [585, 321] on span "N/A, GRUPO EMPRESARIAL RAMADASA" at bounding box center [558, 326] width 238 height 20
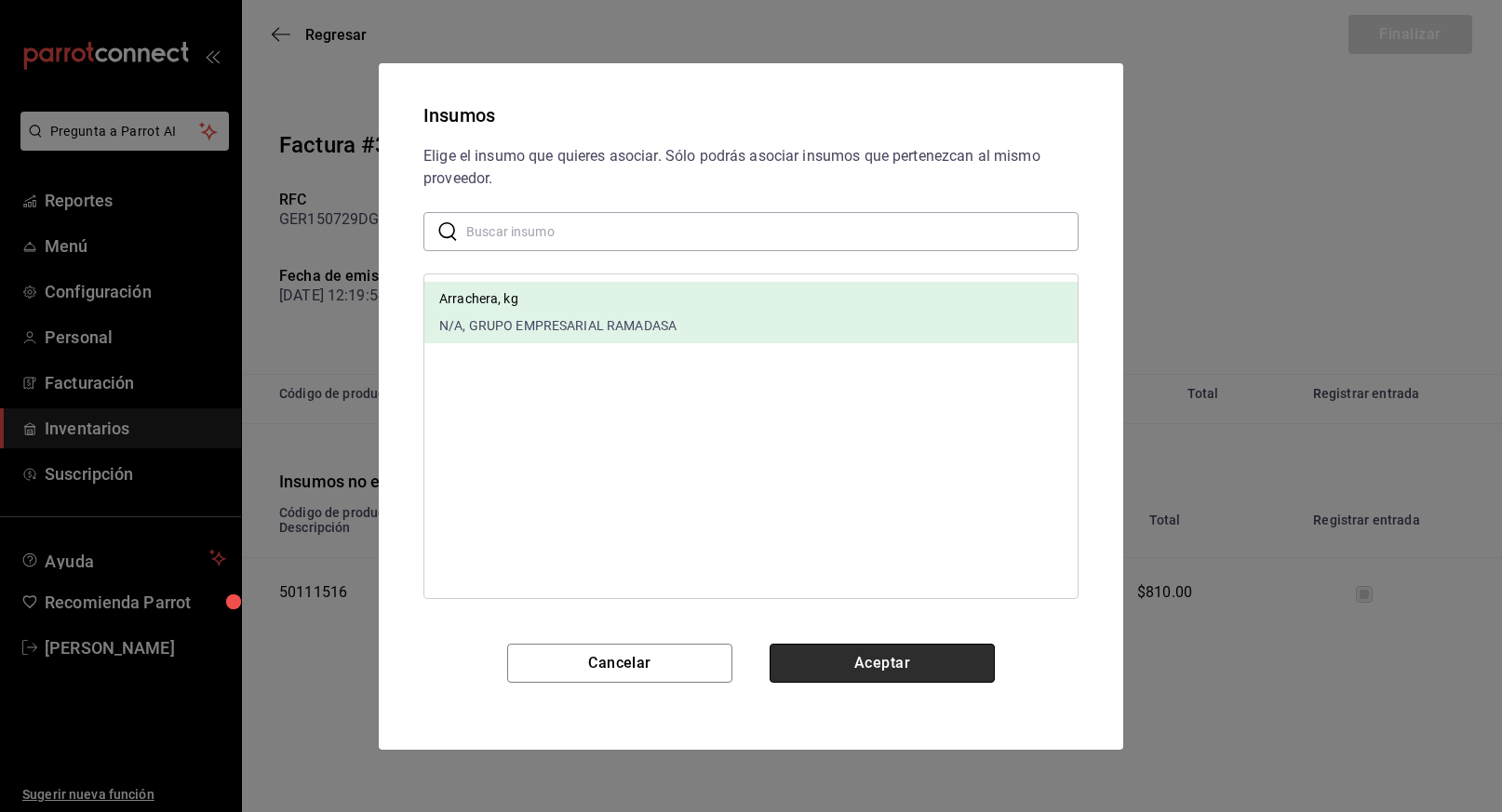
click at [895, 668] on button "Aceptar" at bounding box center [881, 663] width 225 height 39
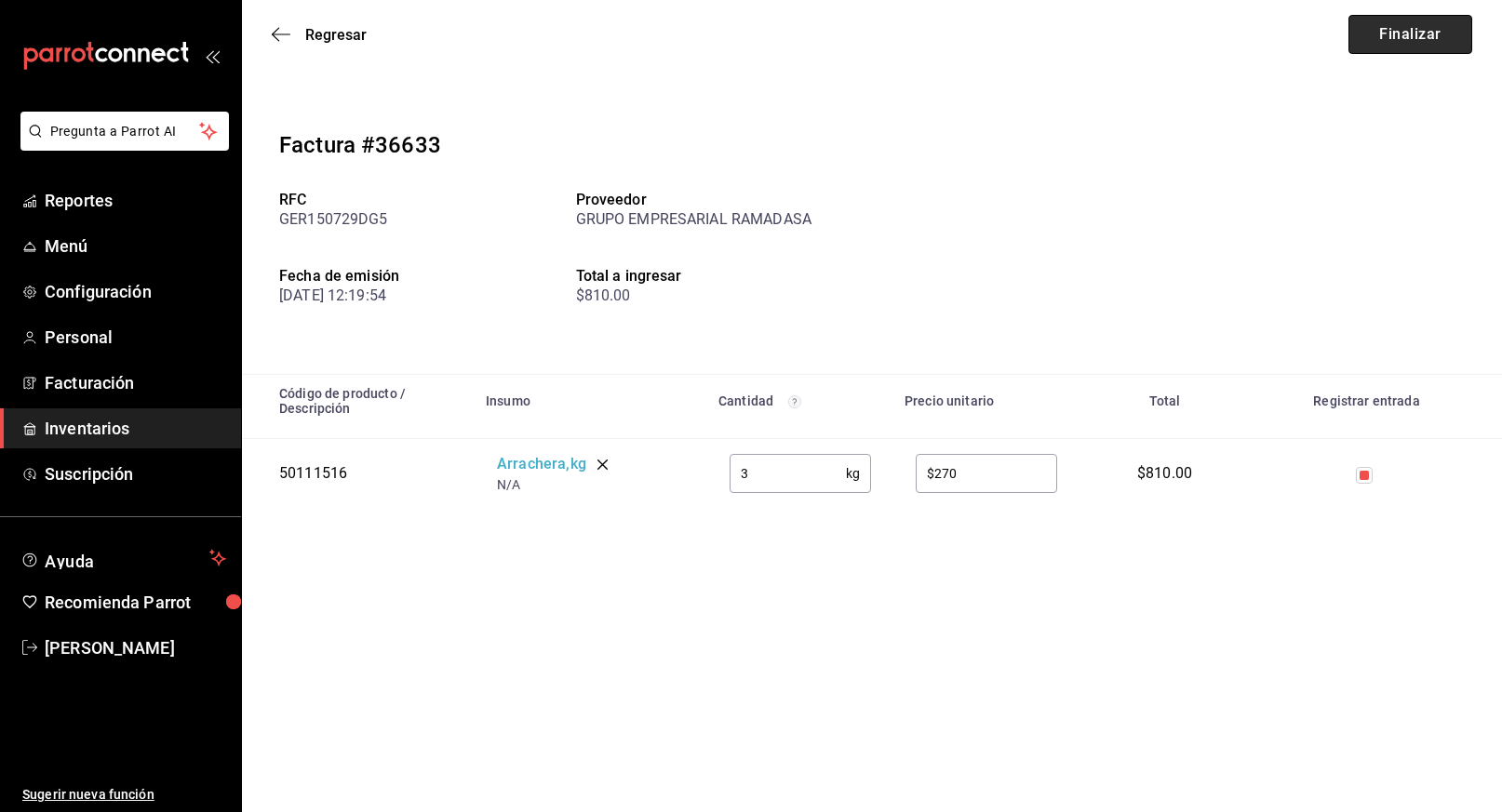
click at [1416, 37] on button "Finalizar" at bounding box center [1410, 34] width 124 height 39
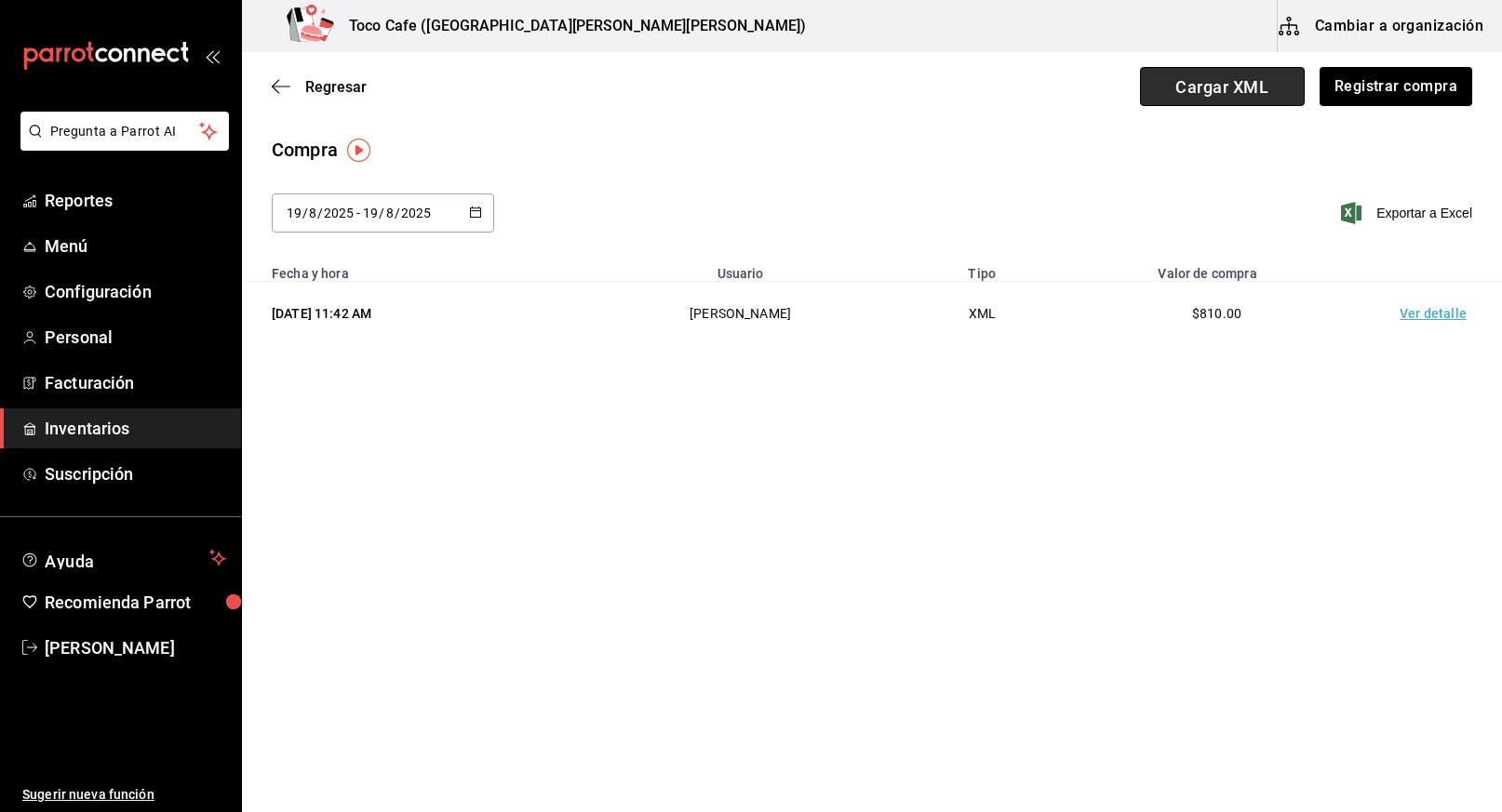
click at [1223, 84] on span "Cargar XML" at bounding box center [1222, 86] width 165 height 39
click at [0, 0] on input "Cargar XML" at bounding box center [0, 0] width 0 height 0
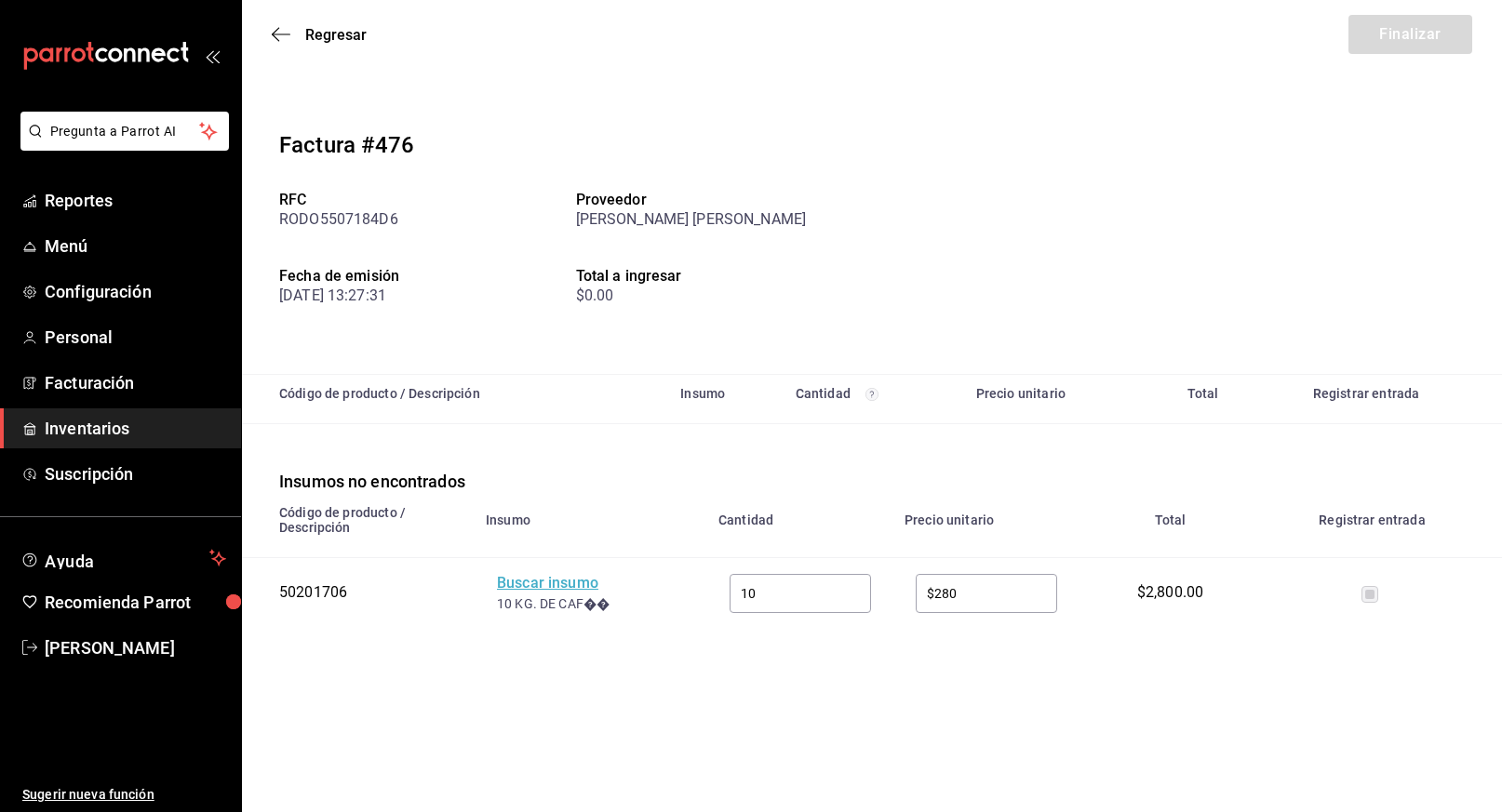
click at [543, 587] on div "Buscar insumo" at bounding box center [572, 583] width 149 height 22
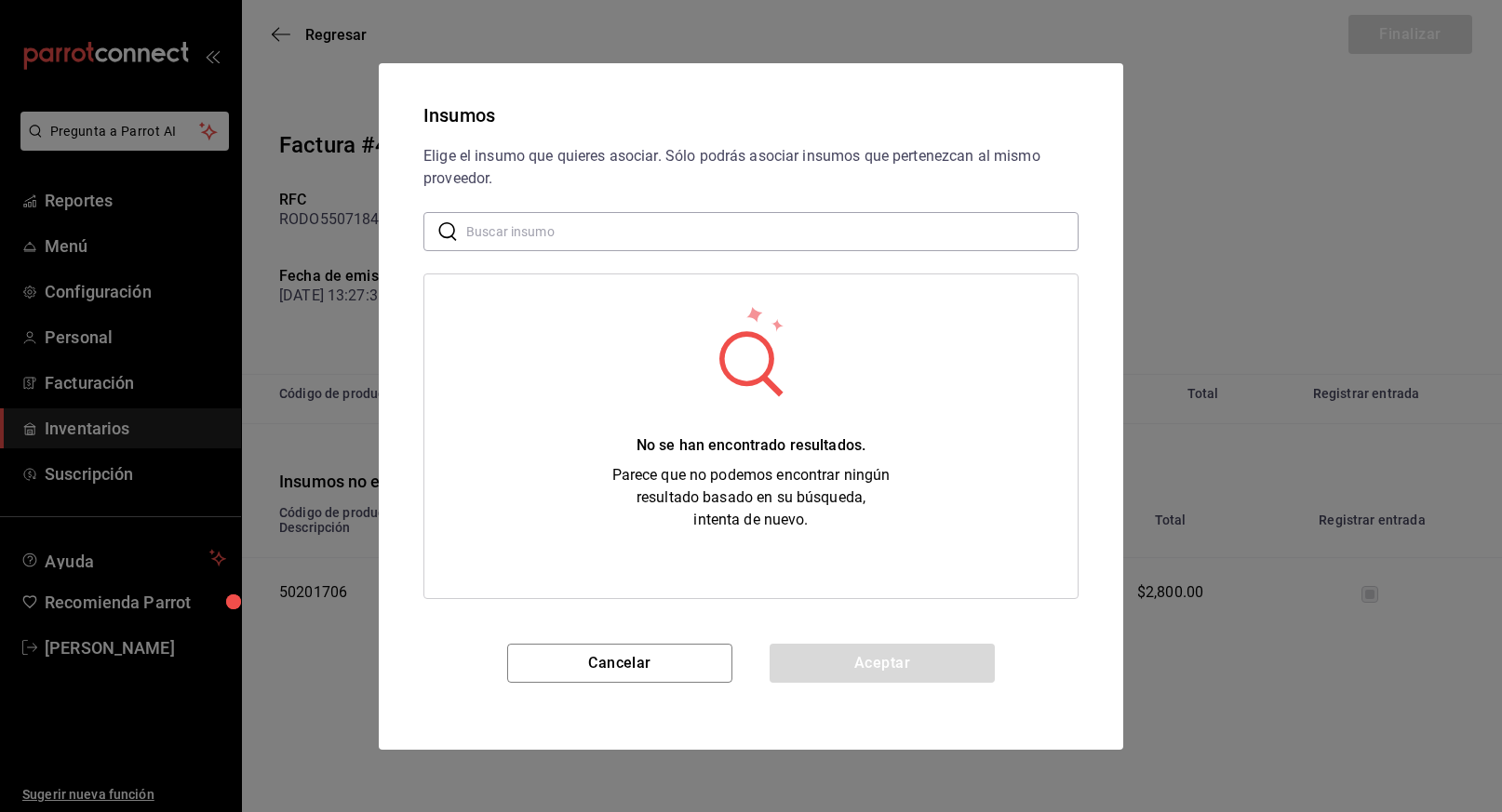
click at [600, 230] on input "text" at bounding box center [772, 231] width 612 height 37
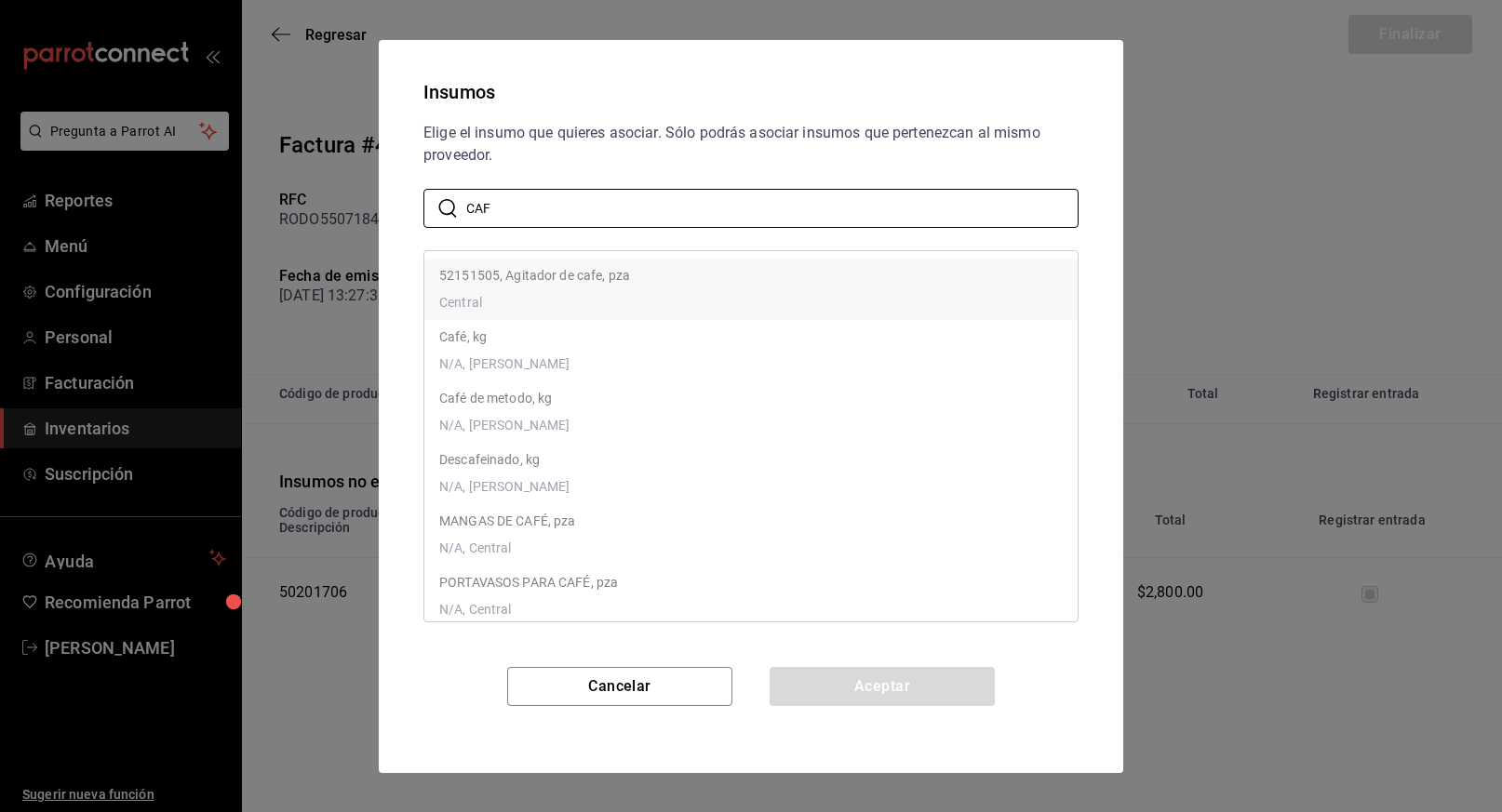
type input "café"
click at [499, 351] on ul "52151505, Agitador de cafe, pza Central Café, kg N/A, [PERSON_NAME] Café de met…" at bounding box center [751, 688] width 653 height 874
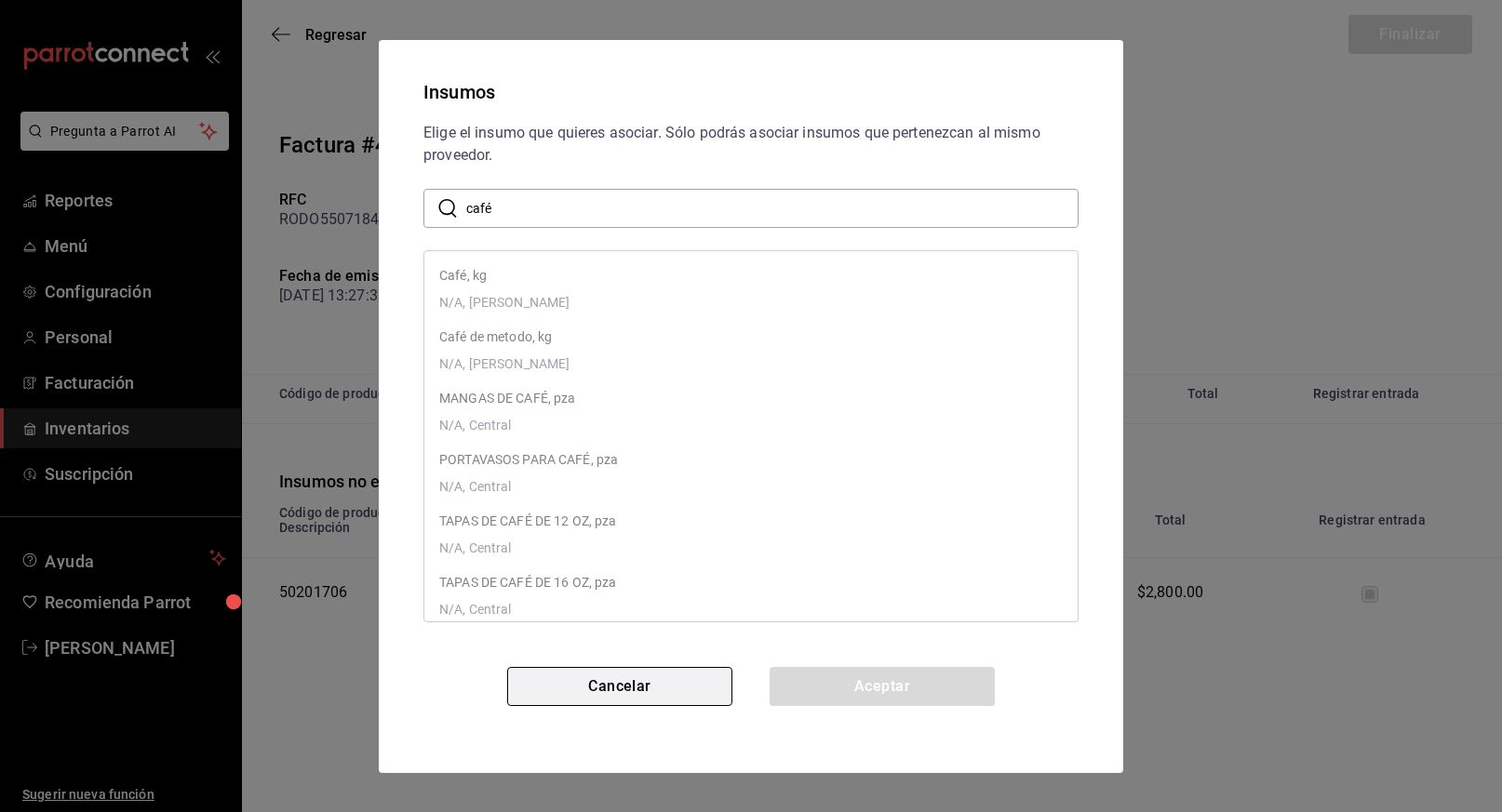
click at [628, 678] on button "Cancelar" at bounding box center [619, 686] width 225 height 39
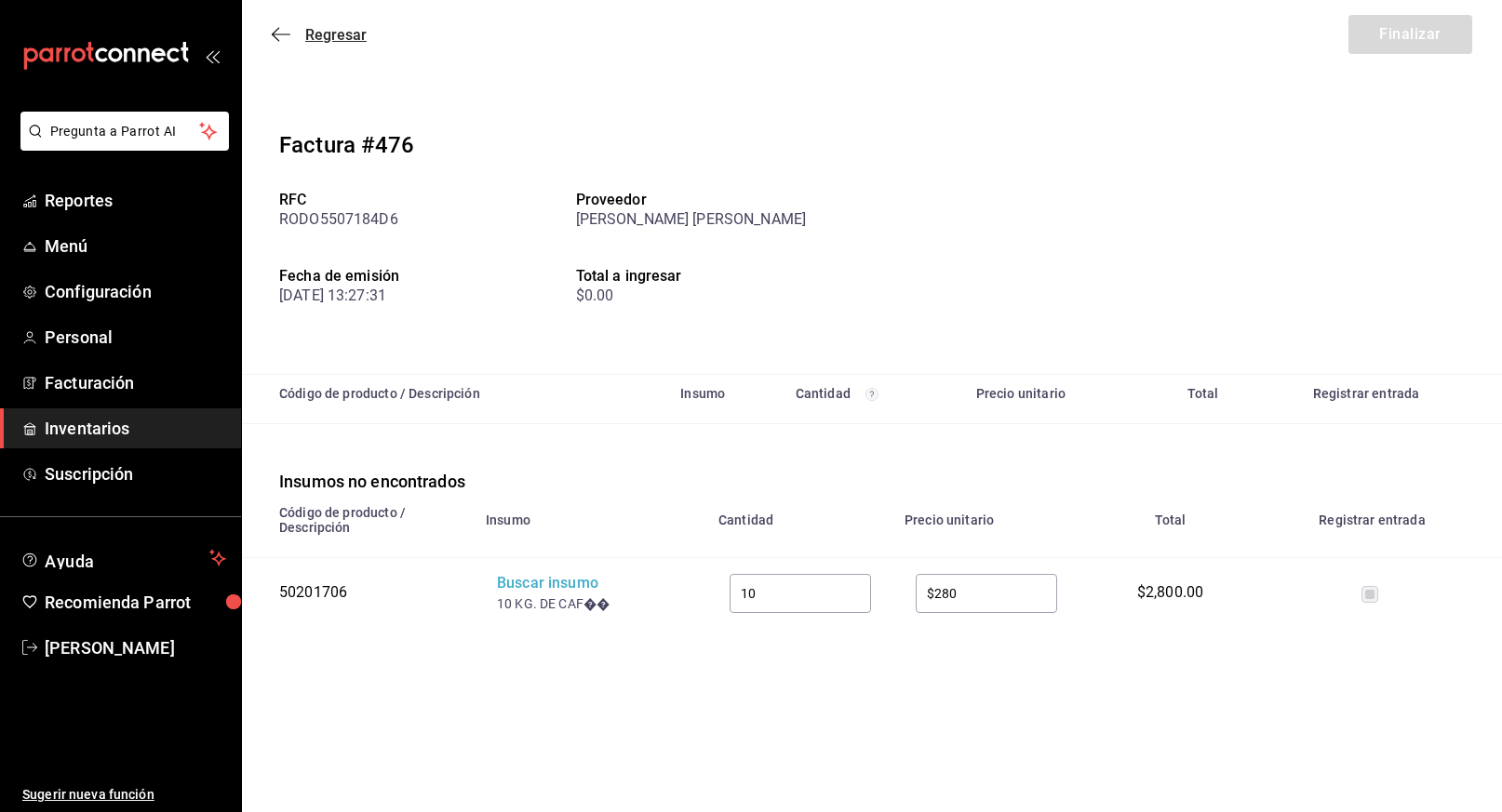
click at [278, 34] on icon "button" at bounding box center [281, 33] width 19 height 1
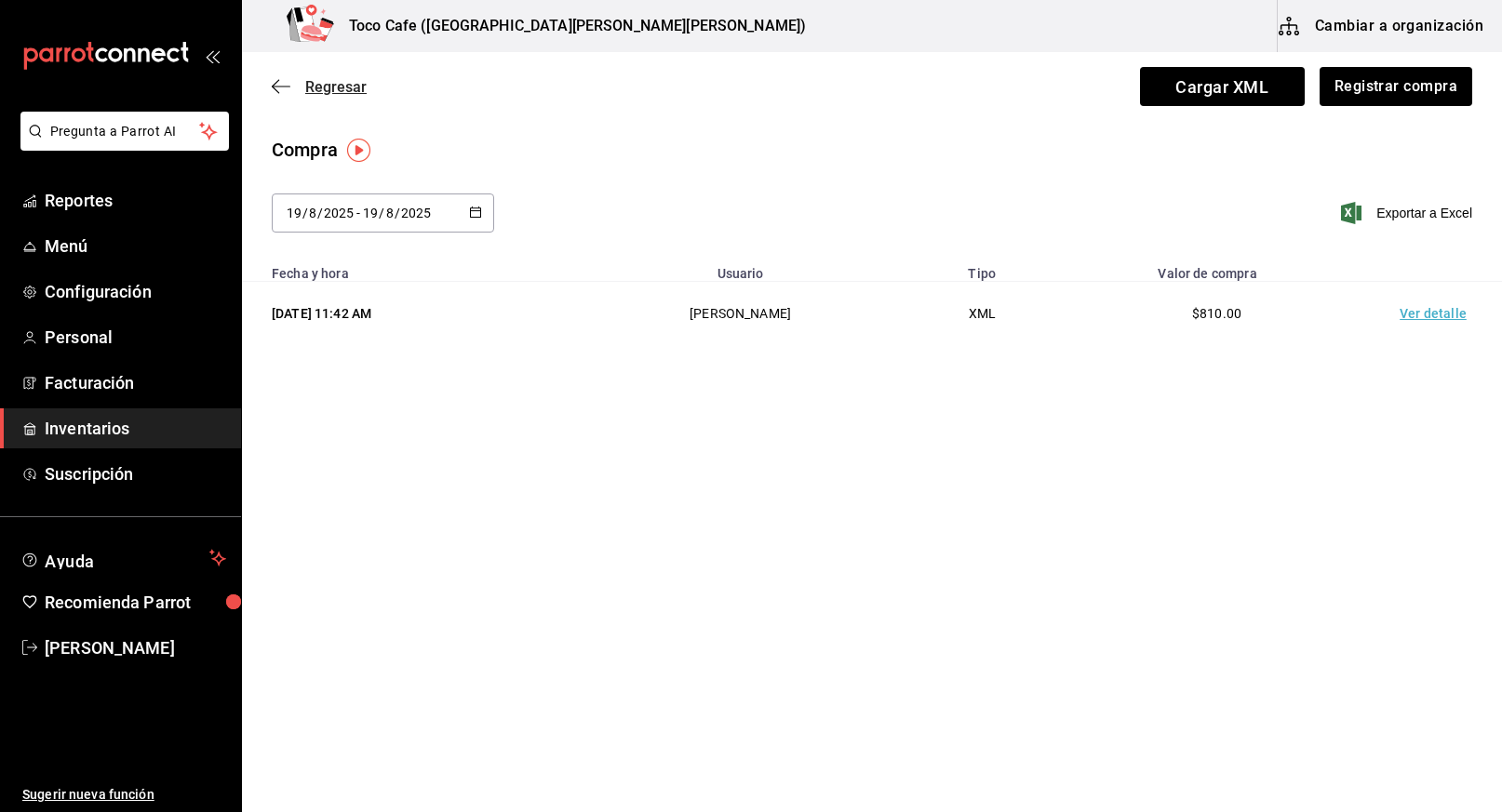
click at [317, 84] on span "Regresar" at bounding box center [336, 87] width 62 height 18
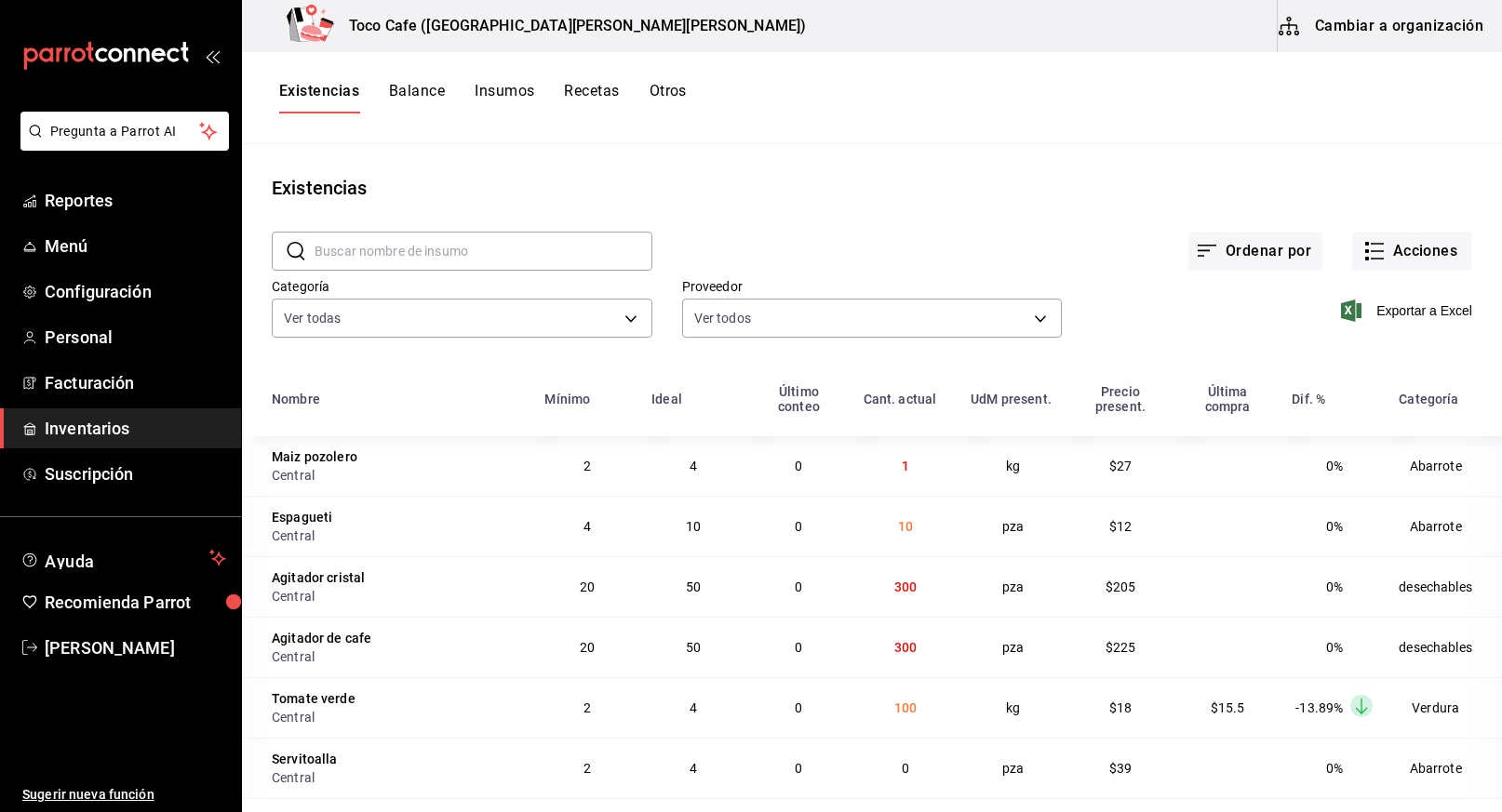
click at [1396, 29] on button "Cambiar a organización" at bounding box center [1381, 26] width 209 height 52
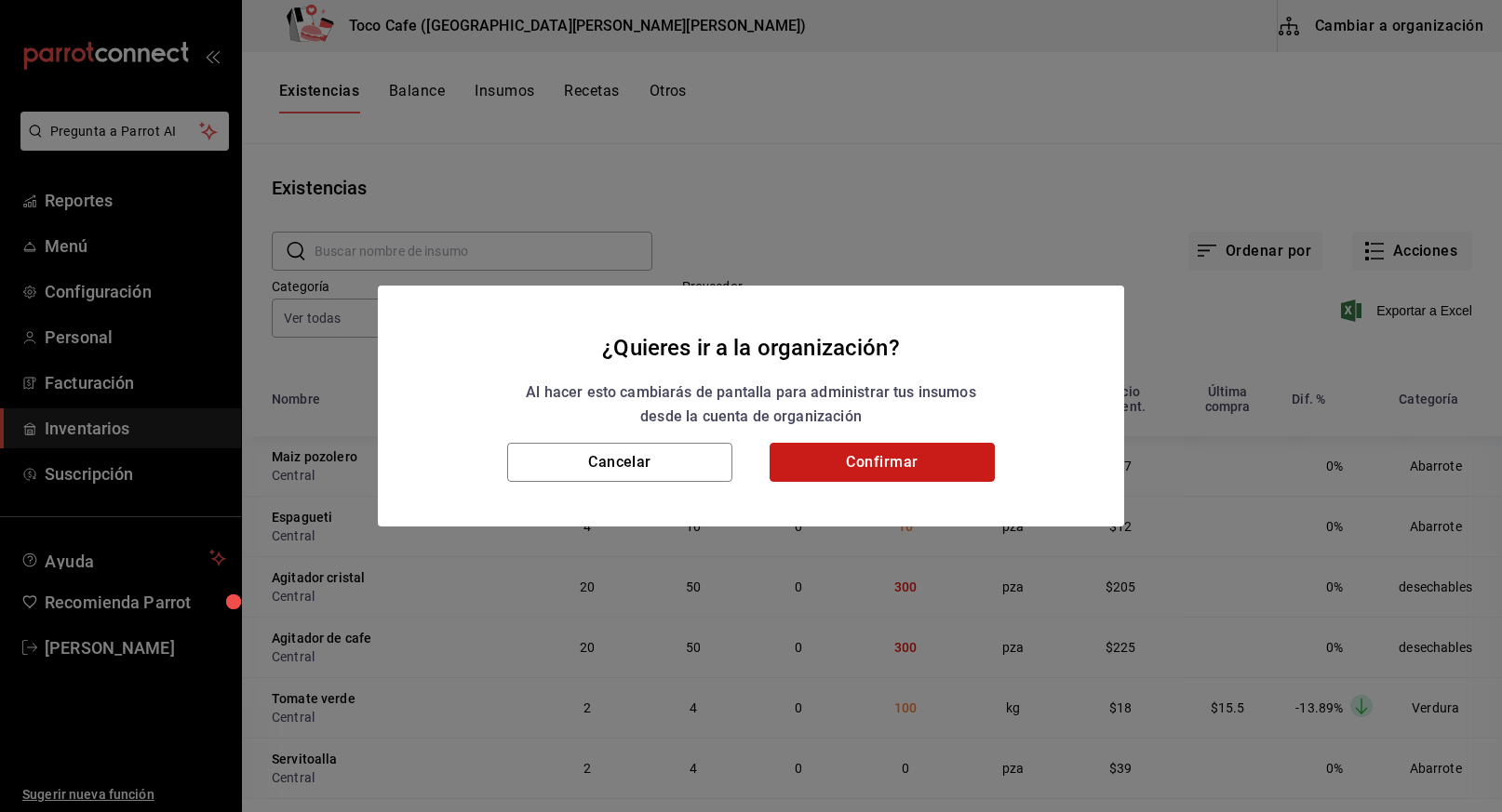
click at [896, 459] on button "Confirmar" at bounding box center [881, 462] width 225 height 39
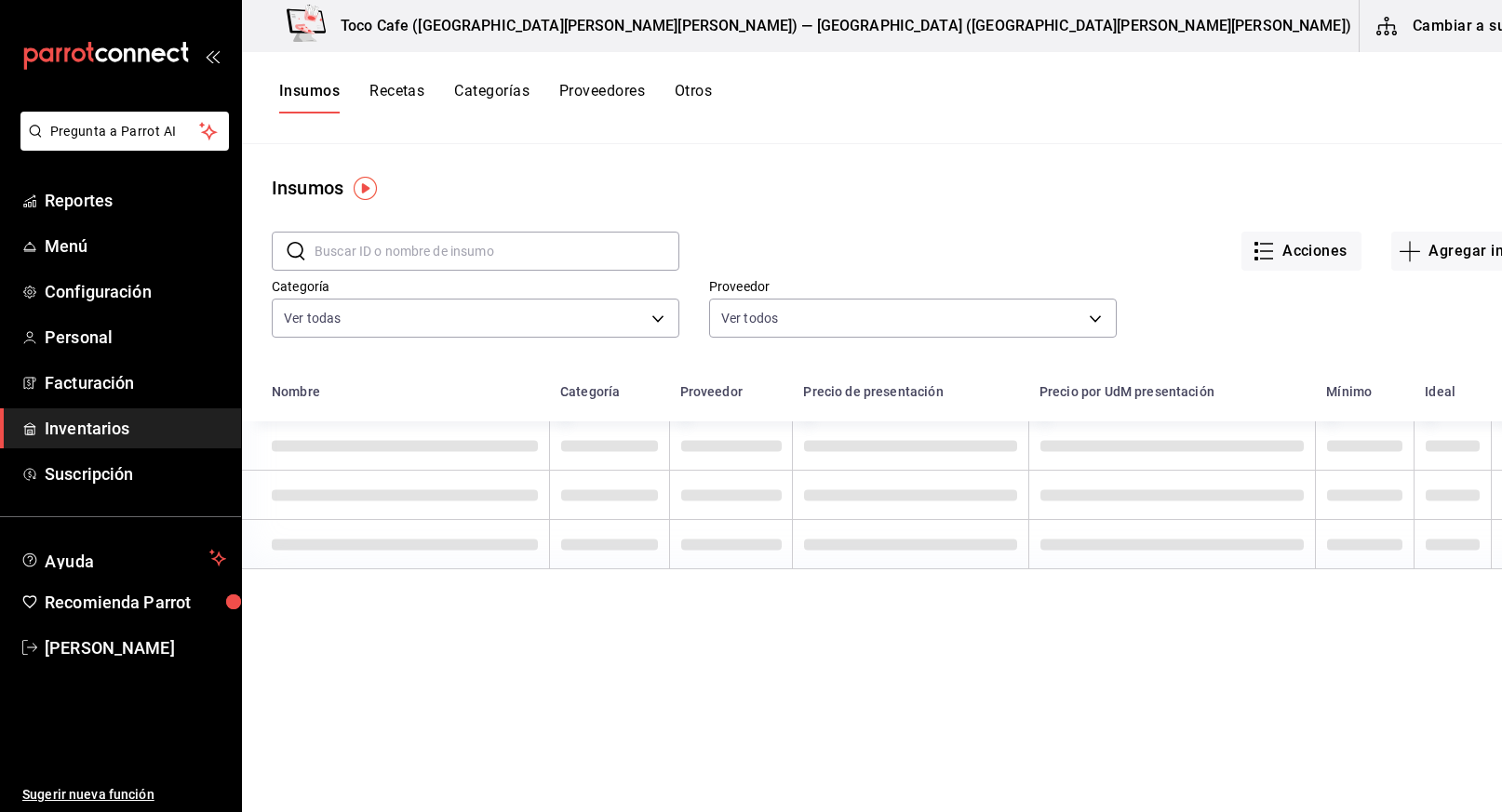
click at [472, 262] on input "text" at bounding box center [496, 251] width 364 height 37
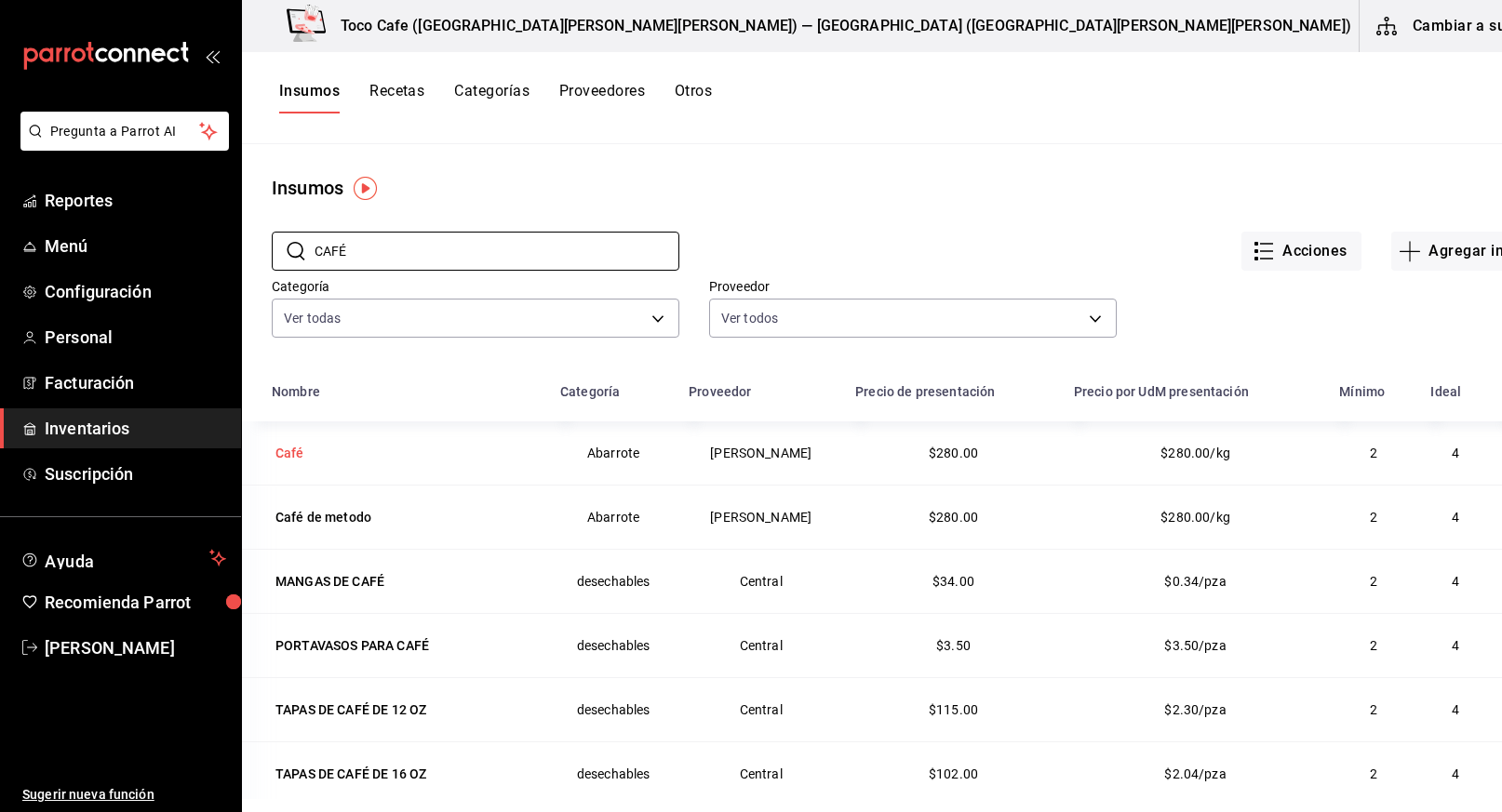
type input "CAFÉ"
click at [286, 448] on div "Café" at bounding box center [289, 453] width 28 height 19
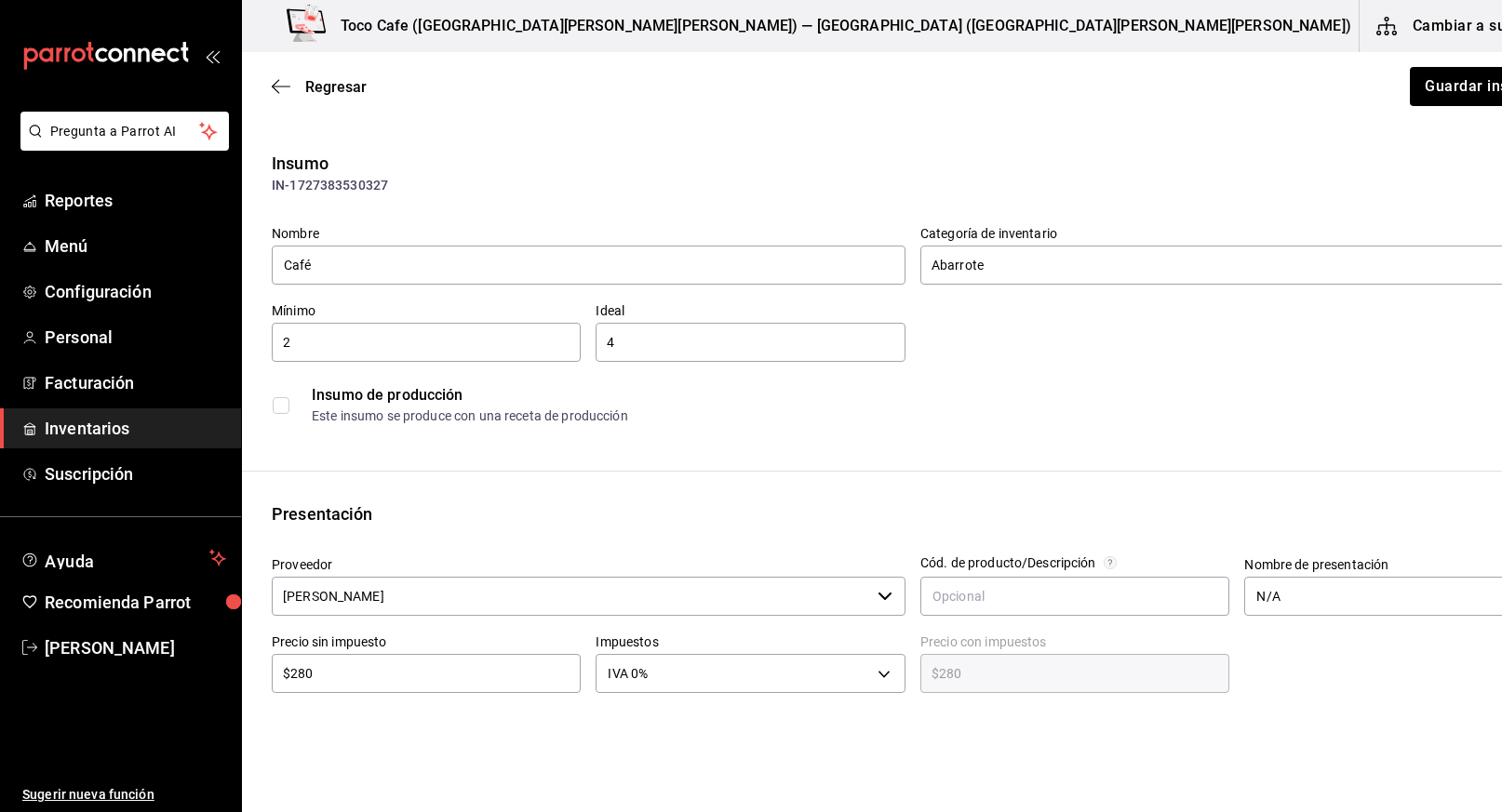
click at [877, 594] on icon "button" at bounding box center [884, 596] width 15 height 15
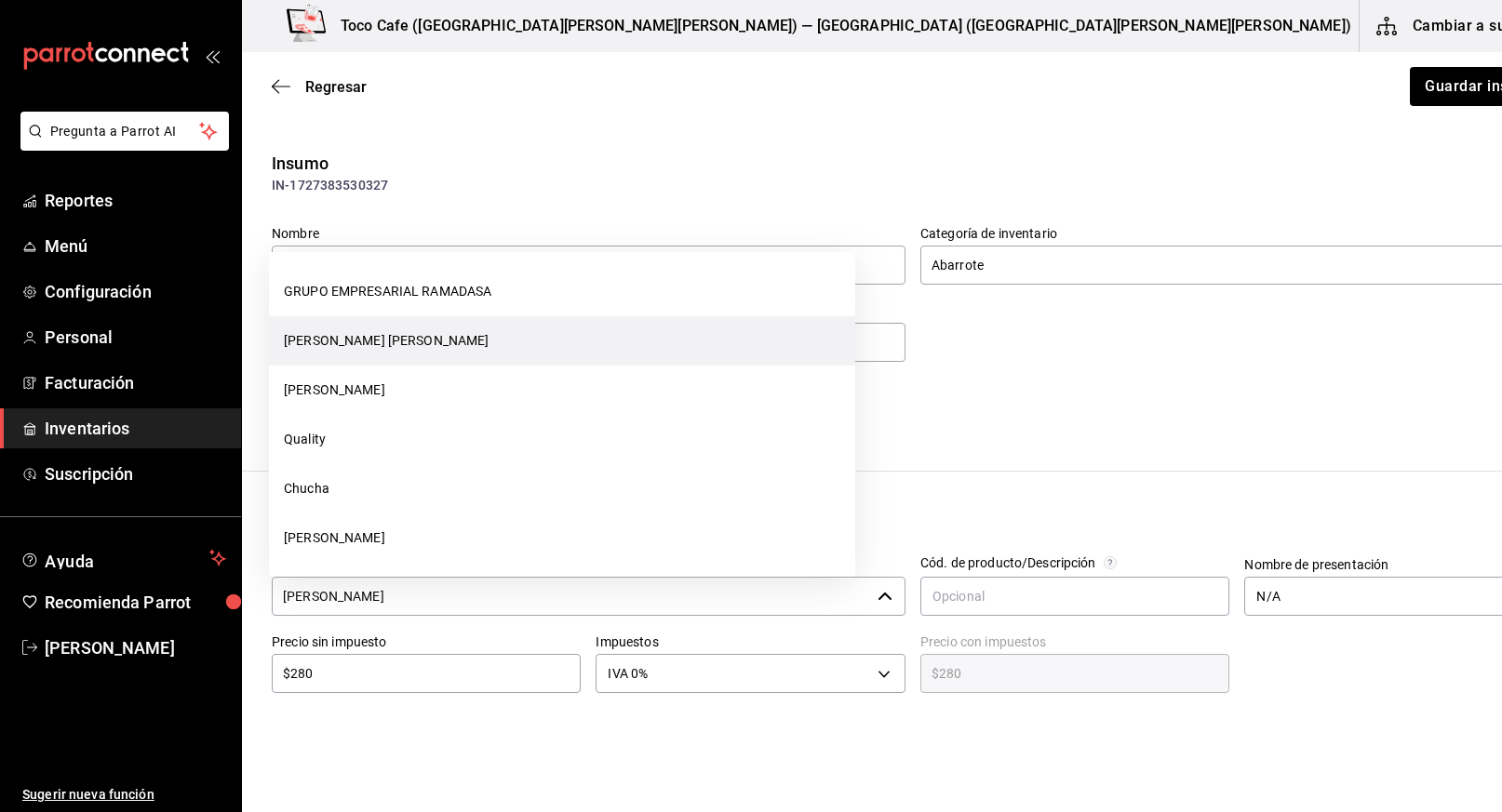
click at [715, 345] on li "[PERSON_NAME] [PERSON_NAME]" at bounding box center [562, 341] width 586 height 49
type input "[PERSON_NAME] [PERSON_NAME]"
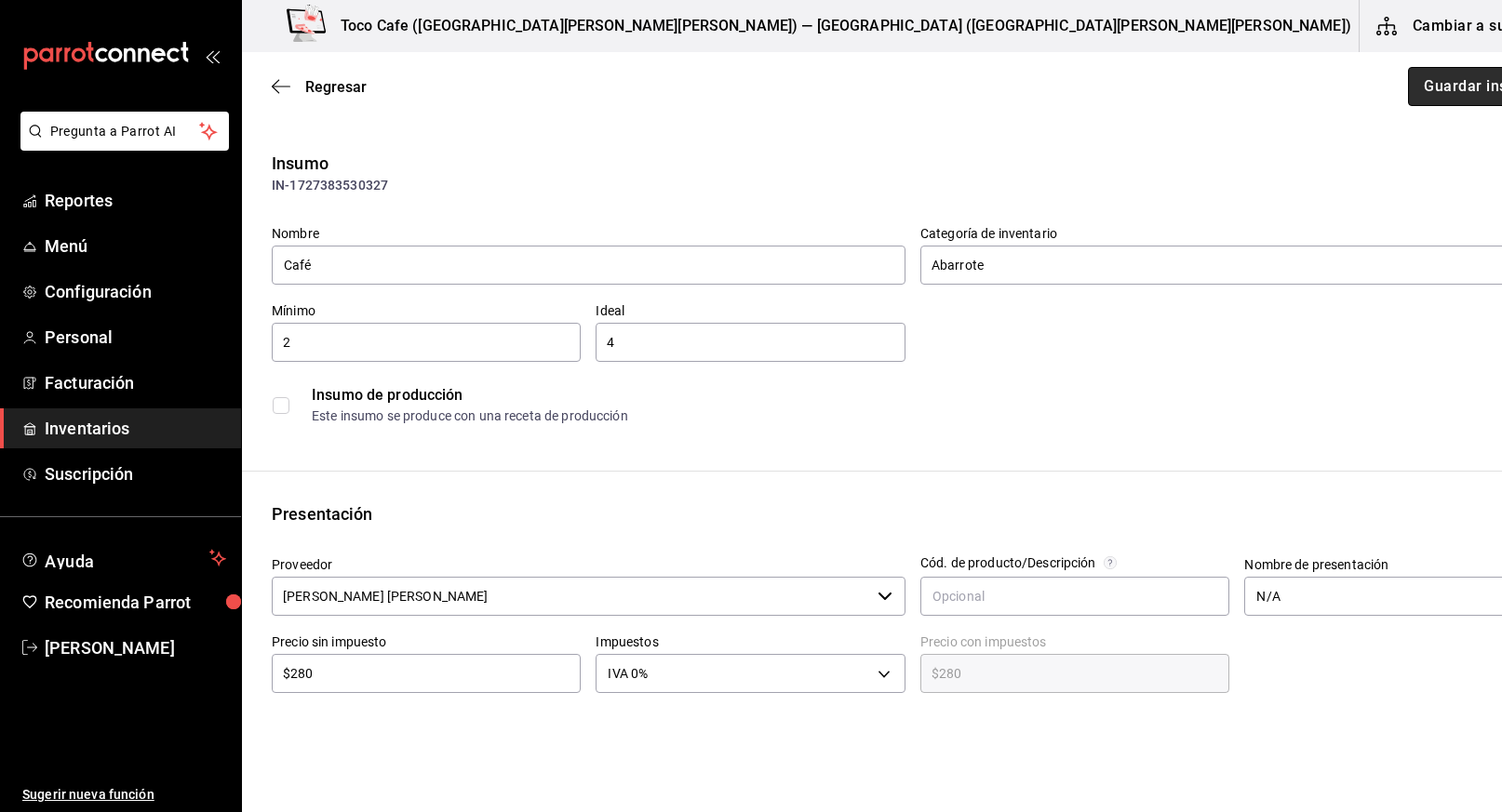
click at [1408, 82] on button "Guardar insumo" at bounding box center [1480, 86] width 145 height 39
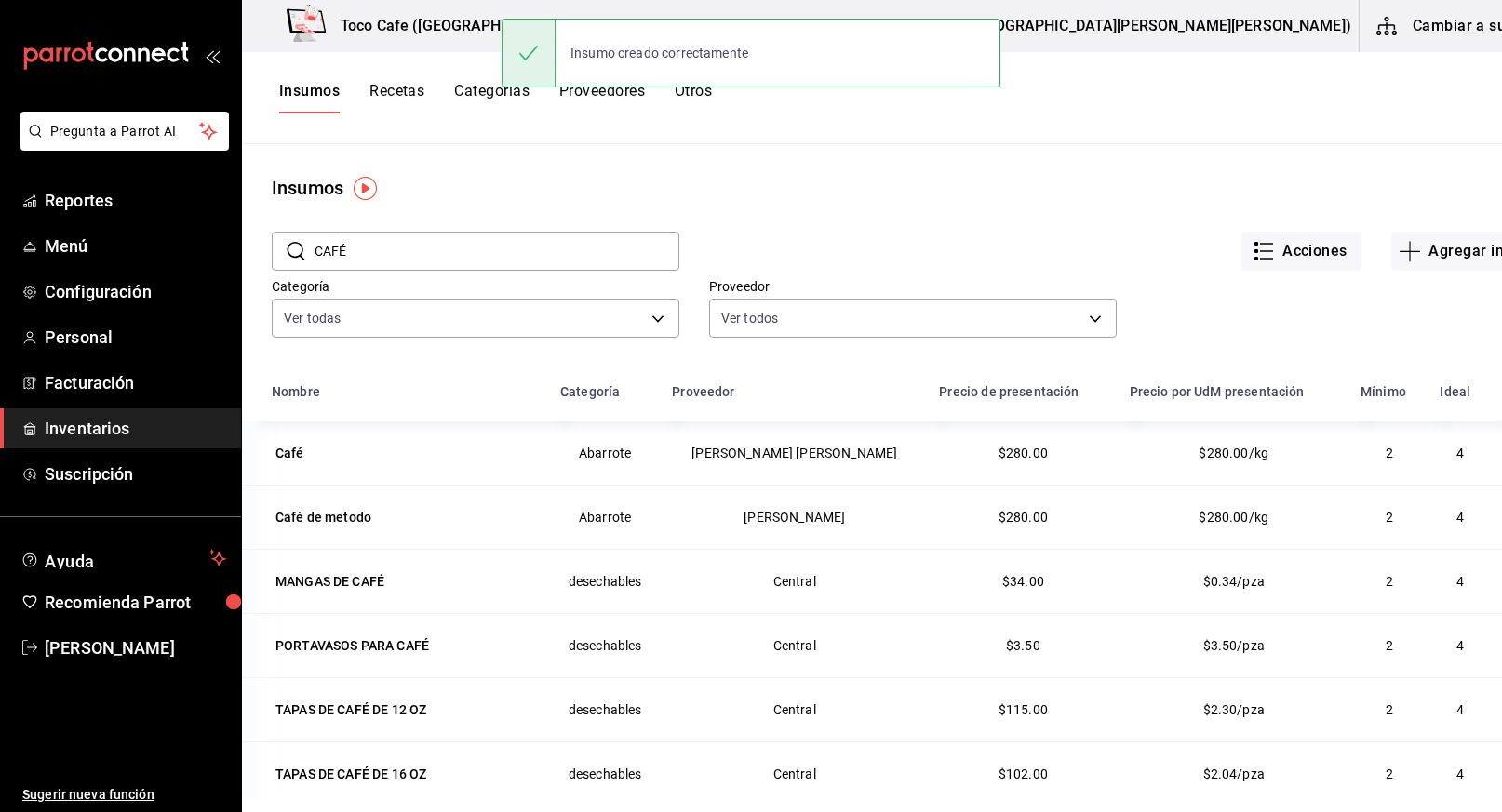
click at [1381, 27] on button "Cambiar a sucursal" at bounding box center [1464, 26] width 209 height 52
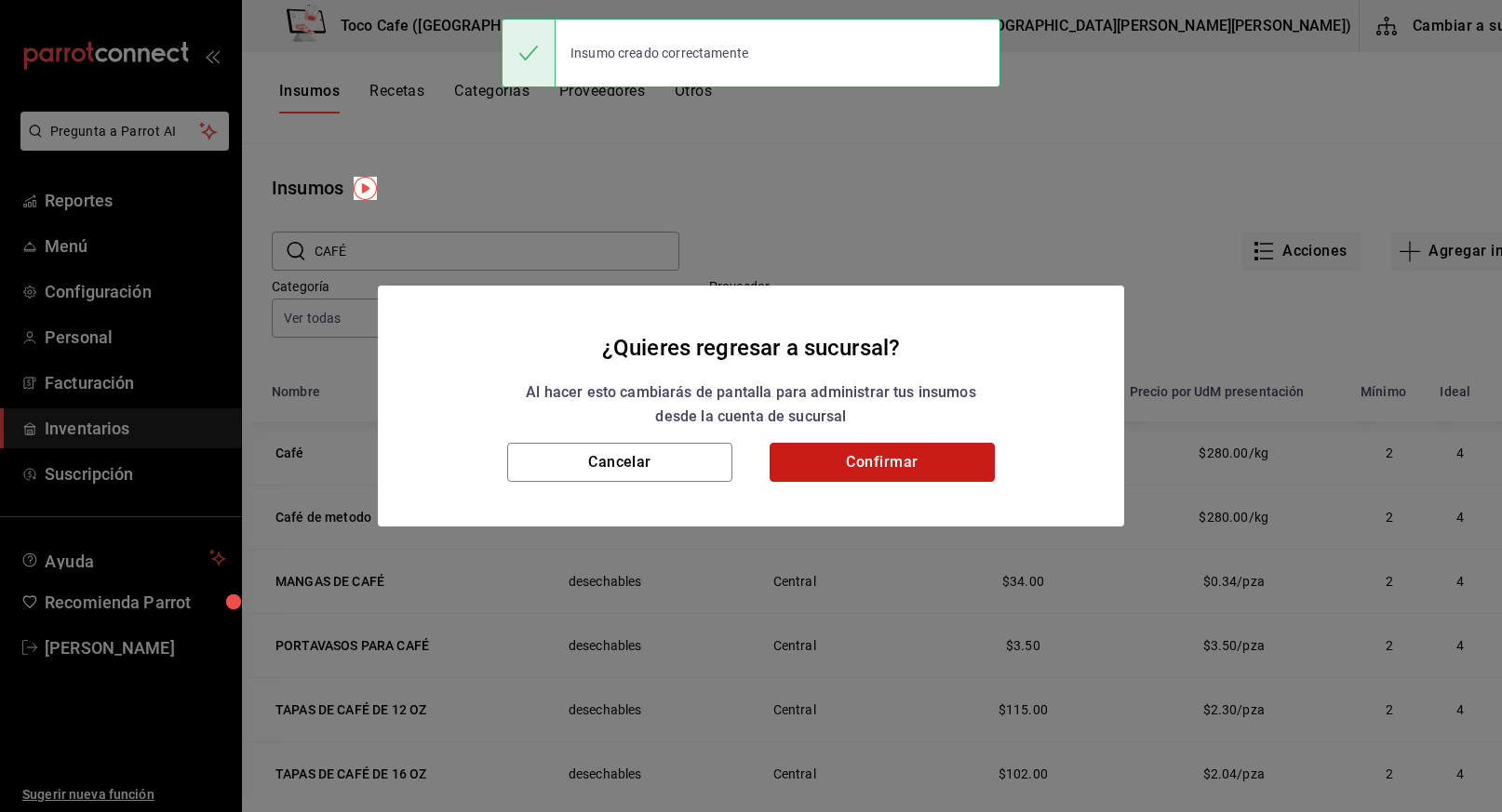
click at [871, 446] on button "Confirmar" at bounding box center [881, 462] width 225 height 39
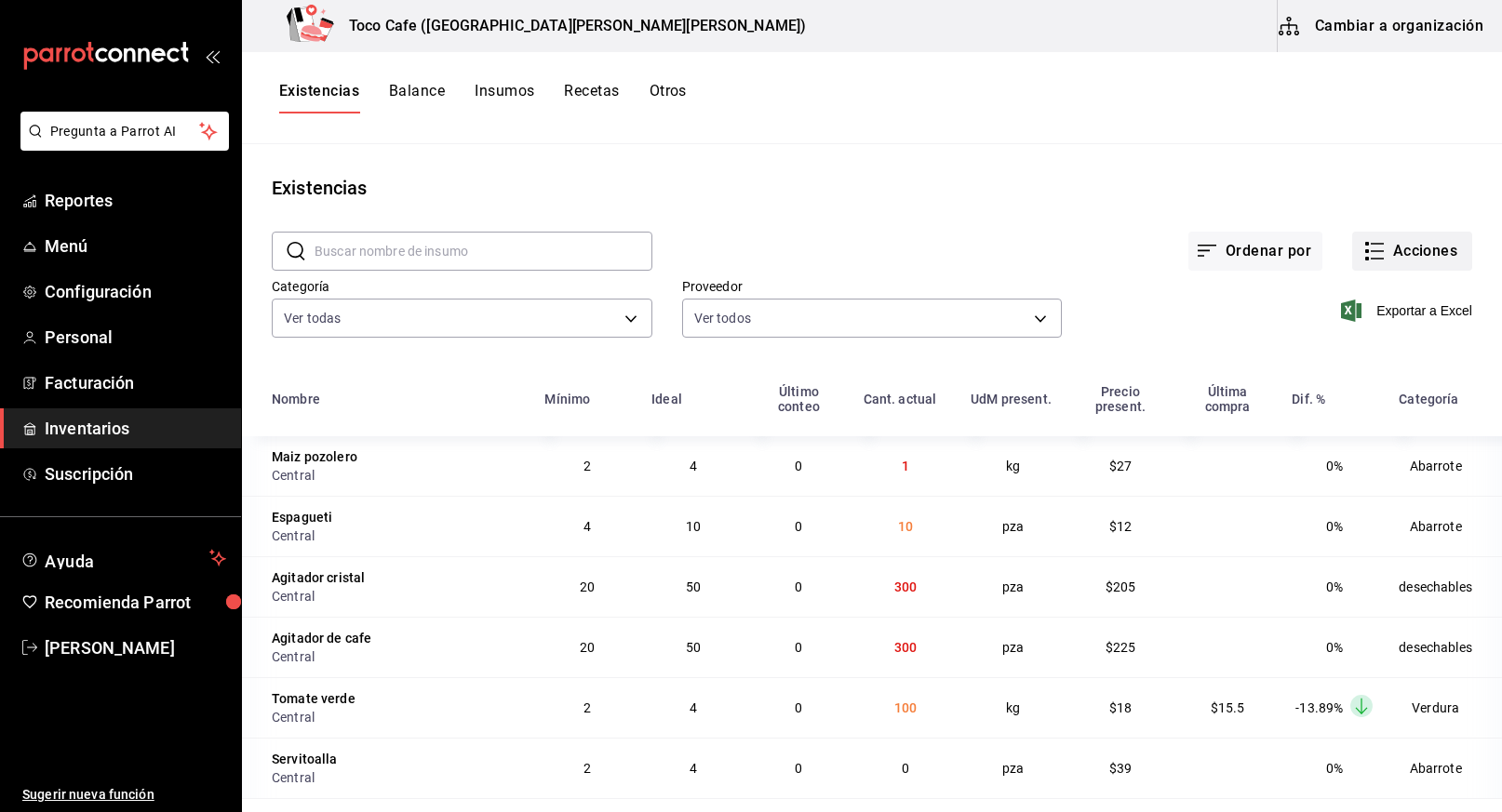
click at [1401, 254] on button "Acciones" at bounding box center [1412, 251] width 120 height 39
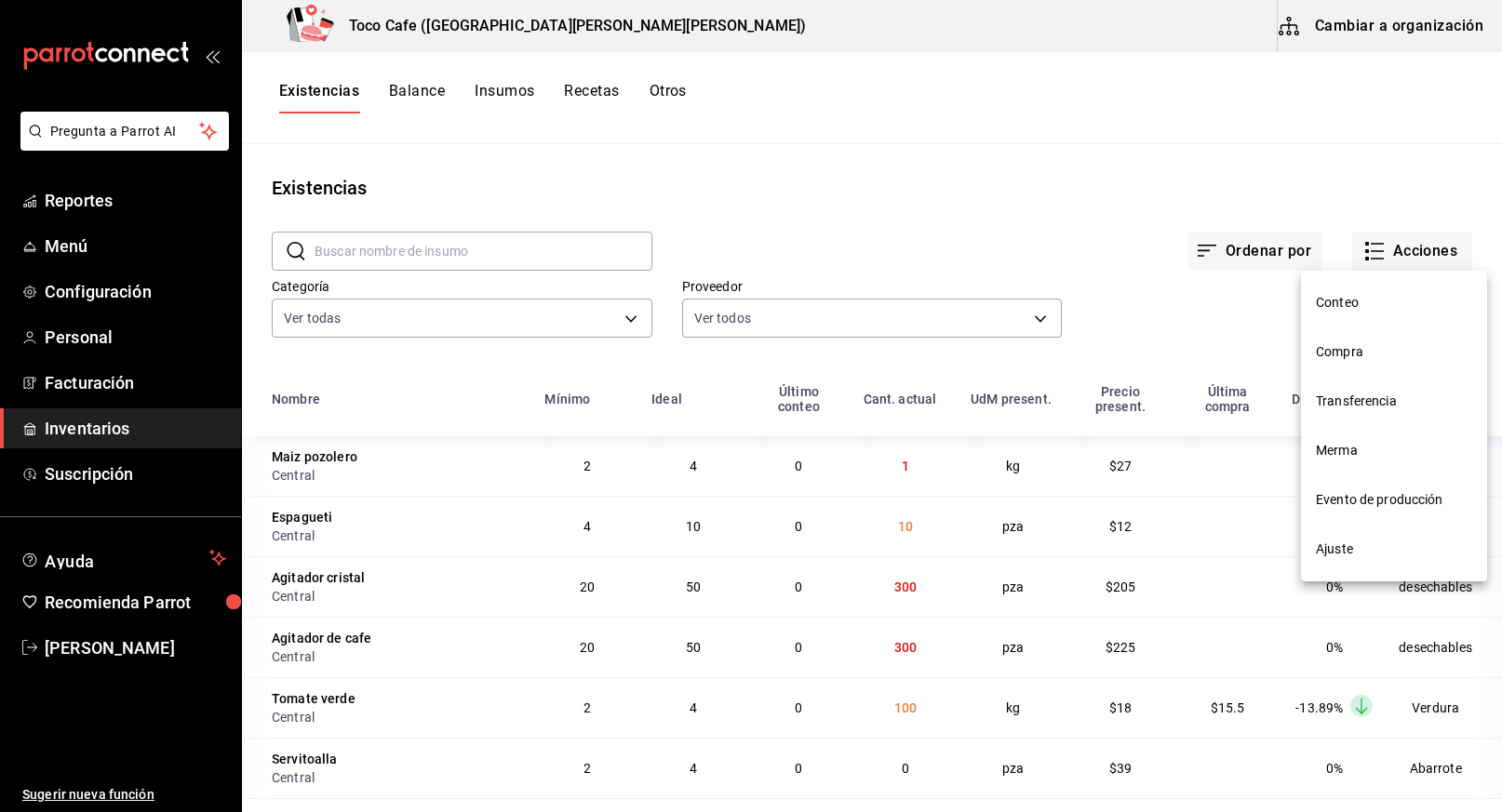
click at [1363, 351] on span "Compra" at bounding box center [1393, 352] width 156 height 20
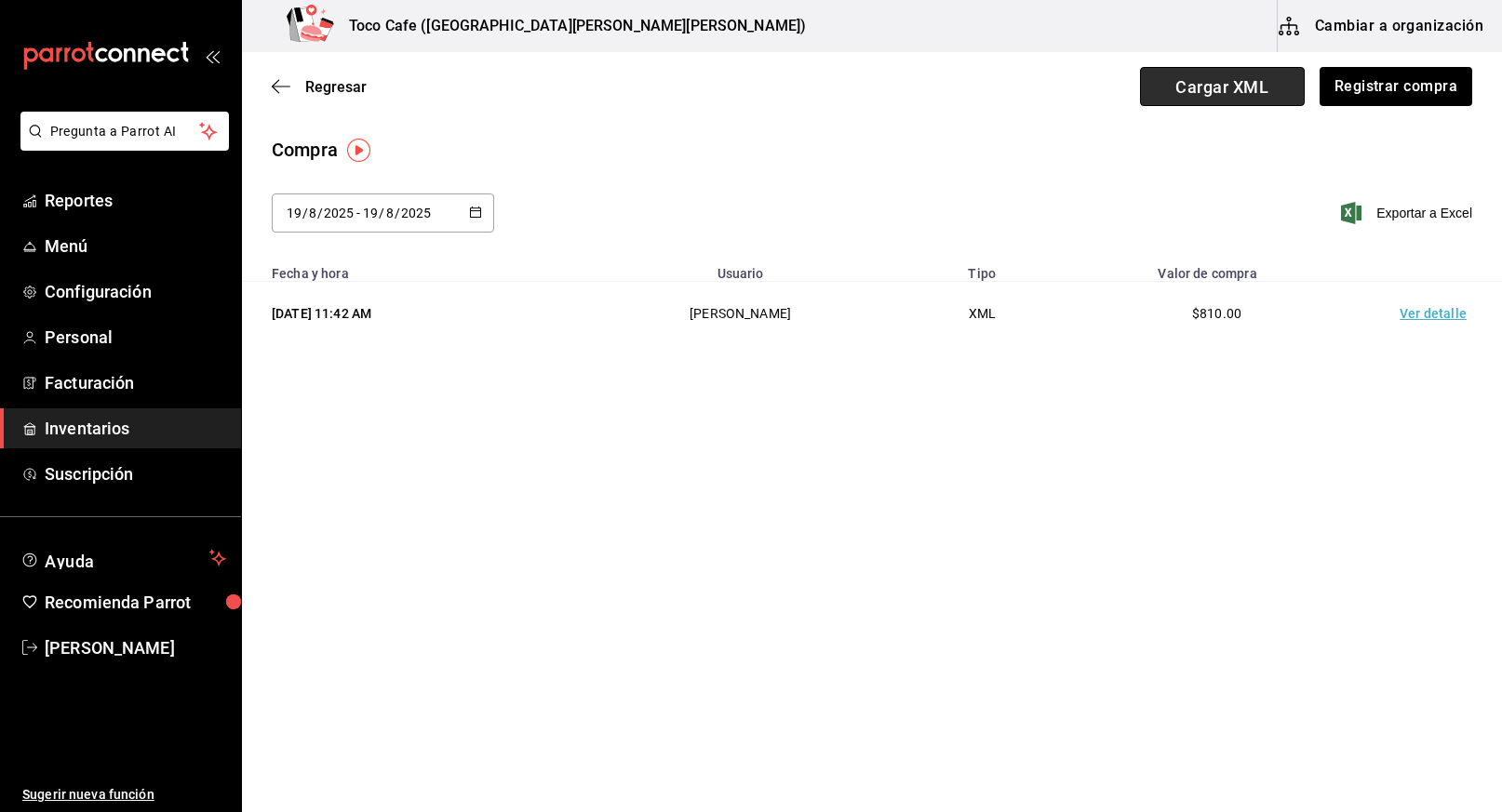
click at [1271, 80] on span "Cargar XML" at bounding box center [1222, 86] width 165 height 39
click at [0, 0] on input "Cargar XML" at bounding box center [0, 0] width 0 height 0
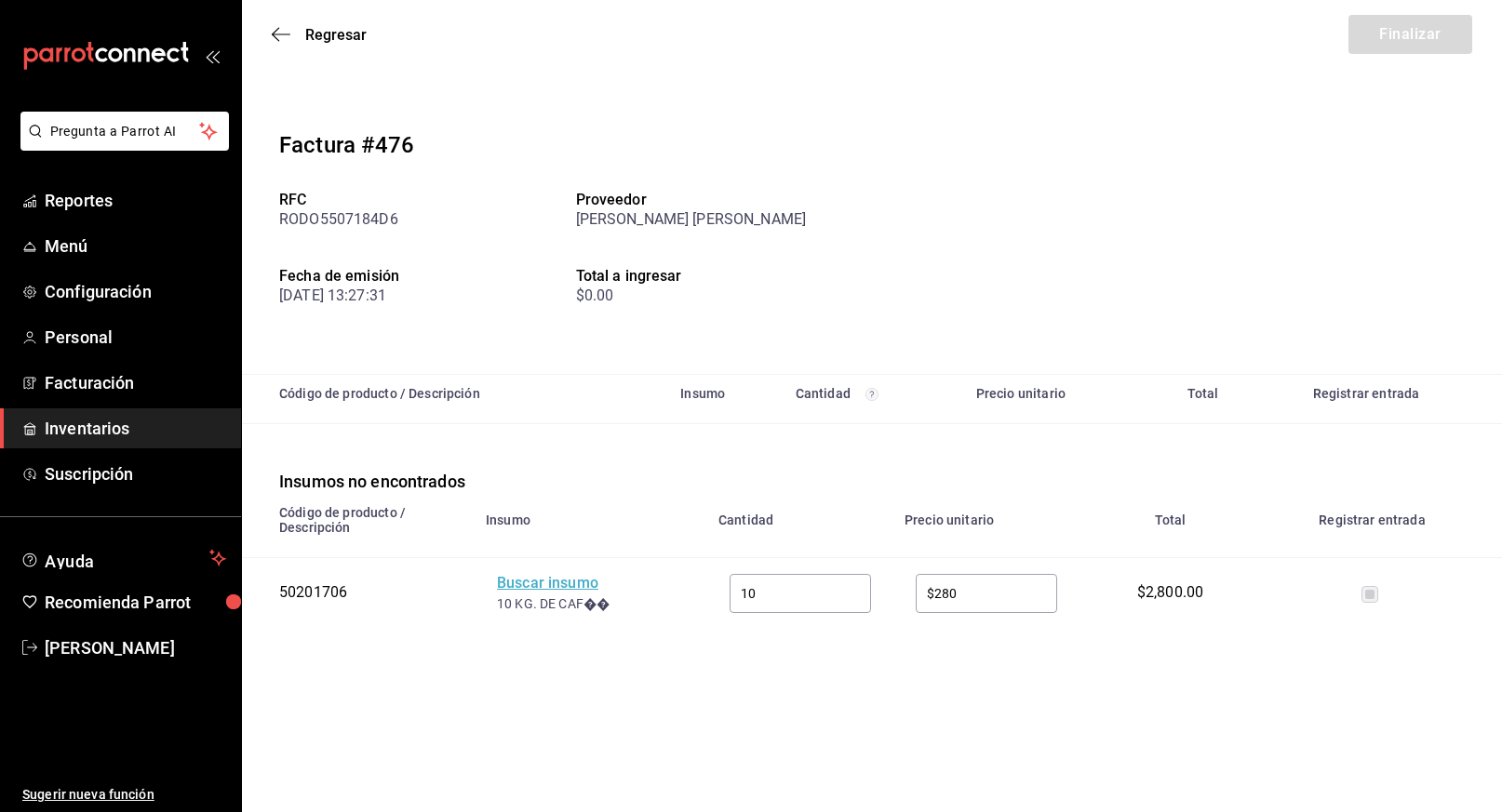
click at [531, 585] on div "Buscar insumo" at bounding box center [572, 583] width 149 height 22
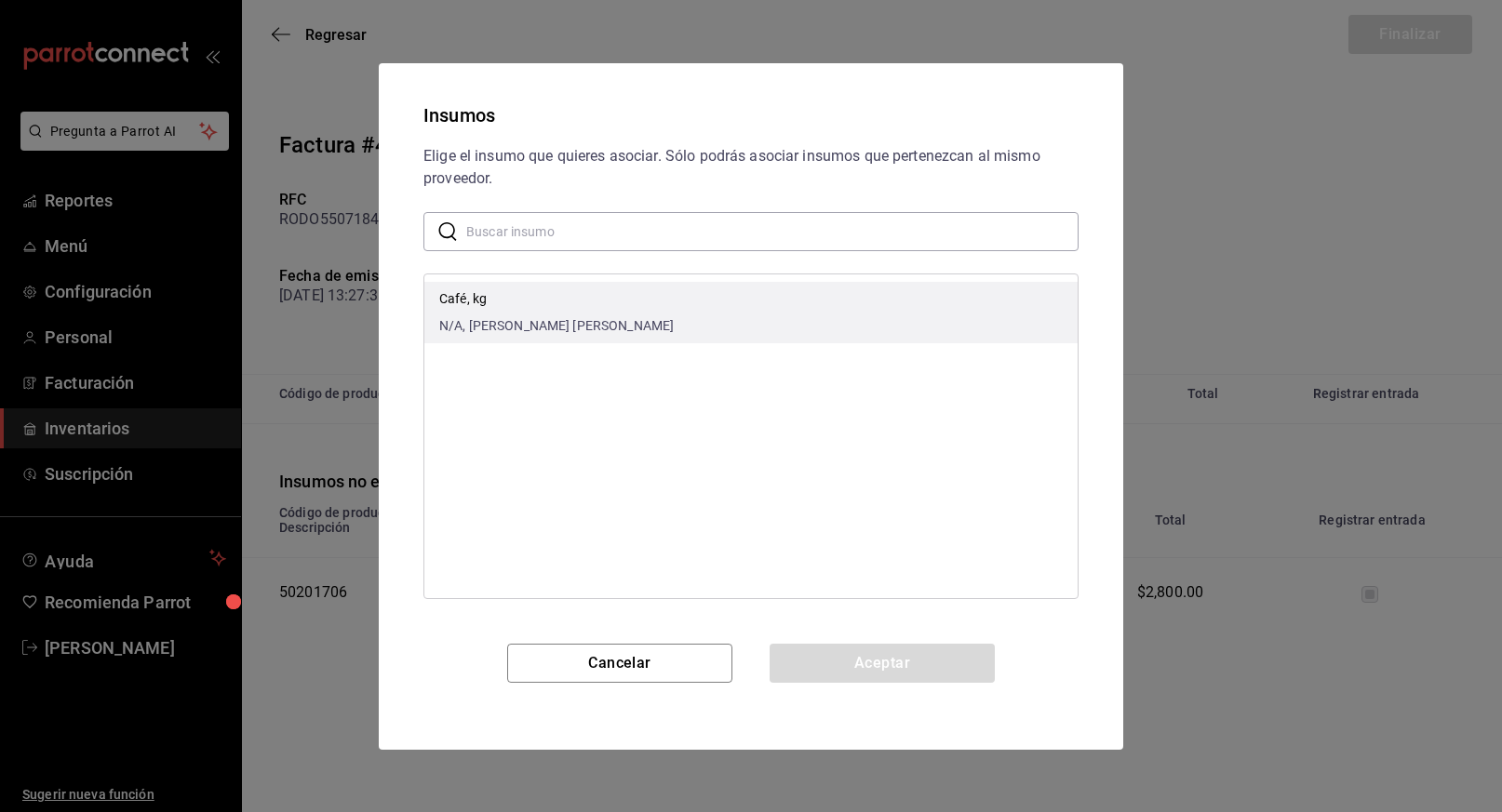
click at [597, 323] on span "N/A, [PERSON_NAME] [PERSON_NAME]" at bounding box center [556, 326] width 235 height 20
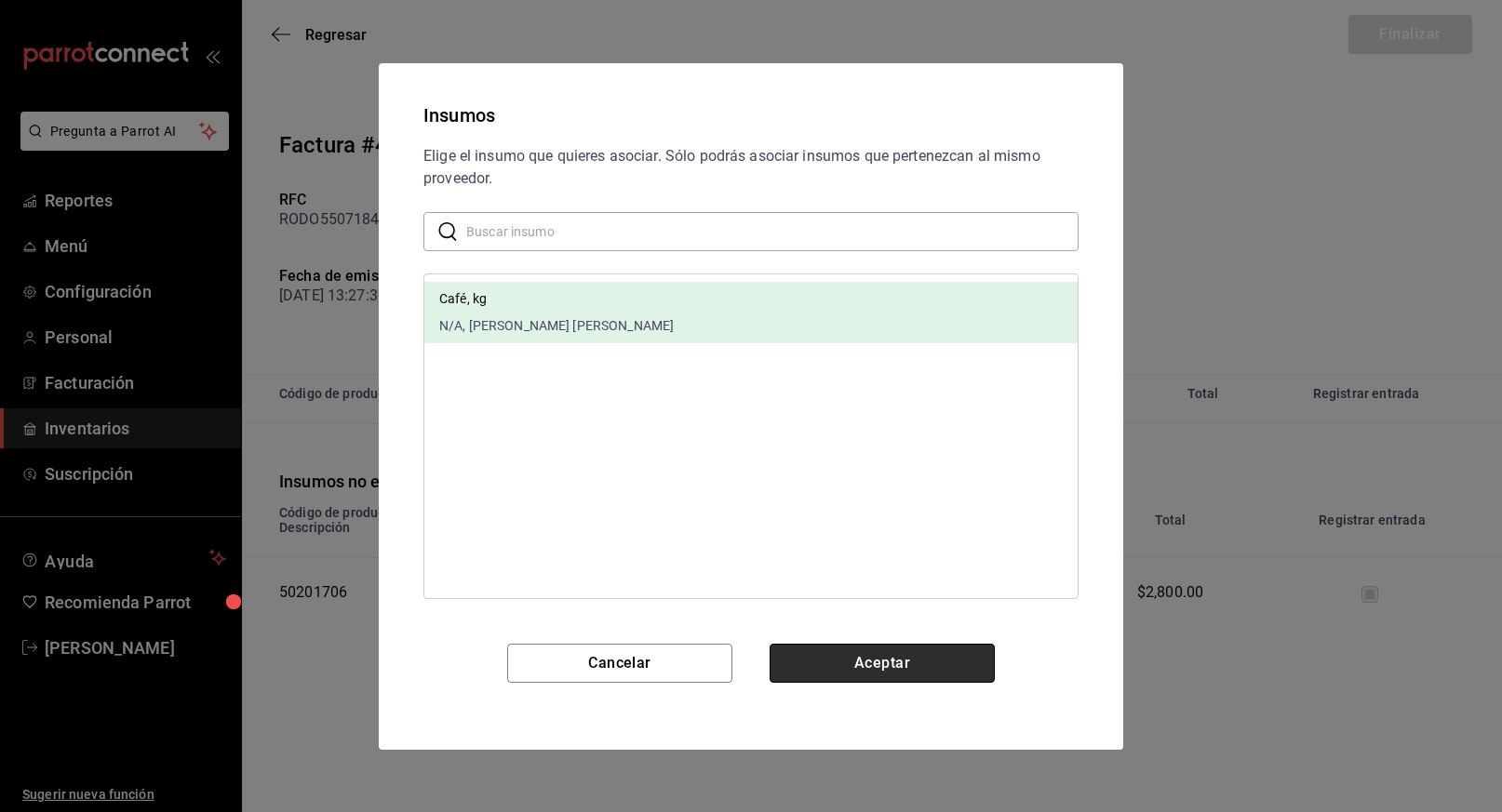
click at [906, 670] on button "Aceptar" at bounding box center [881, 663] width 225 height 39
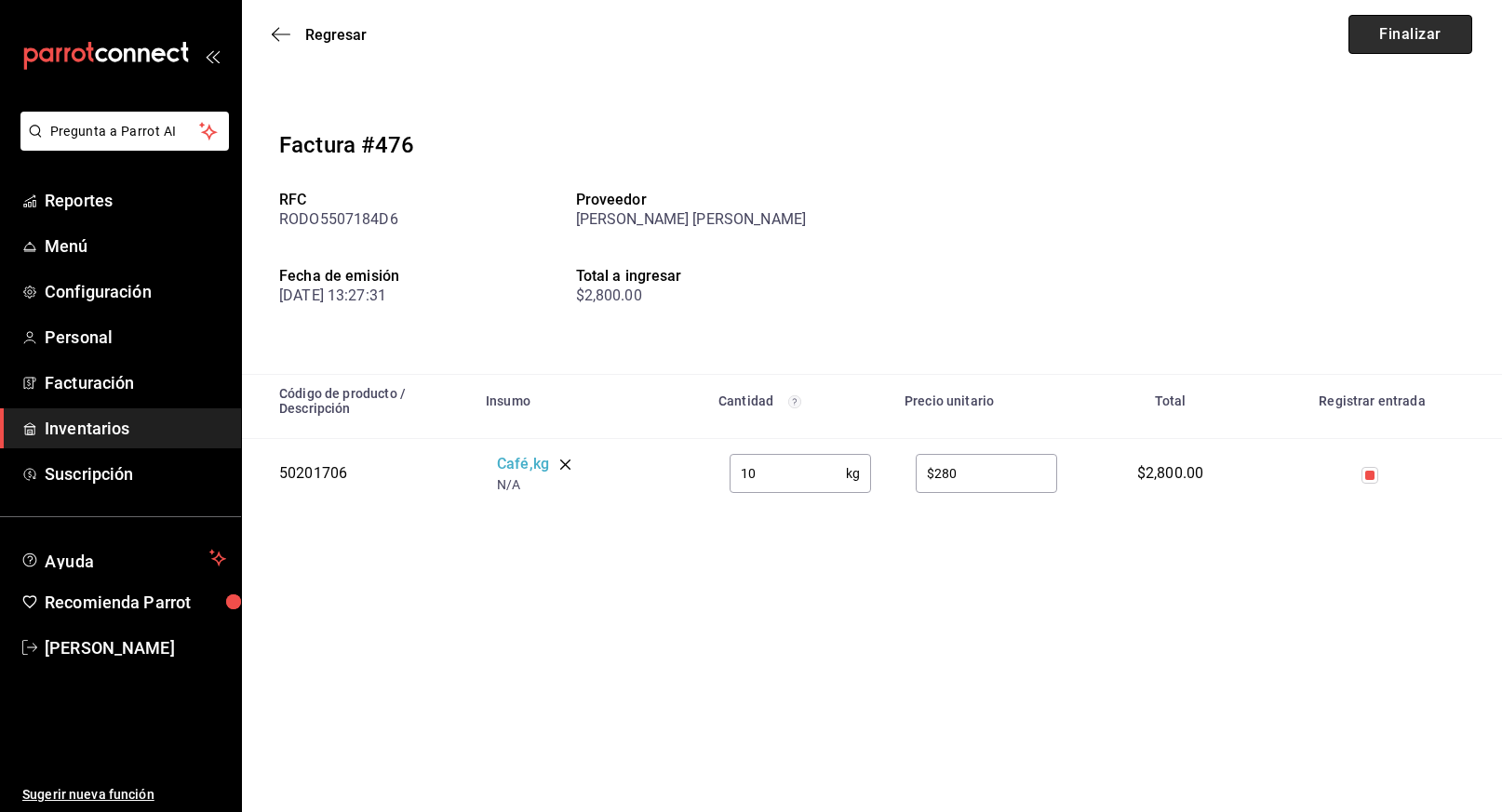
click at [1418, 27] on button "Finalizar" at bounding box center [1410, 34] width 124 height 39
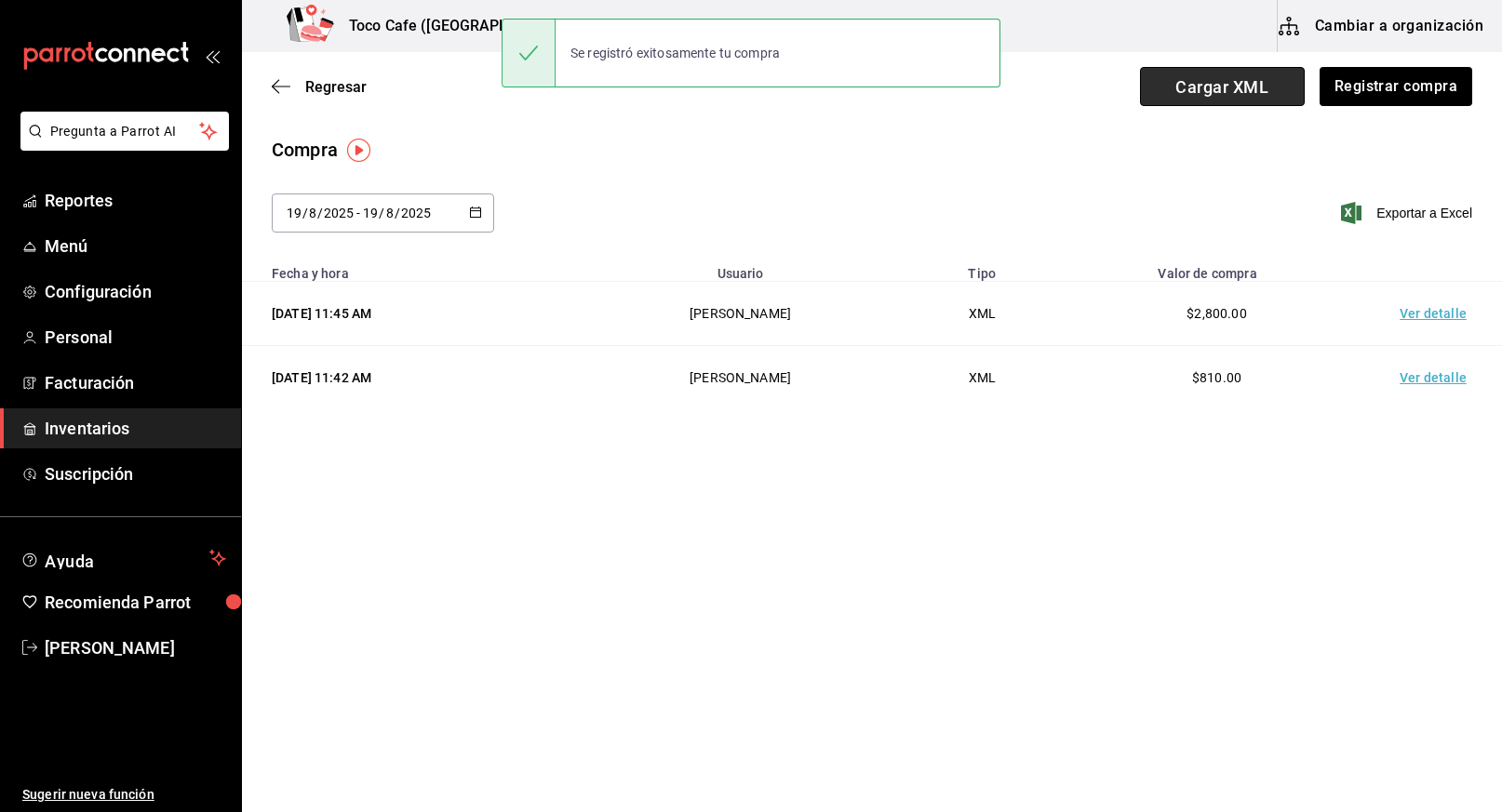
click at [1231, 84] on span "Cargar XML" at bounding box center [1222, 86] width 165 height 39
click at [0, 0] on input "Cargar XML" at bounding box center [0, 0] width 0 height 0
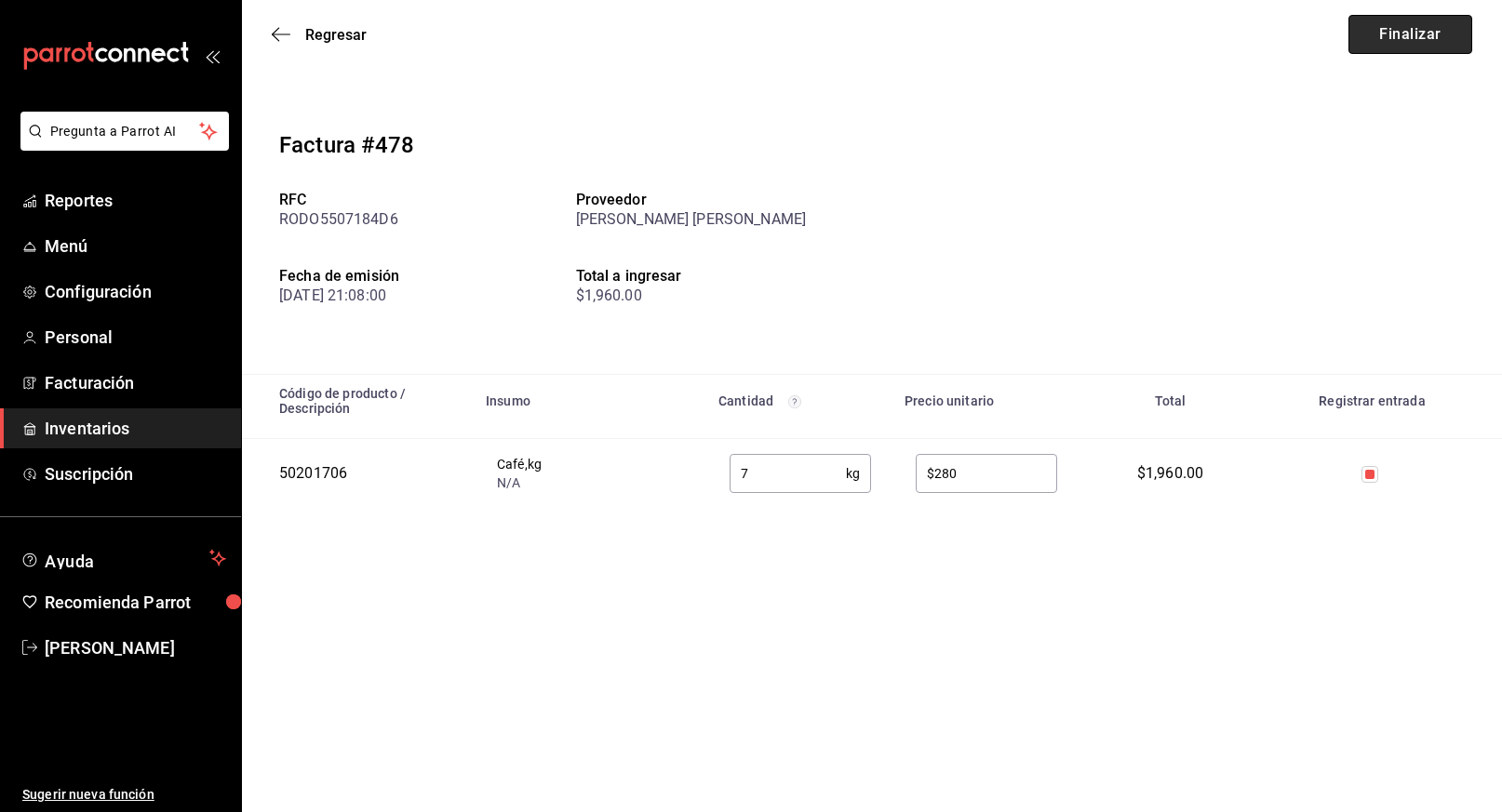
click at [1402, 37] on button "Finalizar" at bounding box center [1410, 34] width 124 height 39
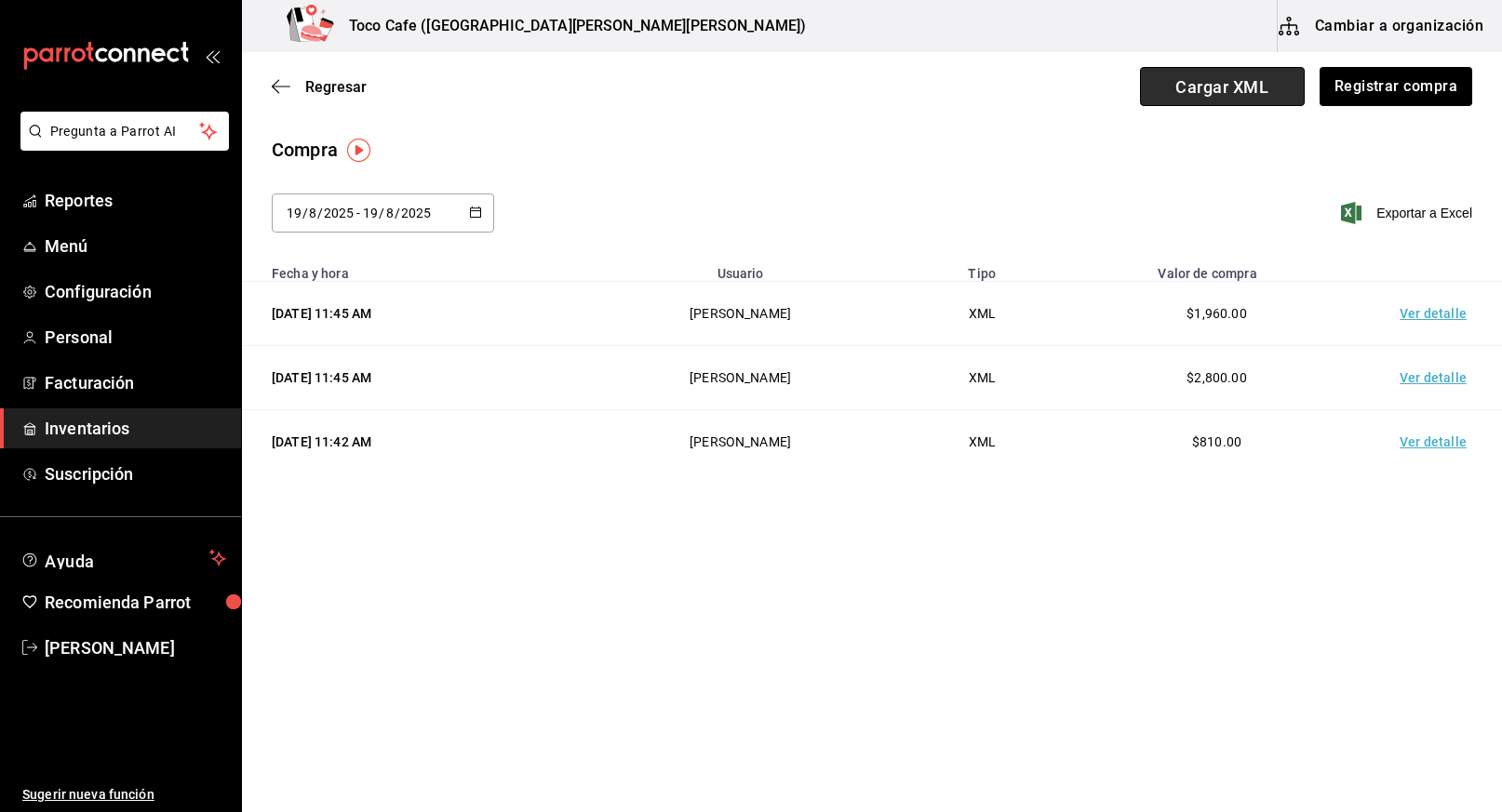
click at [1247, 89] on span "Cargar XML" at bounding box center [1222, 86] width 165 height 39
click at [0, 0] on input "Cargar XML" at bounding box center [0, 0] width 0 height 0
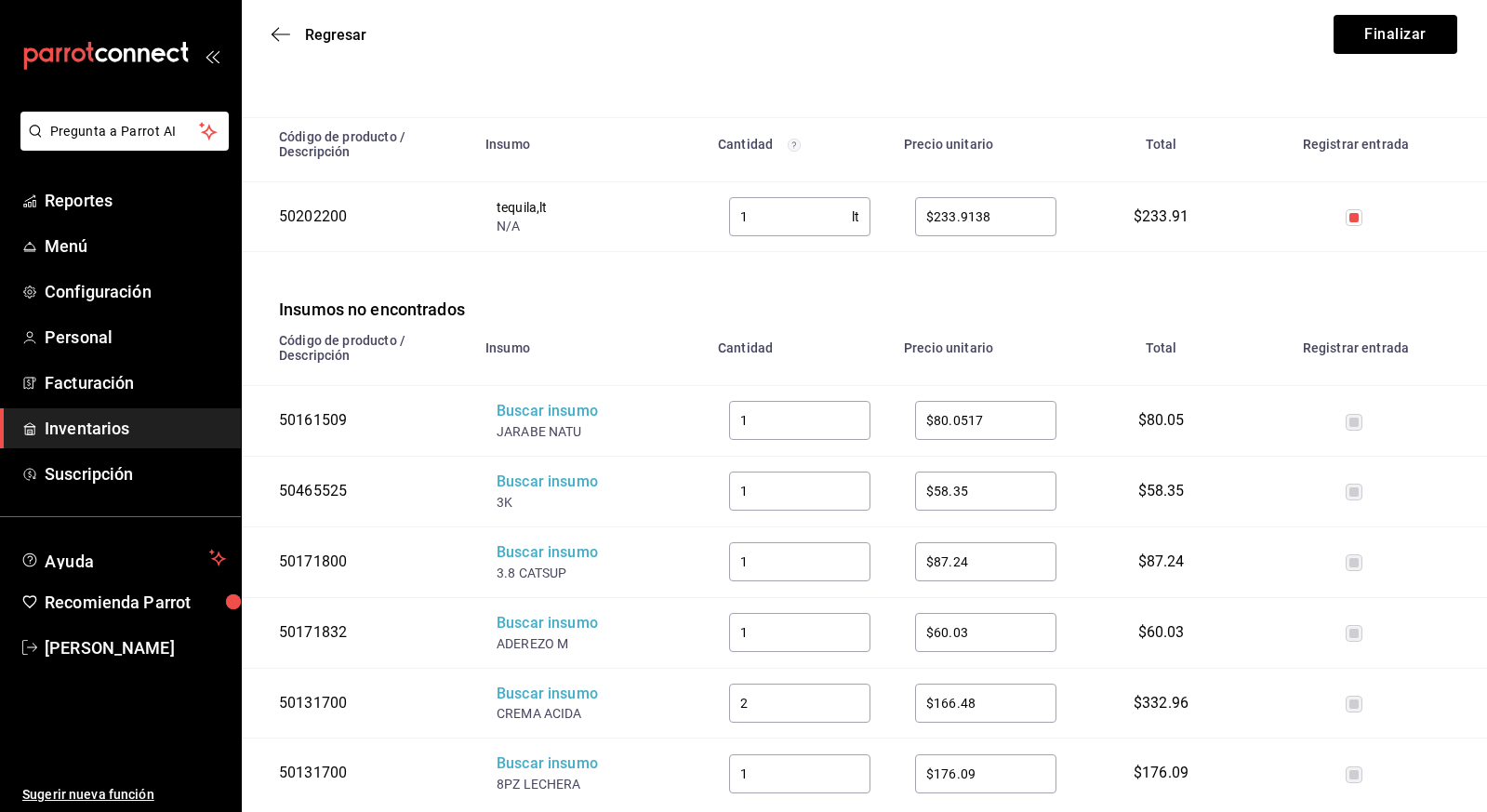
scroll to position [314, 0]
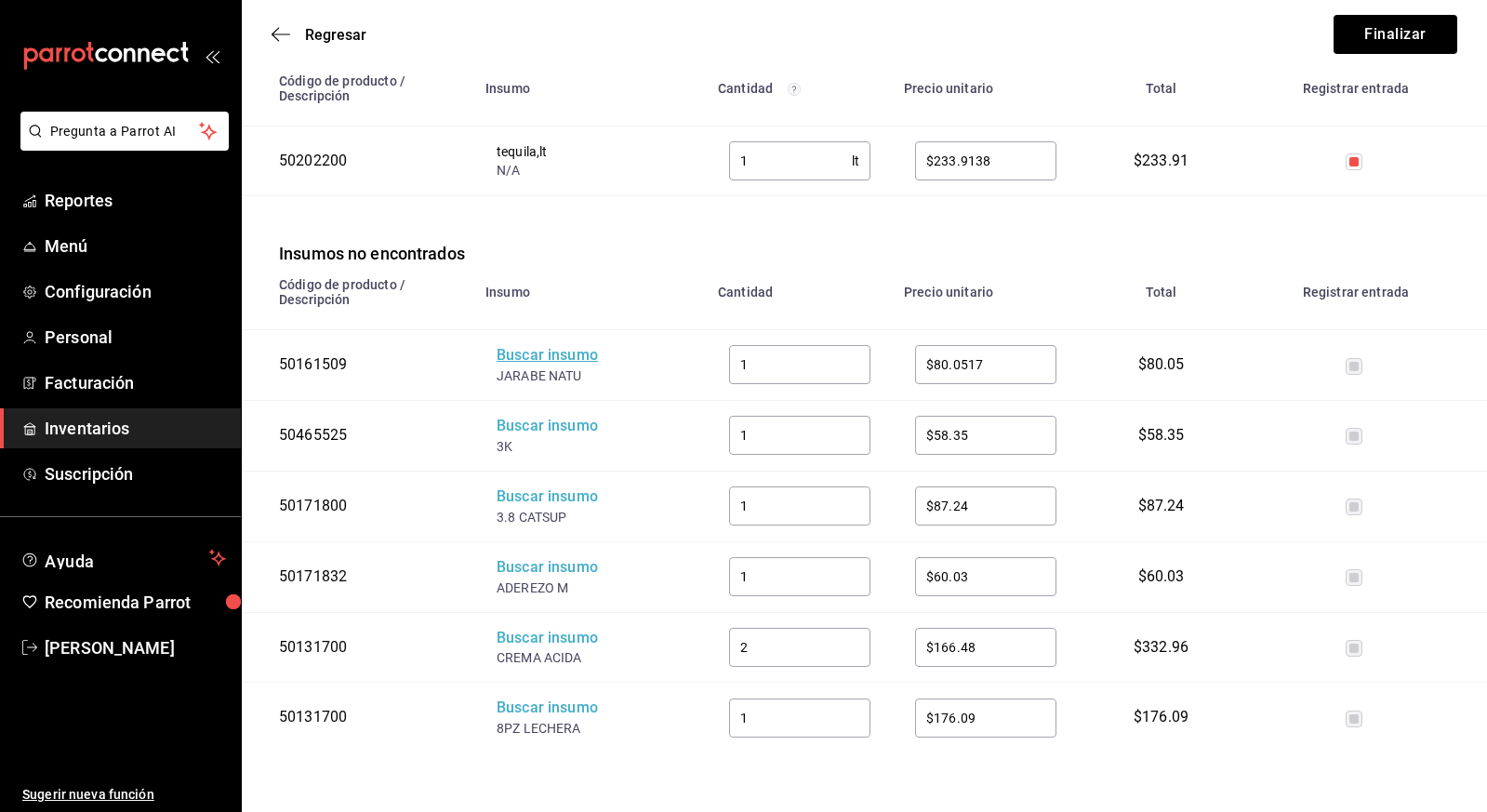
click at [548, 352] on div "Buscar insumo" at bounding box center [572, 355] width 149 height 22
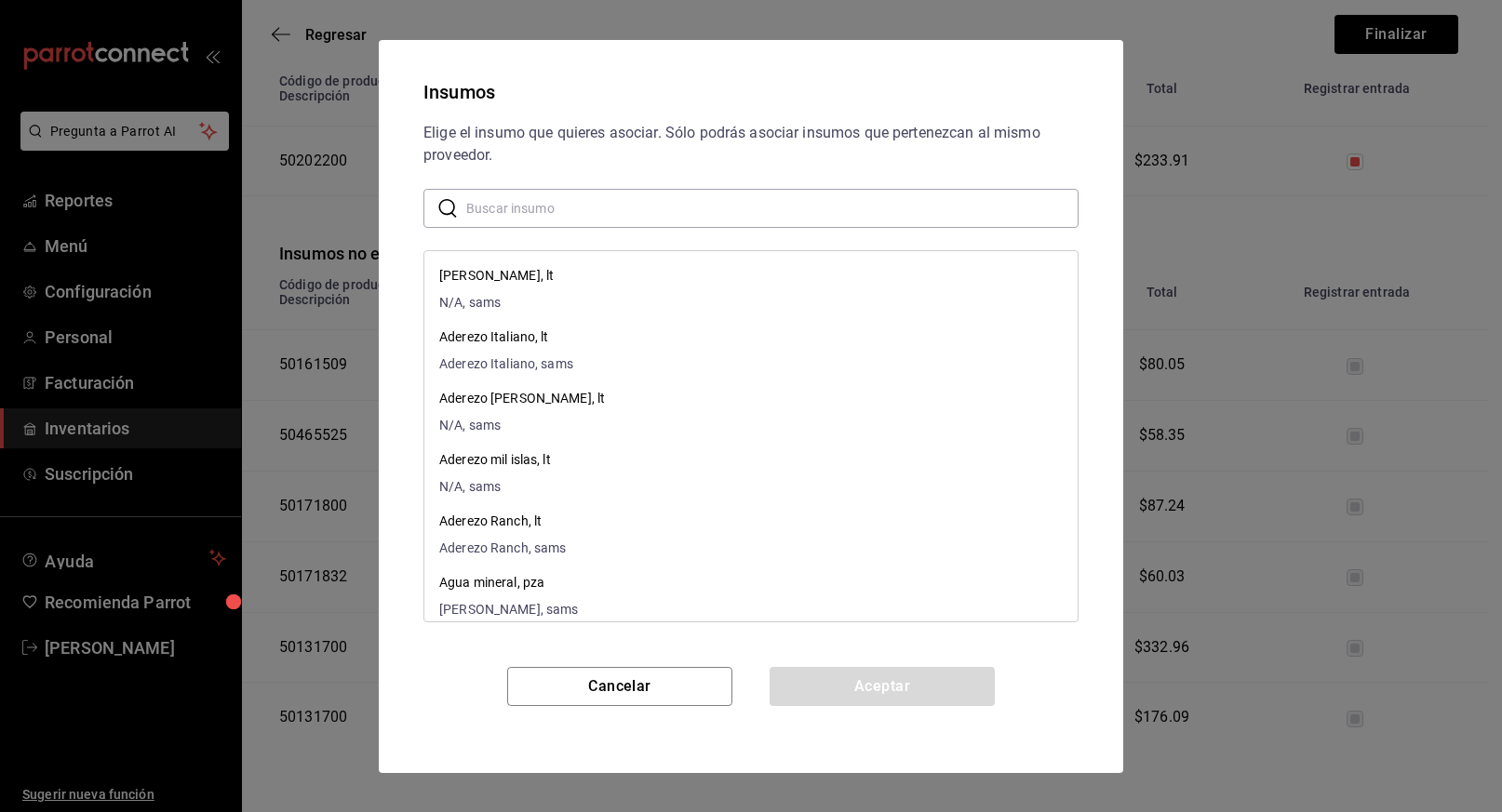
click at [545, 217] on input "text" at bounding box center [772, 207] width 612 height 37
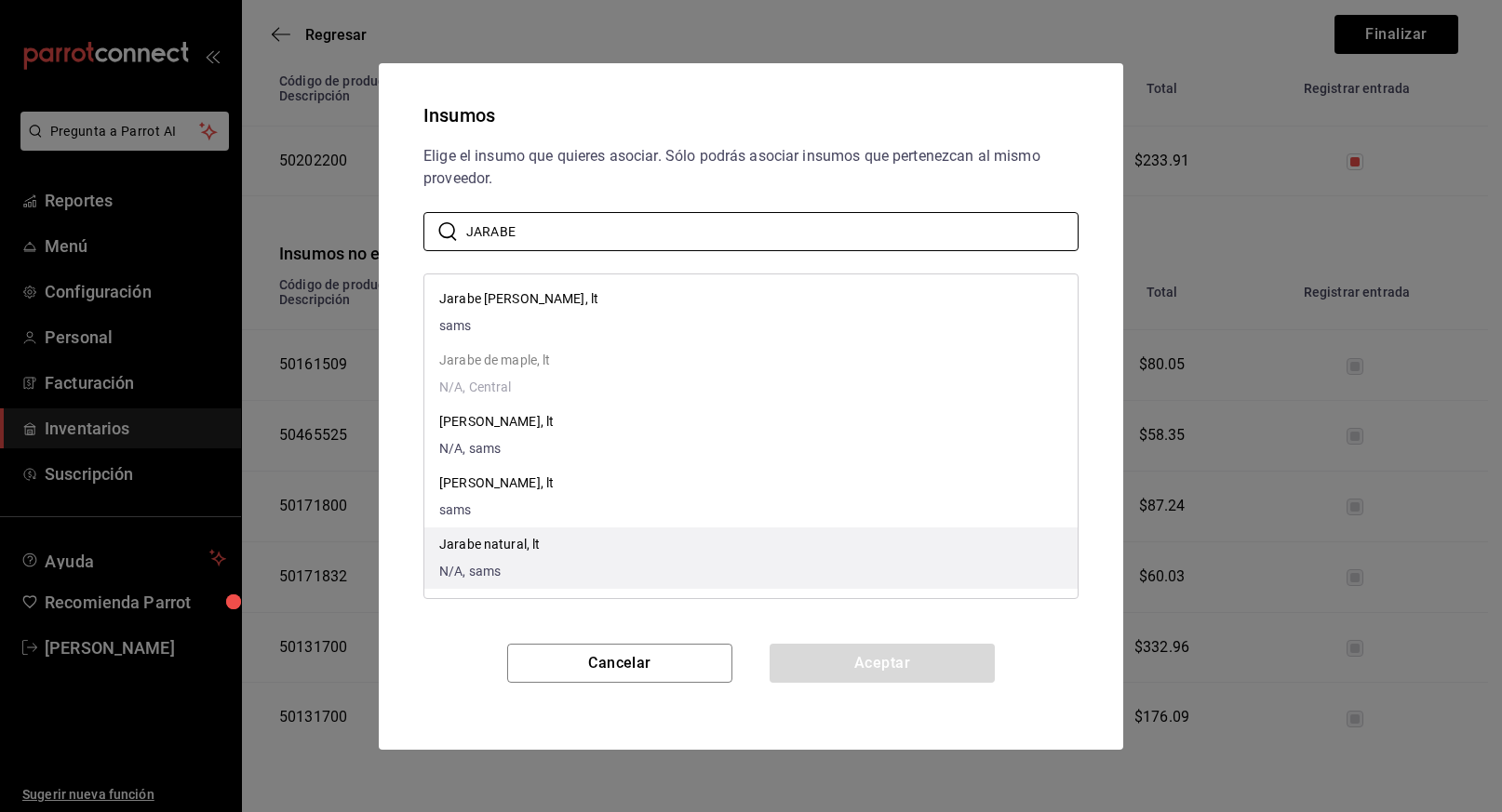
type input "JARABE"
click at [742, 548] on li "Jarabe natural, lt N/A, sams" at bounding box center [751, 558] width 653 height 62
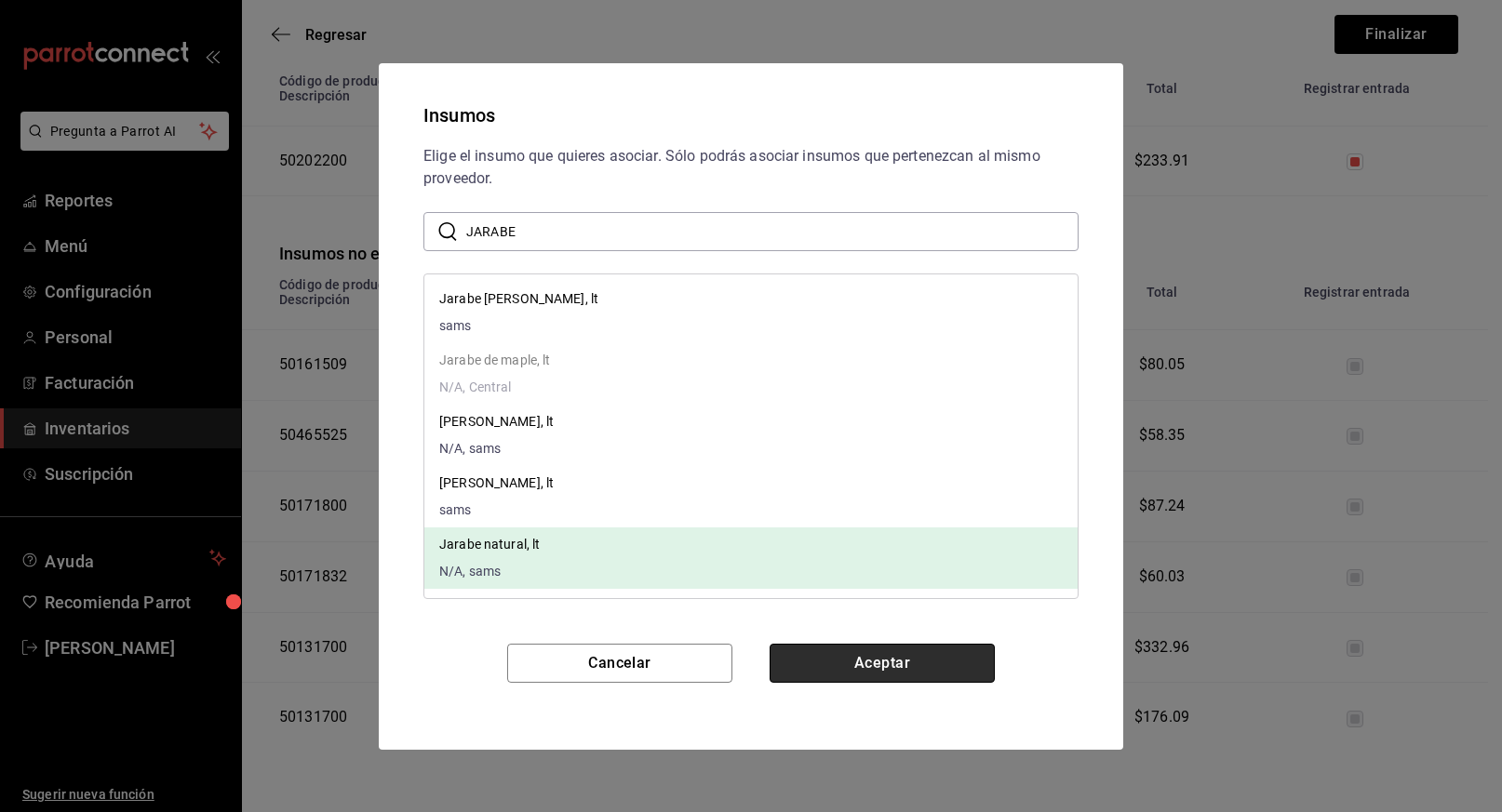
click at [885, 663] on button "Aceptar" at bounding box center [881, 663] width 225 height 39
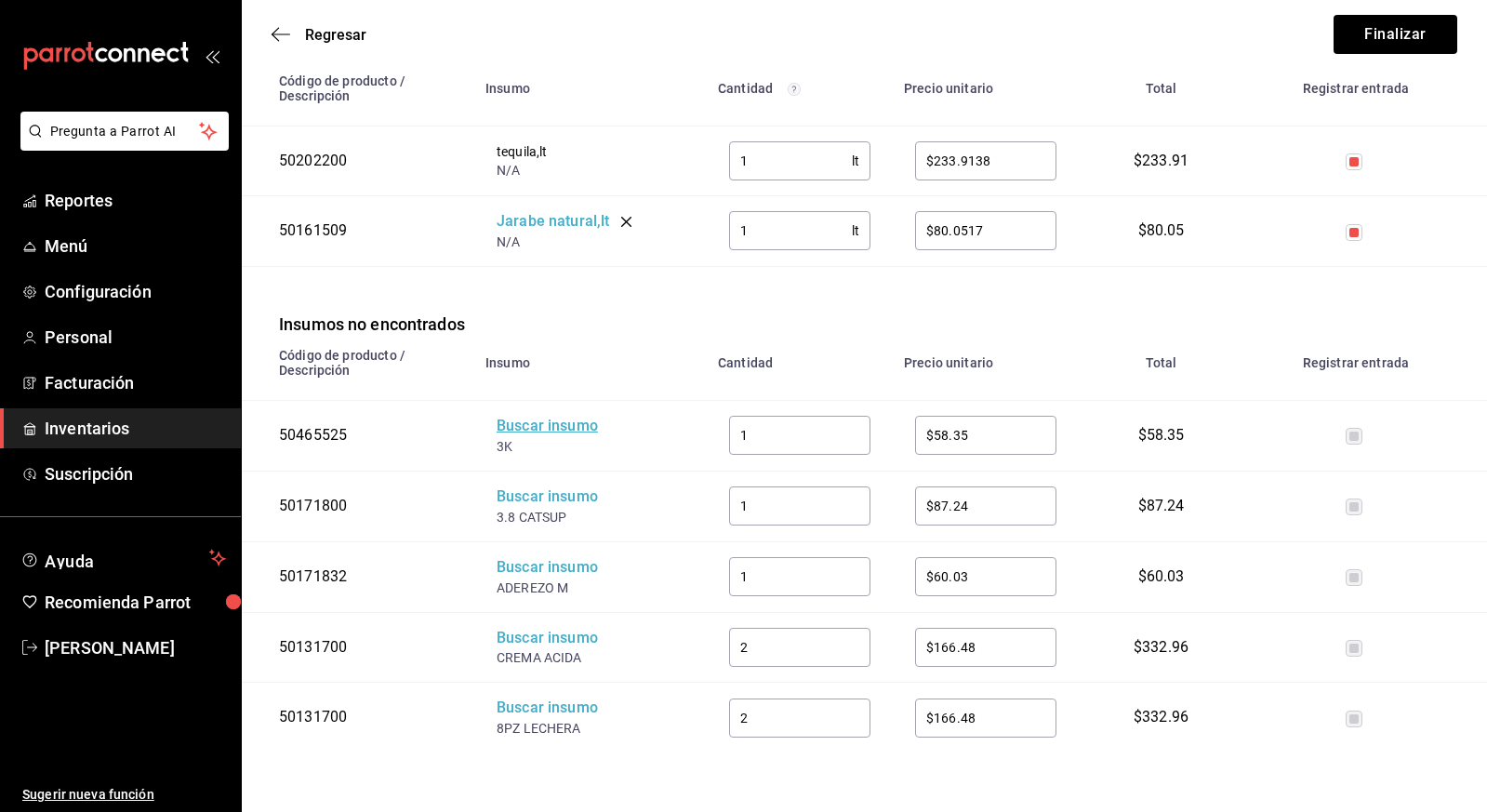
click at [560, 427] on div "Buscar insumo" at bounding box center [572, 426] width 149 height 22
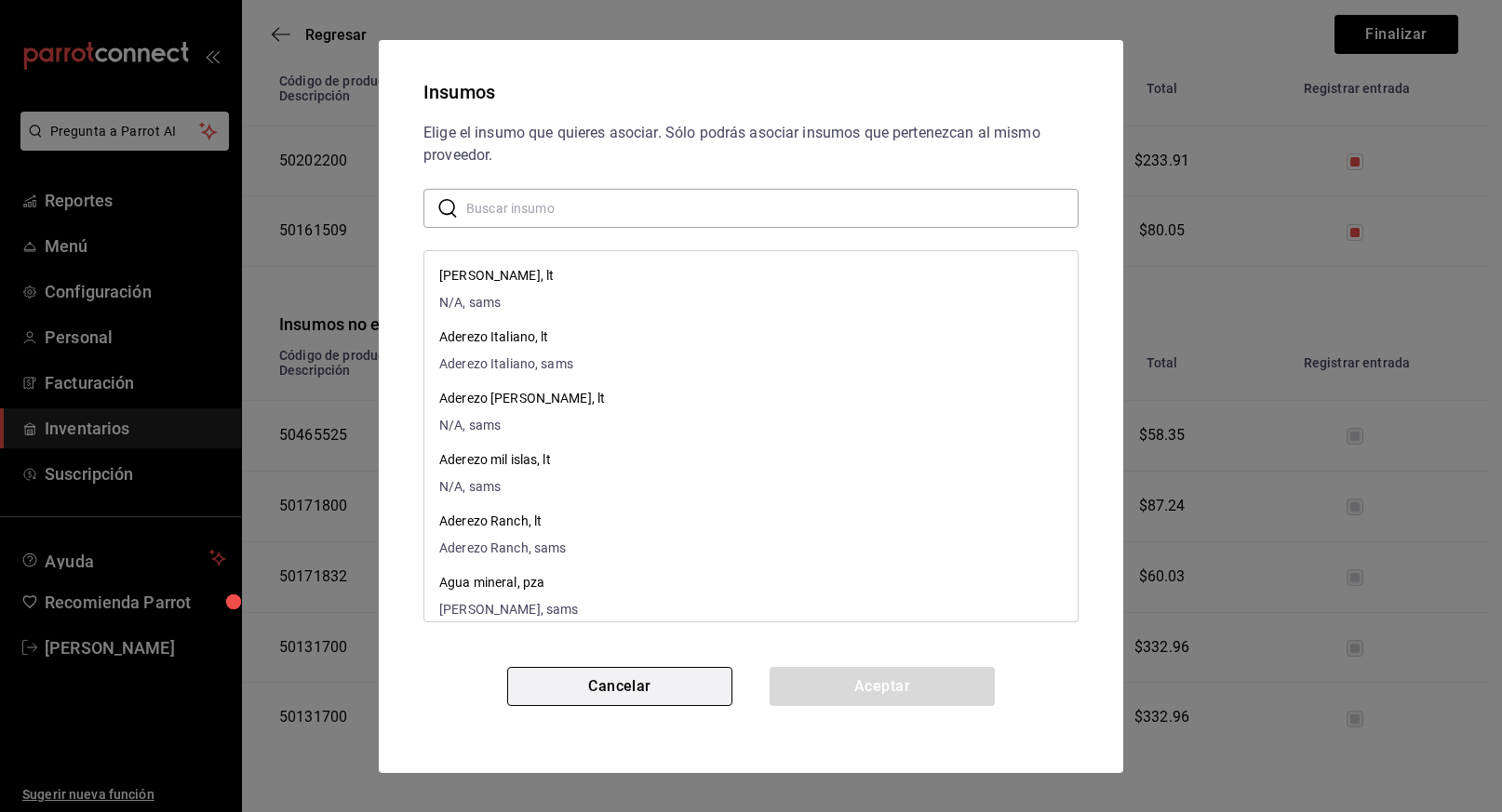
click at [629, 675] on button "Cancelar" at bounding box center [619, 686] width 225 height 39
